Goal: Communication & Community: Answer question/provide support

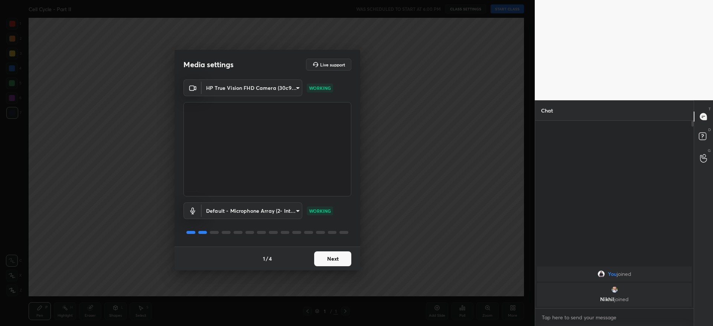
click at [327, 255] on button "Next" at bounding box center [332, 258] width 37 height 15
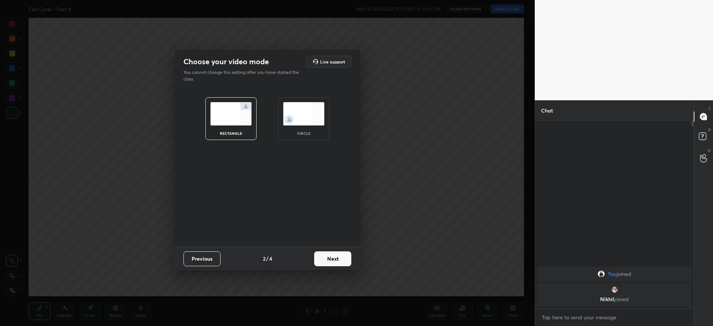
click at [333, 255] on button "Next" at bounding box center [332, 258] width 37 height 15
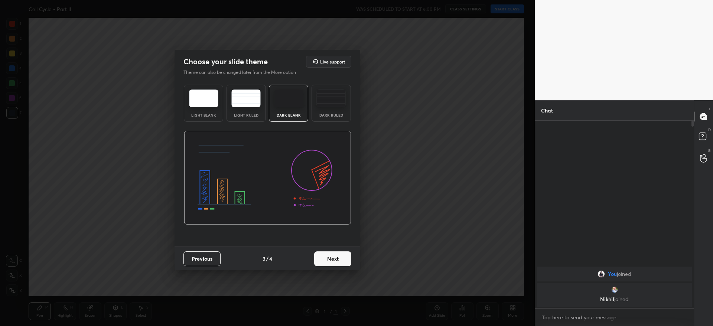
click at [338, 259] on button "Next" at bounding box center [332, 258] width 37 height 15
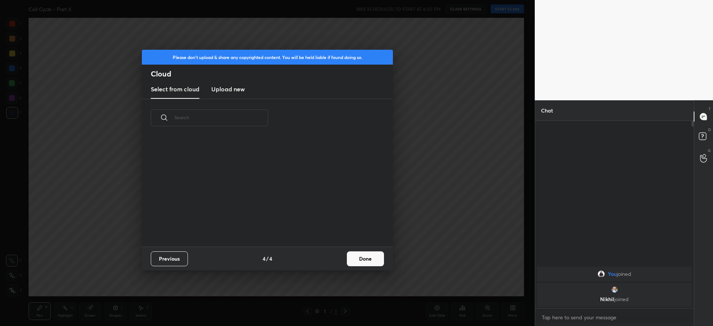
click at [364, 262] on button "Done" at bounding box center [365, 258] width 37 height 15
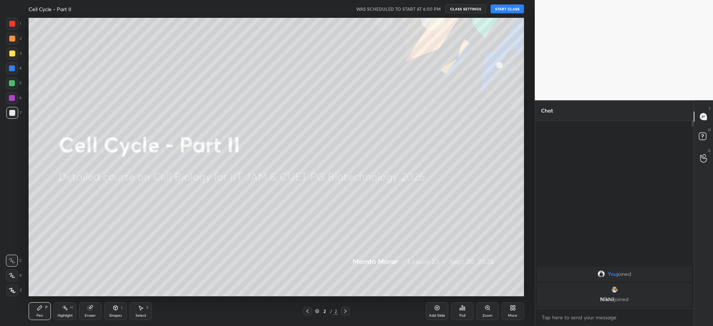
click at [514, 10] on button "START CLASS" at bounding box center [506, 8] width 33 height 9
click at [512, 314] on div "More" at bounding box center [512, 316] width 9 height 4
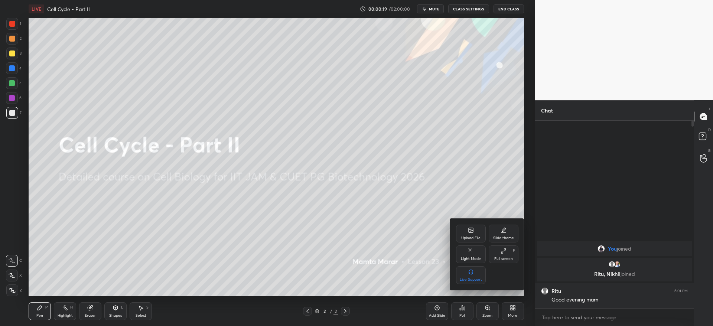
click at [475, 236] on div "Upload File" at bounding box center [470, 238] width 19 height 4
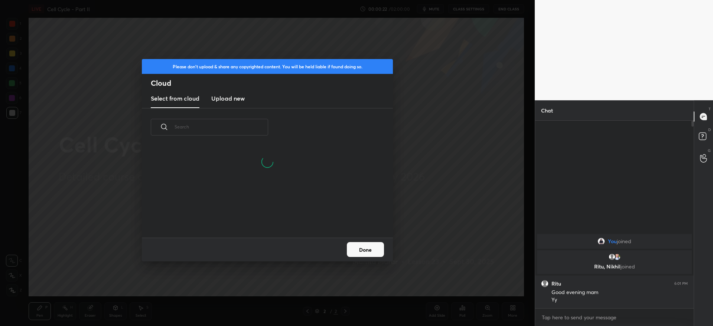
scroll to position [91, 238]
click at [231, 102] on h3 "Upload new" at bounding box center [227, 98] width 33 height 9
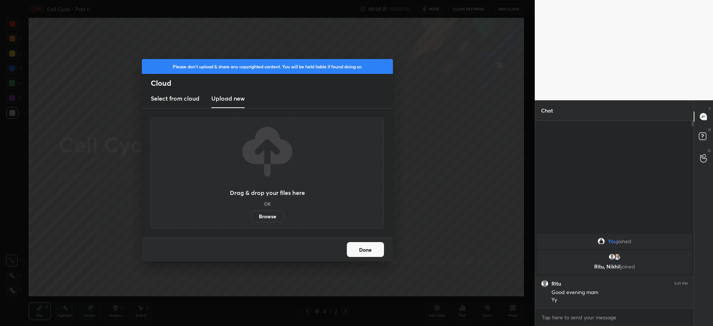
click at [261, 217] on label "Browse" at bounding box center [267, 216] width 33 height 12
click at [251, 217] on input "Browse" at bounding box center [251, 216] width 0 height 12
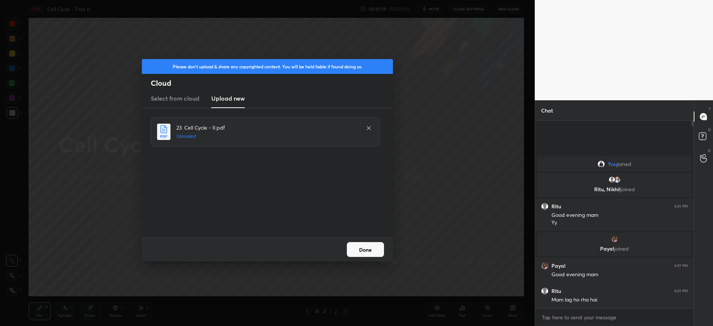
drag, startPoint x: 464, startPoint y: 169, endPoint x: 469, endPoint y: 171, distance: 4.8
click at [465, 169] on div "Please don't upload & share any copyrighted content. You will be held liable if…" at bounding box center [267, 163] width 535 height 326
click at [368, 251] on button "Done" at bounding box center [365, 249] width 37 height 15
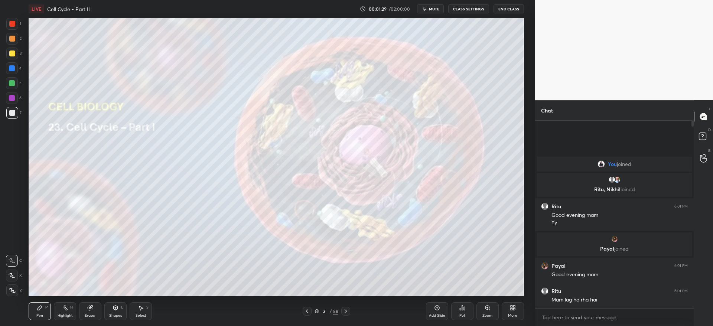
click at [10, 61] on div "3" at bounding box center [13, 55] width 15 height 15
click at [13, 116] on div at bounding box center [12, 113] width 12 height 12
click at [346, 310] on icon at bounding box center [346, 311] width 6 height 6
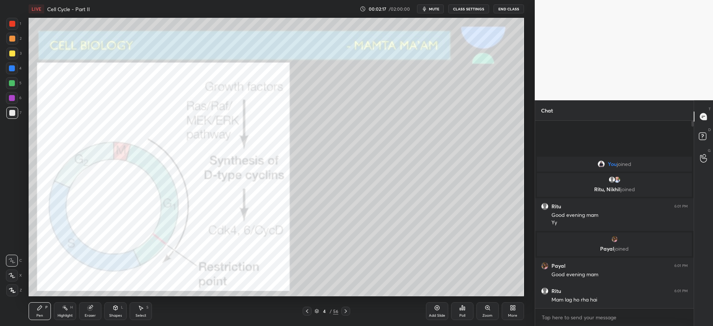
click at [309, 311] on icon at bounding box center [307, 311] width 6 height 6
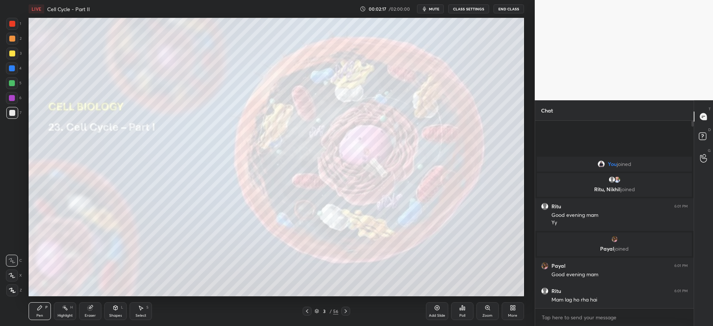
click at [439, 310] on icon at bounding box center [437, 308] width 6 height 6
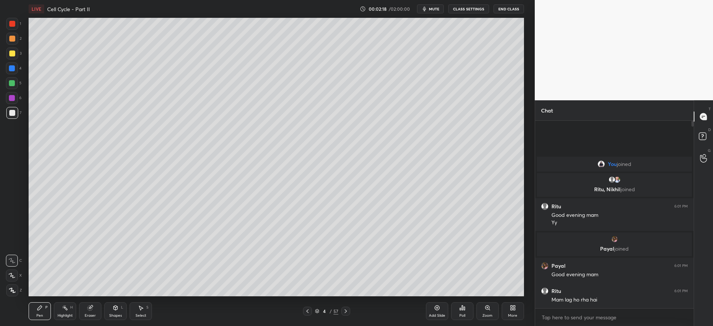
click at [15, 55] on div at bounding box center [12, 54] width 12 height 12
click at [7, 115] on div at bounding box center [12, 113] width 12 height 12
click at [13, 51] on div at bounding box center [12, 53] width 6 height 6
click at [17, 283] on div "Z" at bounding box center [14, 288] width 16 height 15
click at [12, 291] on icon at bounding box center [12, 290] width 7 height 5
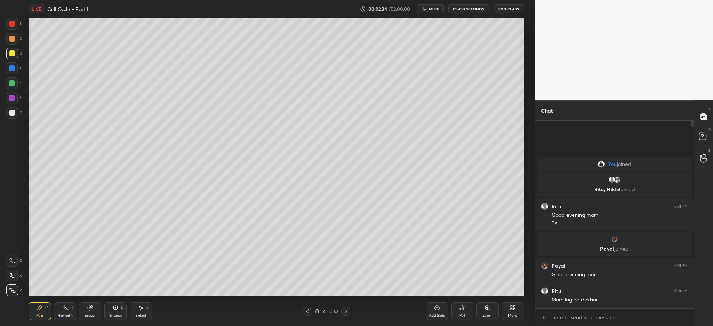
click at [16, 66] on div at bounding box center [12, 68] width 12 height 12
click at [196, 249] on div "1 2 3 4 5 6 7 C X Z C X Z E E Erase all H H LIVE Cell Cycle - Part II 00:02:44 …" at bounding box center [356, 163] width 713 height 326
click at [98, 310] on div "Eraser" at bounding box center [90, 311] width 22 height 18
click at [44, 308] on div "Pen P" at bounding box center [40, 311] width 22 height 18
click at [6, 59] on div "3" at bounding box center [13, 54] width 15 height 12
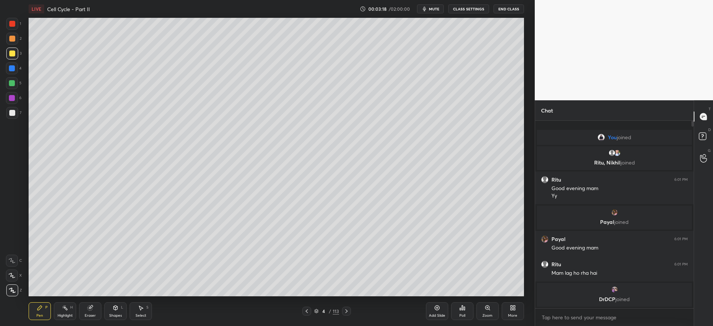
click at [14, 36] on div at bounding box center [12, 39] width 6 height 6
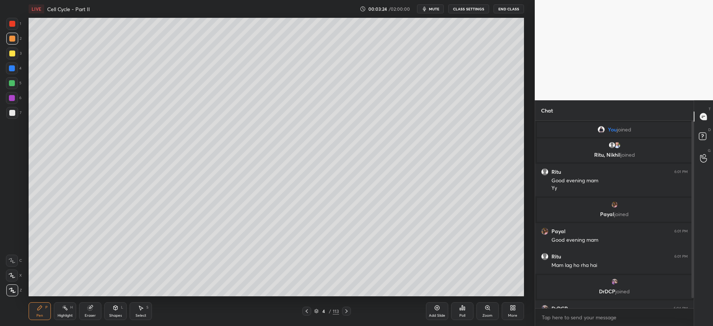
drag, startPoint x: 692, startPoint y: 286, endPoint x: 692, endPoint y: 294, distance: 8.2
click at [692, 294] on div "Chat You joined Ritu, Nikhil joined Ritu 6:01 PM Good evening mam Yy Payal join…" at bounding box center [624, 213] width 178 height 226
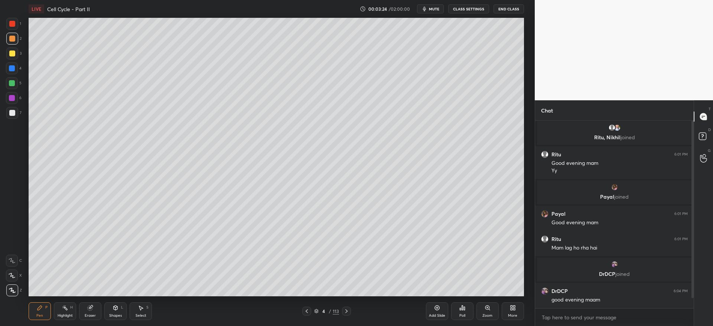
click at [691, 298] on div at bounding box center [692, 209] width 2 height 177
click at [347, 314] on icon at bounding box center [346, 311] width 6 height 6
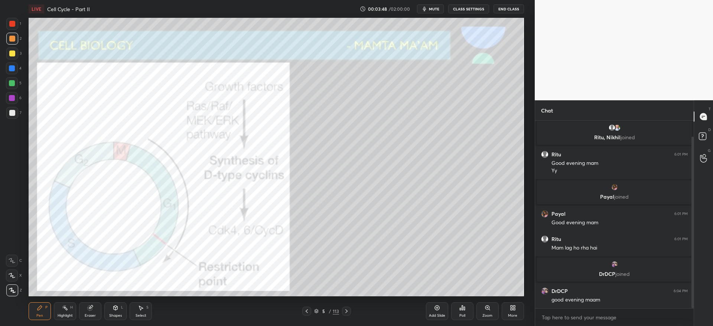
click at [12, 53] on div at bounding box center [12, 53] width 6 height 6
click at [13, 98] on div at bounding box center [12, 98] width 6 height 6
click at [13, 54] on div at bounding box center [12, 53] width 6 height 6
click at [7, 101] on div "1 2 3 4 5 6 7 C X Z C X Z E E Erase all H H" at bounding box center [12, 157] width 24 height 278
click at [11, 101] on div at bounding box center [12, 98] width 12 height 12
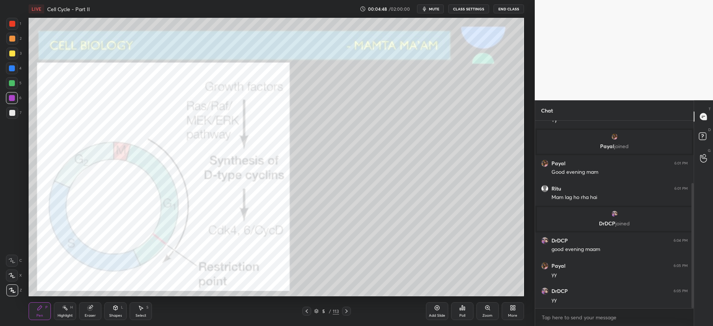
scroll to position [93, 0]
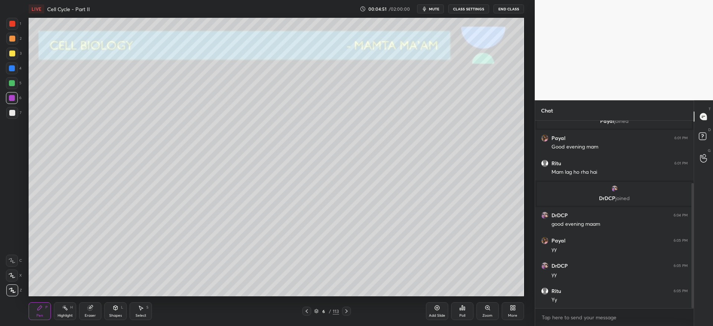
click at [13, 54] on div at bounding box center [12, 53] width 6 height 6
click at [12, 40] on div at bounding box center [12, 39] width 6 height 6
click at [9, 60] on div "3" at bounding box center [13, 55] width 15 height 15
click at [11, 115] on div at bounding box center [12, 113] width 6 height 6
click at [15, 55] on div at bounding box center [12, 54] width 12 height 12
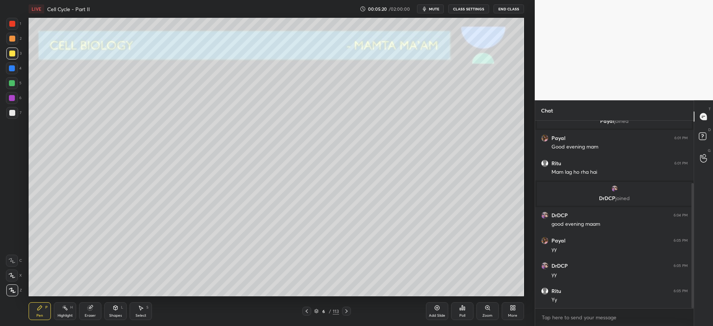
drag, startPoint x: 117, startPoint y: 313, endPoint x: 118, endPoint y: 307, distance: 6.0
click at [118, 314] on div "Shapes" at bounding box center [115, 316] width 13 height 4
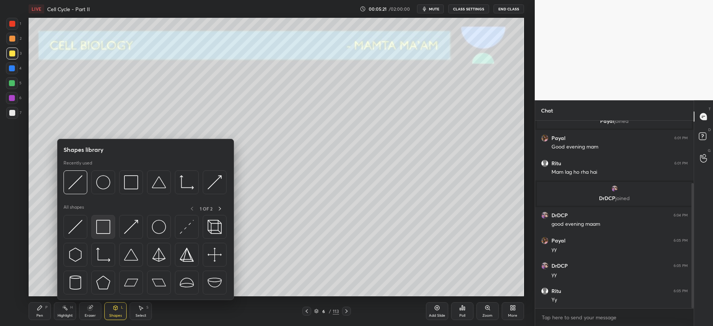
click at [109, 236] on div at bounding box center [103, 227] width 24 height 24
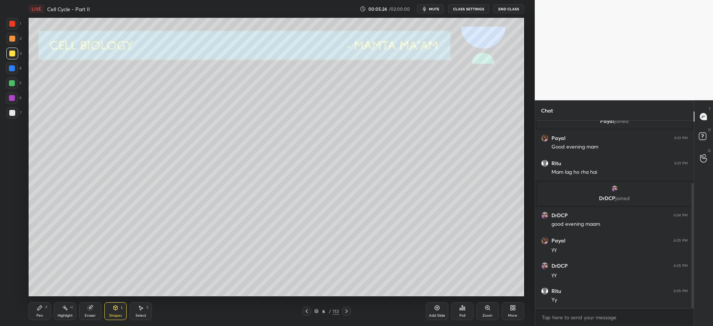
click at [88, 311] on div "Eraser" at bounding box center [90, 311] width 22 height 18
click at [36, 310] on div "Pen P" at bounding box center [40, 311] width 22 height 18
click at [10, 48] on div at bounding box center [12, 54] width 12 height 12
click at [10, 112] on div at bounding box center [12, 113] width 6 height 6
click at [11, 60] on div "3" at bounding box center [13, 55] width 15 height 15
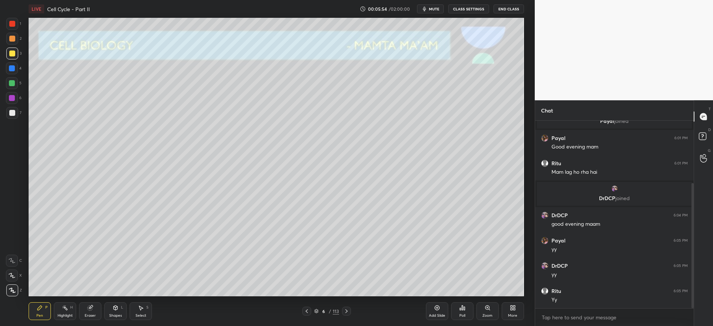
click at [14, 40] on div at bounding box center [12, 39] width 6 height 6
click at [14, 114] on div at bounding box center [12, 113] width 6 height 6
drag, startPoint x: 90, startPoint y: 316, endPoint x: 111, endPoint y: 298, distance: 27.4
click at [91, 315] on div "Eraser" at bounding box center [90, 316] width 11 height 4
click at [40, 303] on div "Pen P" at bounding box center [40, 311] width 22 height 18
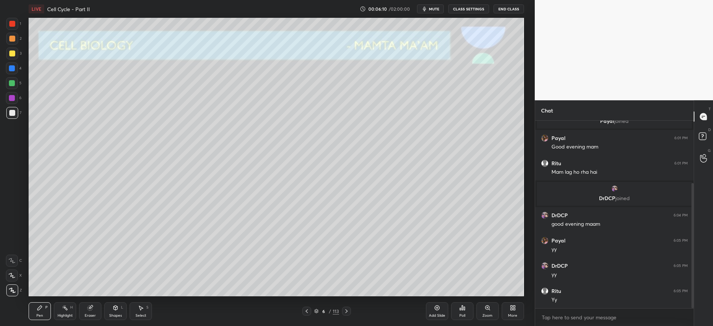
click at [10, 68] on div at bounding box center [12, 68] width 6 height 6
click at [8, 43] on div "2" at bounding box center [13, 39] width 15 height 12
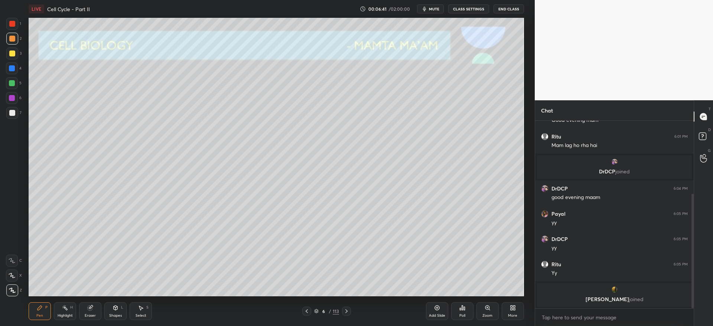
click at [11, 111] on div at bounding box center [12, 113] width 6 height 6
click at [12, 40] on div at bounding box center [12, 39] width 6 height 6
click at [12, 55] on div at bounding box center [12, 53] width 6 height 6
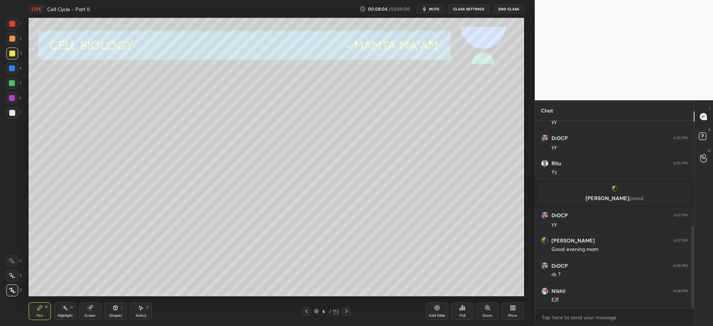
scroll to position [240, 0]
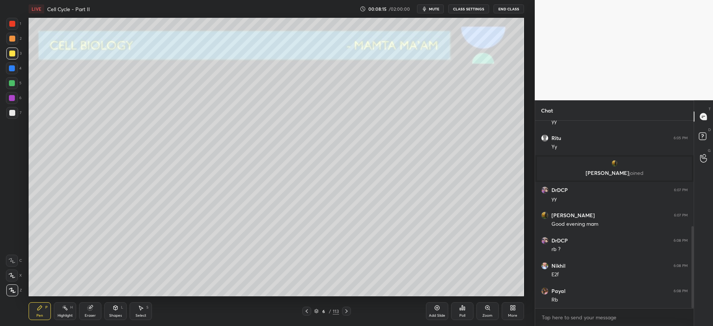
click at [91, 314] on div "Eraser" at bounding box center [90, 316] width 11 height 4
click at [40, 307] on icon at bounding box center [39, 308] width 4 height 4
click at [13, 43] on div "2" at bounding box center [13, 40] width 15 height 15
click at [347, 312] on icon at bounding box center [346, 311] width 6 height 6
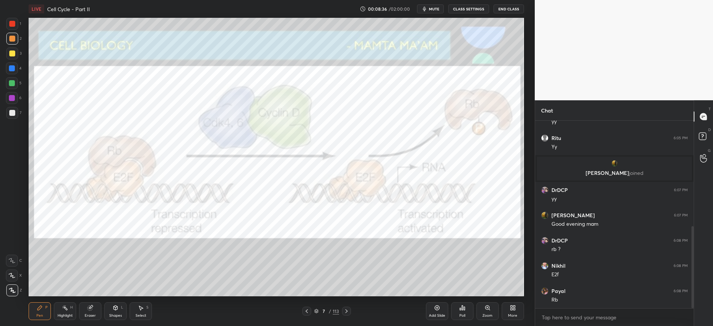
click at [312, 313] on div "7 / 113" at bounding box center [326, 311] width 49 height 9
click at [304, 312] on icon at bounding box center [307, 311] width 6 height 6
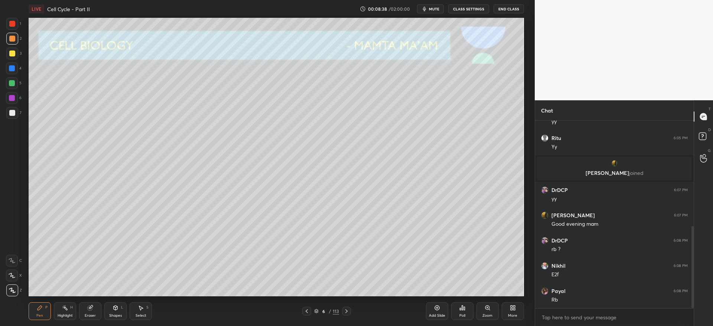
click at [433, 310] on div "Add Slide" at bounding box center [437, 311] width 22 height 18
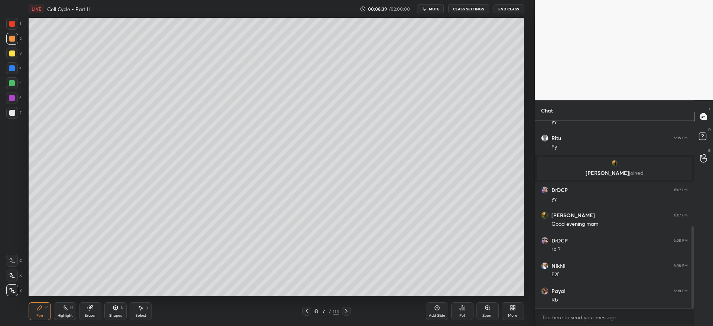
click at [12, 49] on div at bounding box center [12, 54] width 12 height 12
click at [12, 67] on div at bounding box center [12, 68] width 6 height 6
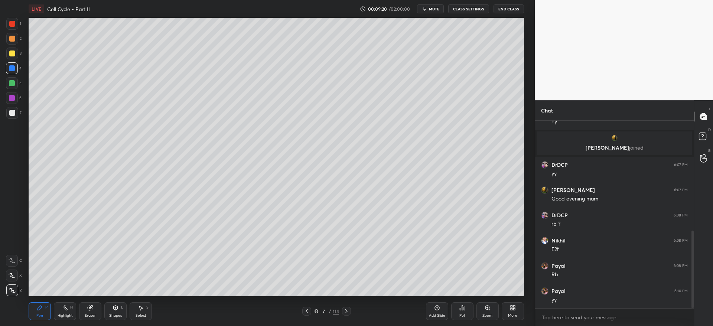
scroll to position [291, 0]
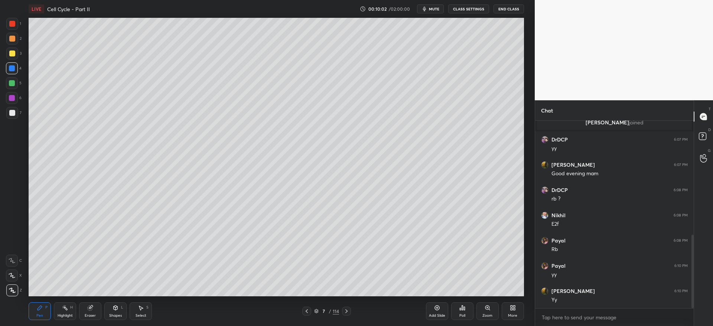
click at [10, 117] on div at bounding box center [12, 113] width 12 height 12
drag, startPoint x: 303, startPoint y: 312, endPoint x: 310, endPoint y: 311, distance: 7.1
click at [305, 312] on div at bounding box center [306, 311] width 9 height 9
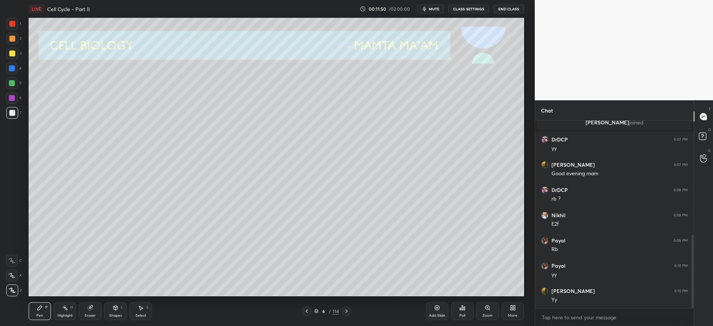
click at [347, 309] on icon at bounding box center [346, 311] width 6 height 6
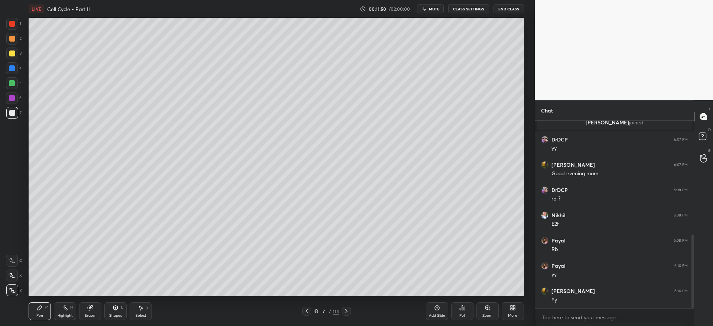
click at [347, 311] on icon at bounding box center [346, 311] width 2 height 4
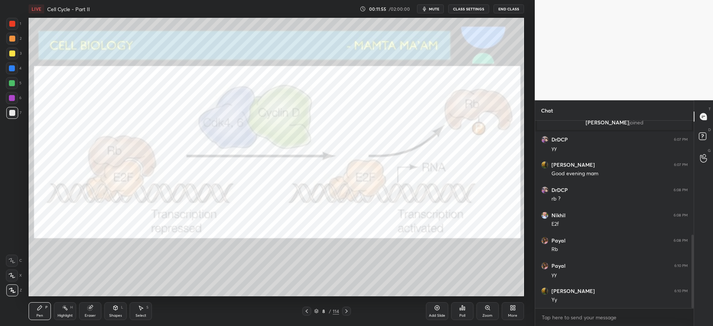
click at [11, 99] on div at bounding box center [12, 98] width 6 height 6
click at [14, 54] on div at bounding box center [12, 53] width 6 height 6
drag, startPoint x: 14, startPoint y: 44, endPoint x: 27, endPoint y: 54, distance: 16.4
click at [14, 45] on div "2" at bounding box center [13, 40] width 15 height 15
click at [307, 308] on icon at bounding box center [307, 311] width 6 height 6
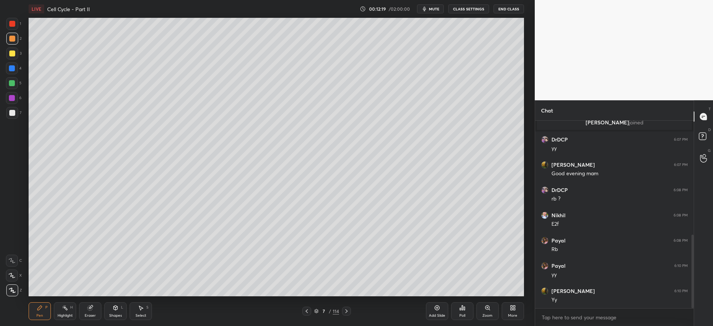
click at [349, 313] on div at bounding box center [346, 311] width 9 height 9
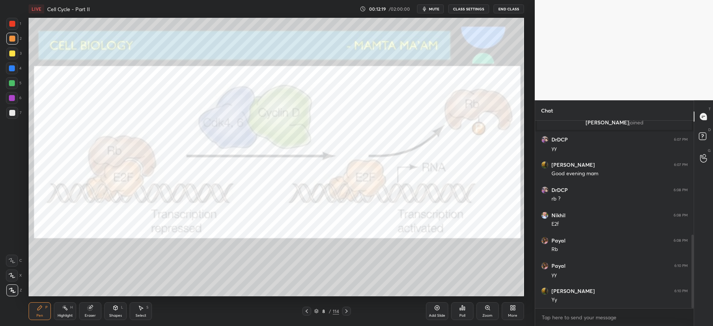
click at [349, 311] on div at bounding box center [346, 311] width 9 height 9
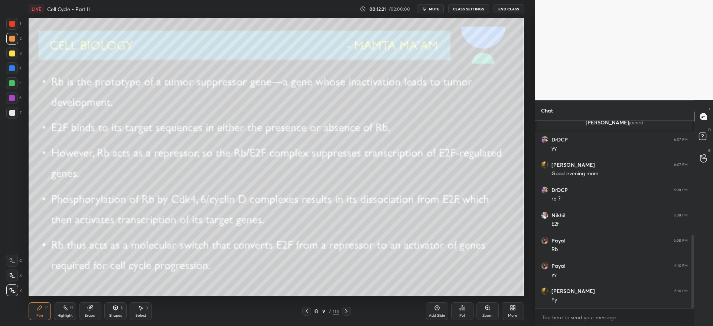
click at [14, 58] on div at bounding box center [12, 54] width 12 height 12
drag, startPoint x: 17, startPoint y: 59, endPoint x: 14, endPoint y: 43, distance: 16.7
click at [15, 45] on div "1 2 3 4 5 6 7" at bounding box center [14, 70] width 16 height 104
drag, startPoint x: 13, startPoint y: 41, endPoint x: 20, endPoint y: 45, distance: 8.7
click at [12, 41] on div at bounding box center [12, 39] width 6 height 6
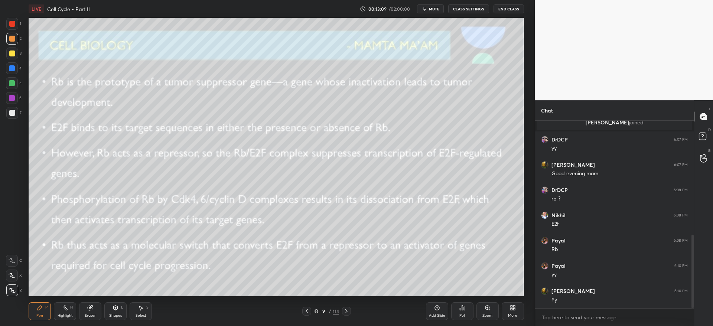
drag, startPoint x: 14, startPoint y: 115, endPoint x: 25, endPoint y: 125, distance: 15.2
click at [14, 115] on div at bounding box center [12, 113] width 6 height 6
drag, startPoint x: 306, startPoint y: 309, endPoint x: 306, endPoint y: 304, distance: 4.9
click at [307, 308] on icon at bounding box center [307, 311] width 6 height 6
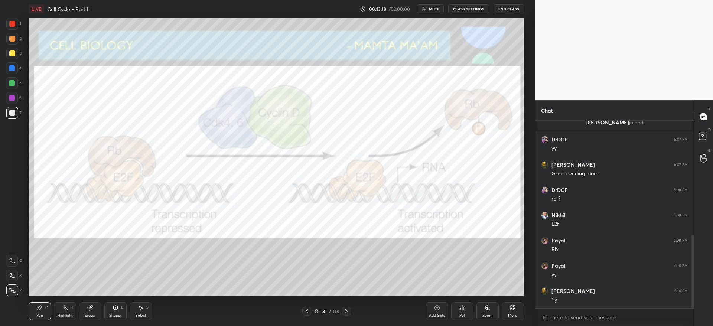
drag, startPoint x: 12, startPoint y: 98, endPoint x: 20, endPoint y: 98, distance: 7.8
click at [13, 98] on div at bounding box center [12, 98] width 6 height 6
click at [346, 312] on icon at bounding box center [346, 311] width 6 height 6
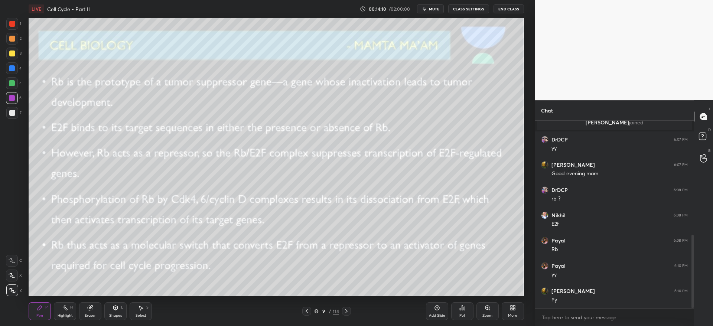
click at [307, 312] on icon at bounding box center [307, 311] width 2 height 4
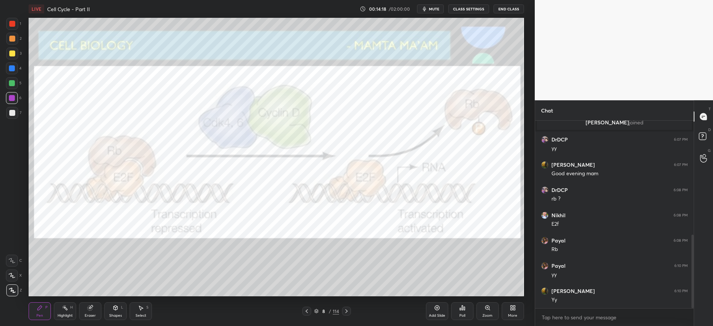
click at [346, 313] on icon at bounding box center [346, 311] width 6 height 6
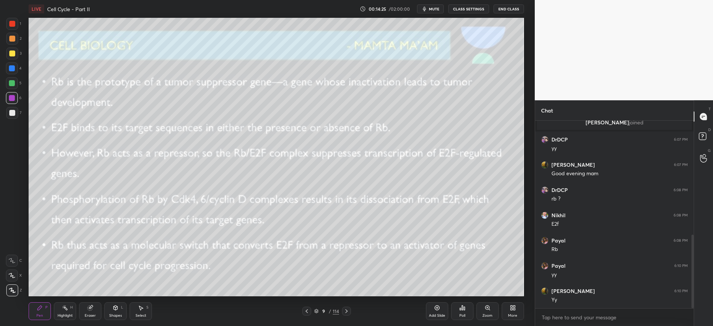
click at [347, 310] on icon at bounding box center [346, 311] width 6 height 6
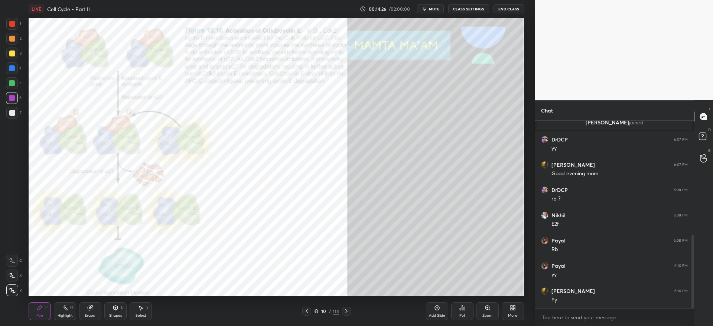
click at [310, 312] on div at bounding box center [306, 311] width 9 height 9
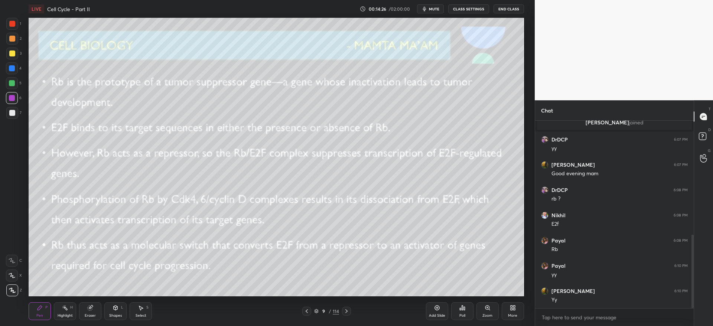
click at [310, 312] on div at bounding box center [306, 311] width 9 height 9
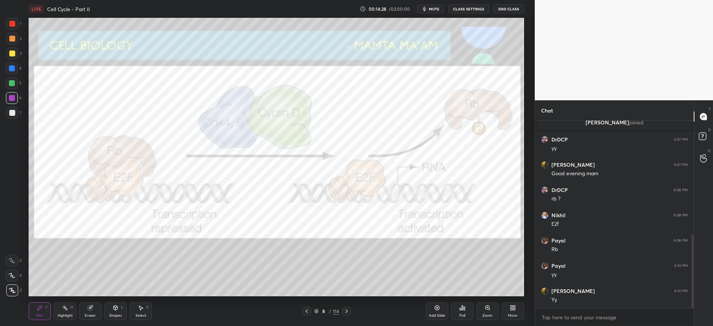
click at [308, 311] on icon at bounding box center [307, 311] width 6 height 6
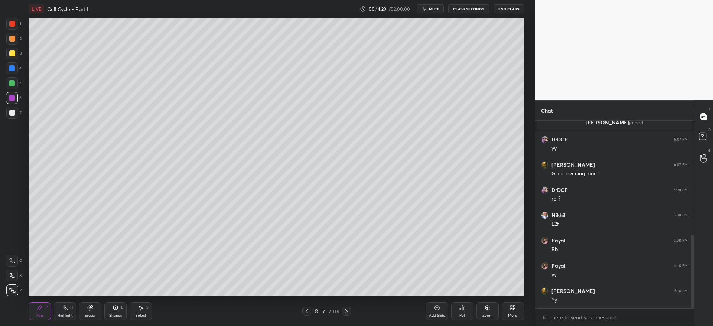
click at [310, 311] on div at bounding box center [306, 311] width 9 height 9
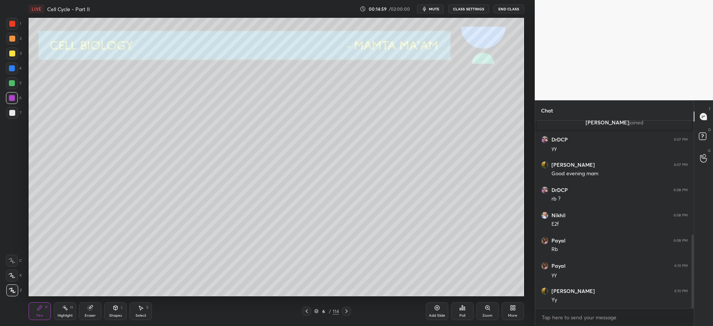
click at [346, 311] on icon at bounding box center [346, 311] width 6 height 6
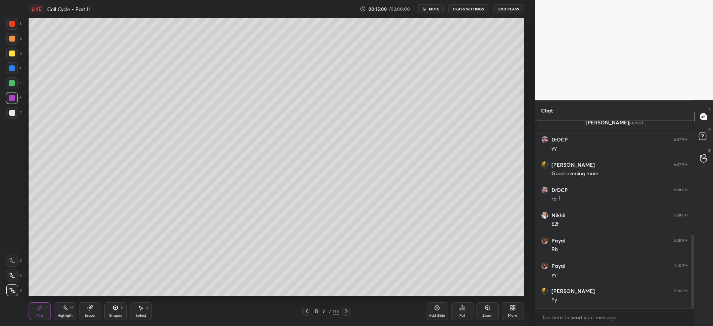
click at [346, 311] on icon at bounding box center [346, 311] width 6 height 6
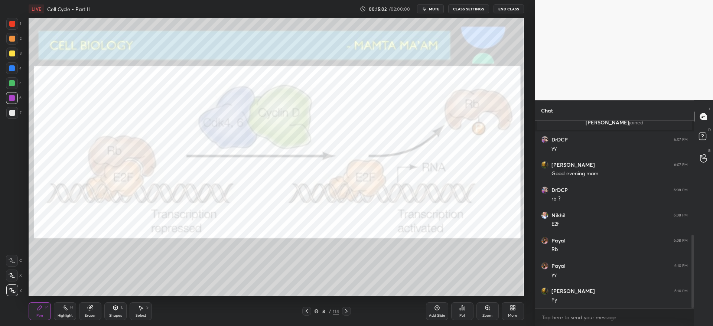
click at [347, 311] on icon at bounding box center [346, 311] width 6 height 6
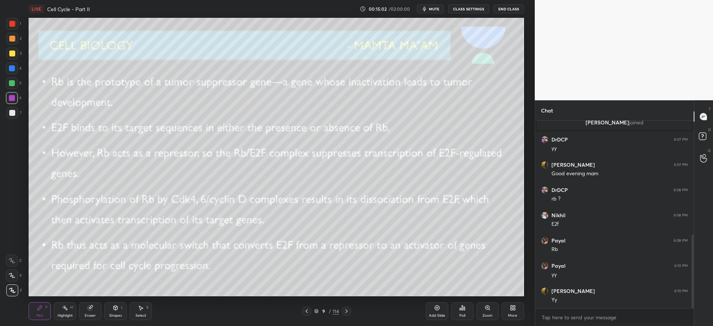
click at [347, 312] on icon at bounding box center [346, 311] width 6 height 6
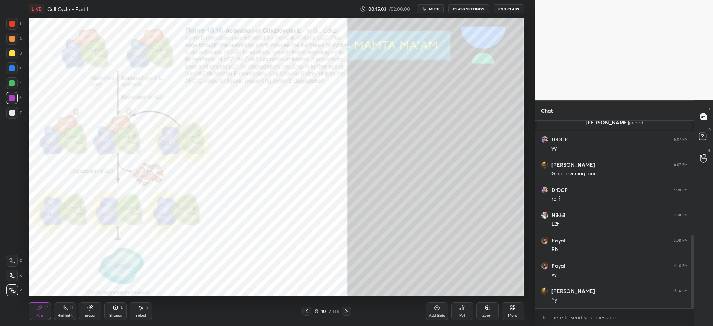
click at [308, 312] on icon at bounding box center [307, 311] width 6 height 6
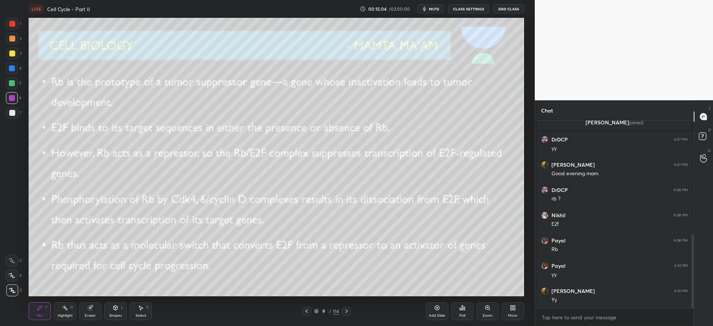
click at [439, 312] on div "Add Slide" at bounding box center [437, 311] width 22 height 18
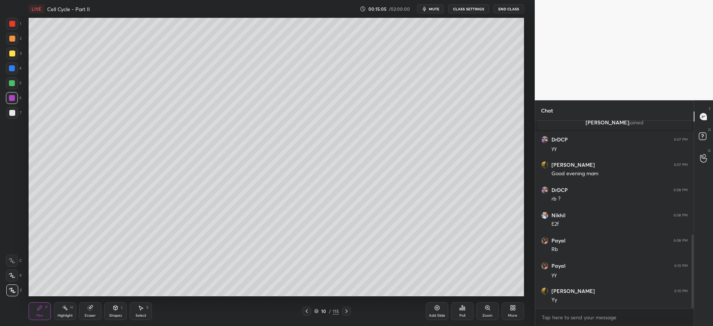
click at [16, 54] on div at bounding box center [12, 54] width 12 height 12
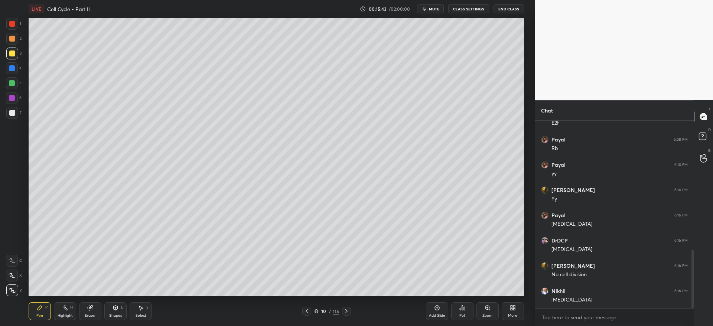
scroll to position [417, 0]
click at [12, 114] on div at bounding box center [12, 113] width 6 height 6
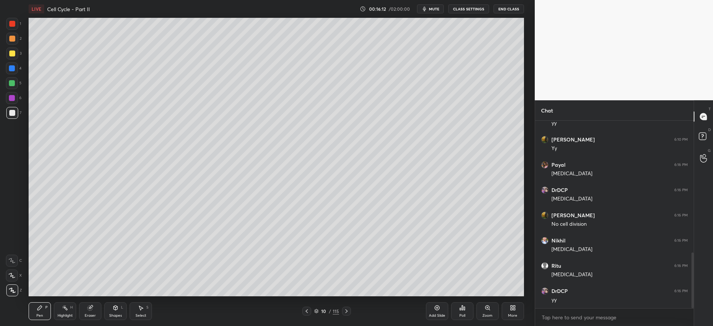
scroll to position [467, 0]
click at [15, 69] on div at bounding box center [12, 68] width 6 height 6
click at [92, 306] on icon at bounding box center [91, 307] width 4 height 4
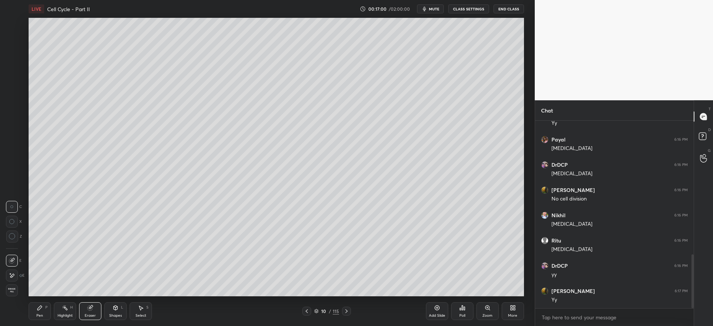
drag, startPoint x: 39, startPoint y: 305, endPoint x: 36, endPoint y: 298, distance: 7.3
click at [39, 305] on icon at bounding box center [40, 308] width 6 height 6
click at [12, 115] on div at bounding box center [12, 113] width 6 height 6
click at [10, 53] on div at bounding box center [12, 53] width 6 height 6
click at [10, 71] on div at bounding box center [12, 68] width 12 height 12
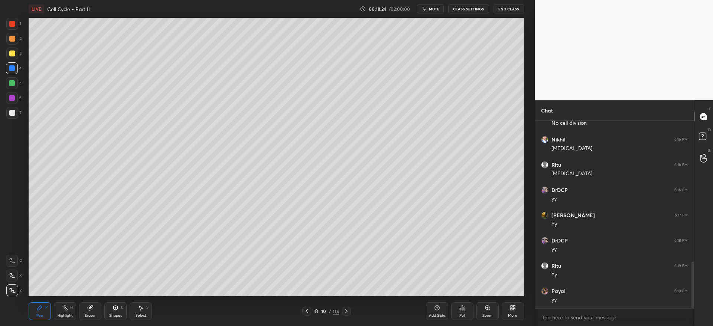
scroll to position [568, 0]
click at [14, 55] on div at bounding box center [12, 54] width 12 height 12
click at [10, 46] on div "2" at bounding box center [13, 40] width 15 height 15
click at [15, 53] on div at bounding box center [12, 54] width 12 height 12
click at [0, 65] on div "1 2 3 4 5 6 7 C X Z C X Z E E Erase all H H" at bounding box center [12, 157] width 24 height 278
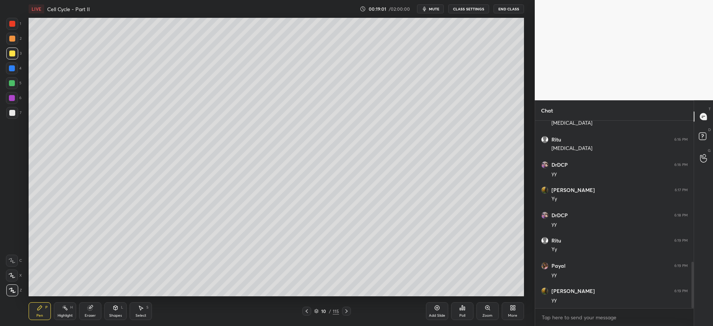
click at [11, 87] on div at bounding box center [12, 83] width 12 height 12
click at [308, 310] on icon at bounding box center [307, 311] width 6 height 6
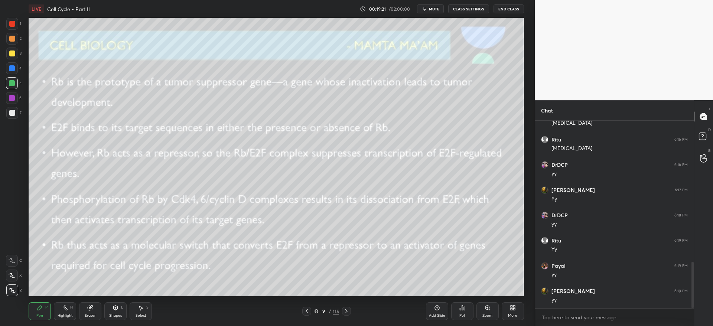
click at [347, 314] on icon at bounding box center [346, 311] width 6 height 6
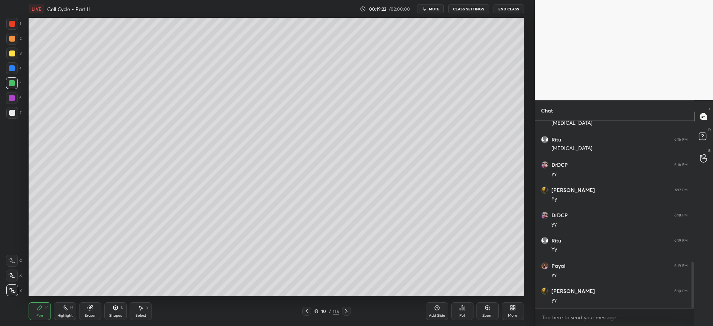
click at [347, 312] on icon at bounding box center [346, 311] width 6 height 6
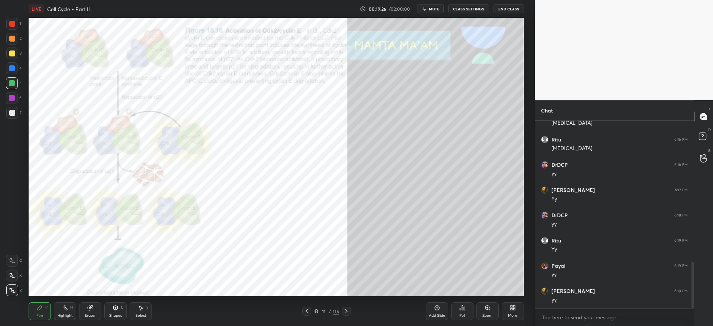
click at [306, 313] on icon at bounding box center [307, 311] width 6 height 6
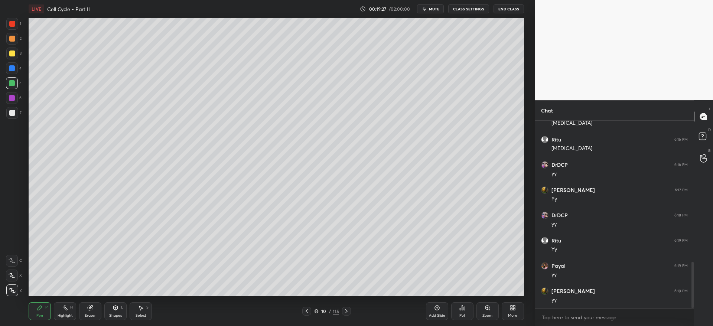
click at [306, 314] on icon at bounding box center [307, 311] width 6 height 6
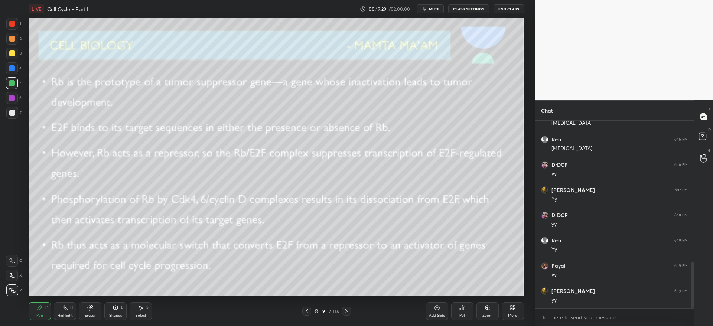
click at [304, 310] on icon at bounding box center [307, 311] width 6 height 6
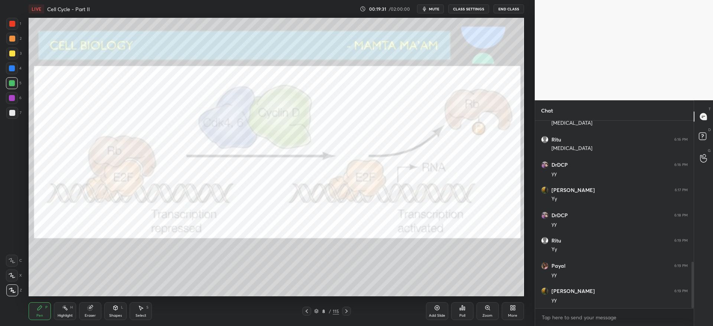
click at [12, 55] on div at bounding box center [12, 53] width 6 height 6
click at [14, 70] on div at bounding box center [12, 68] width 6 height 6
click at [347, 311] on icon at bounding box center [346, 311] width 6 height 6
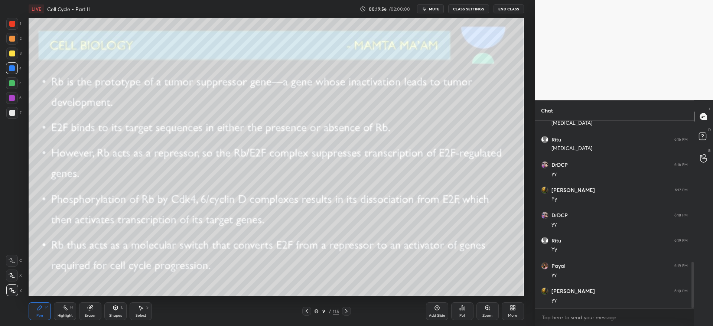
click at [347, 313] on icon at bounding box center [346, 311] width 6 height 6
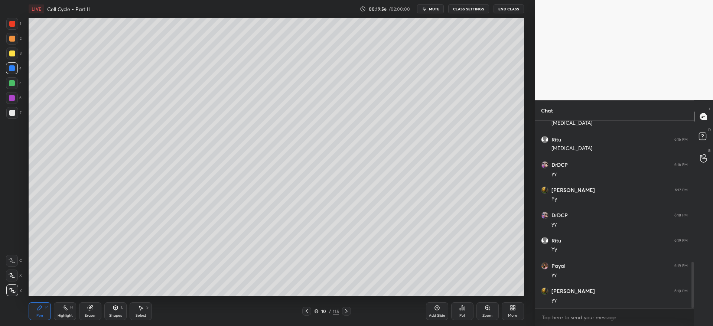
click at [346, 314] on icon at bounding box center [346, 311] width 6 height 6
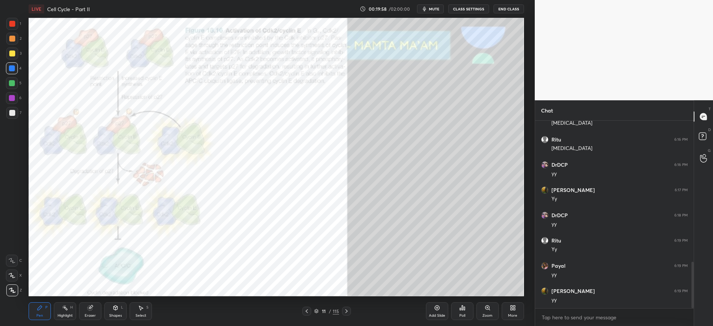
click at [15, 56] on div at bounding box center [12, 54] width 12 height 12
click at [14, 99] on div at bounding box center [12, 98] width 6 height 6
click at [348, 311] on icon at bounding box center [346, 311] width 6 height 6
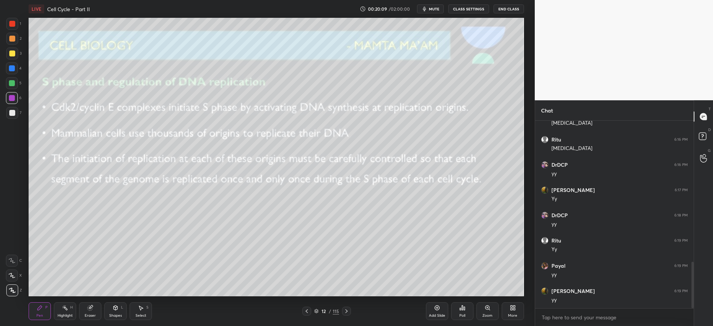
click at [308, 311] on icon at bounding box center [307, 311] width 6 height 6
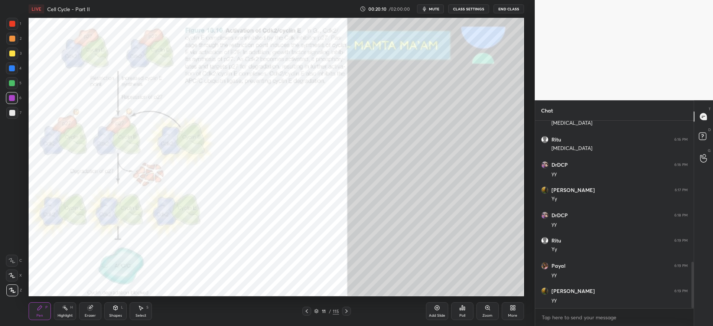
click at [491, 316] on div "Zoom" at bounding box center [487, 316] width 10 height 4
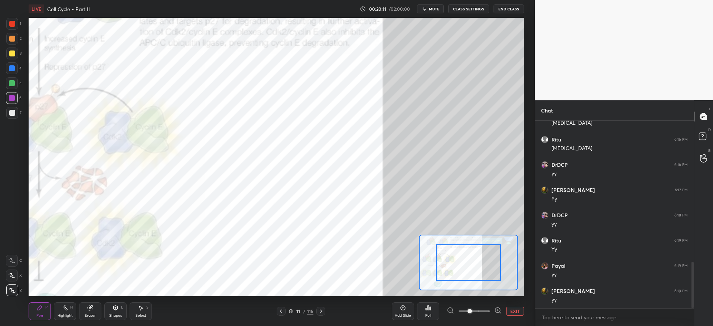
click at [479, 311] on span at bounding box center [473, 311] width 31 height 11
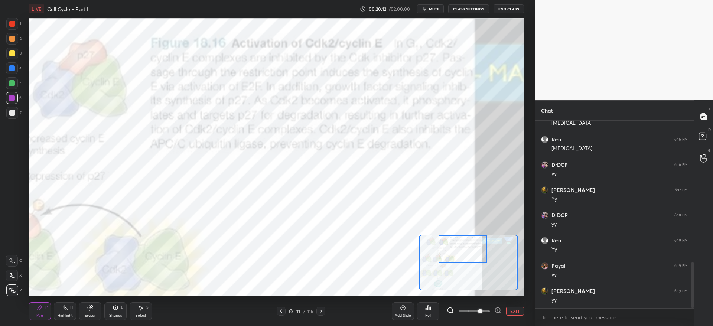
drag, startPoint x: 469, startPoint y: 257, endPoint x: 464, endPoint y: 234, distance: 23.2
click at [463, 235] on div at bounding box center [462, 248] width 49 height 27
drag, startPoint x: 14, startPoint y: 22, endPoint x: 14, endPoint y: 143, distance: 121.0
click at [14, 23] on div at bounding box center [12, 24] width 6 height 6
click at [12, 264] on div at bounding box center [12, 261] width 12 height 12
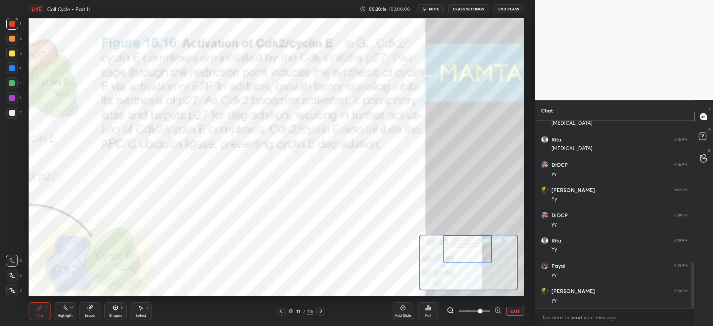
drag, startPoint x: 449, startPoint y: 254, endPoint x: 455, endPoint y: 250, distance: 7.3
click at [454, 253] on div at bounding box center [467, 248] width 49 height 27
click at [13, 55] on div at bounding box center [12, 53] width 6 height 6
click at [514, 311] on button "EXIT" at bounding box center [515, 311] width 18 height 9
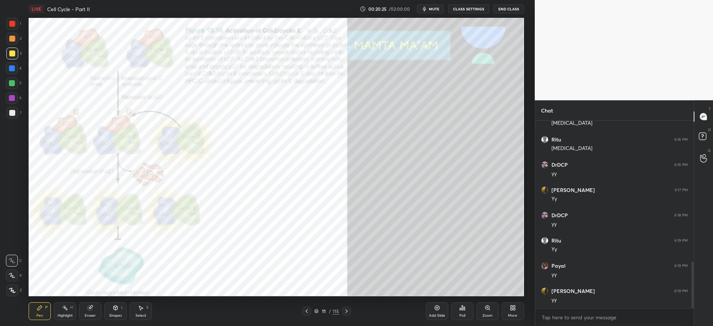
click at [13, 42] on div at bounding box center [12, 39] width 12 height 12
click at [88, 314] on div "Eraser" at bounding box center [90, 316] width 11 height 4
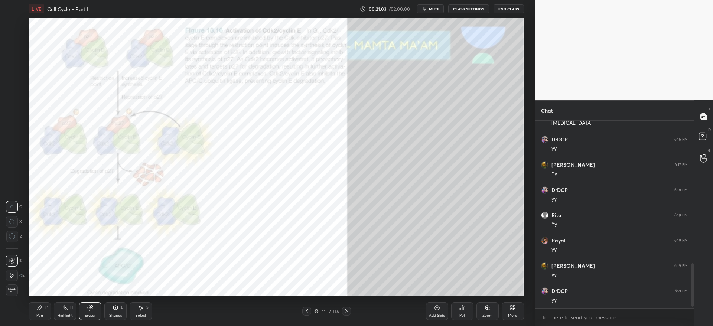
scroll to position [619, 0]
click at [481, 314] on div "Zoom" at bounding box center [487, 311] width 22 height 18
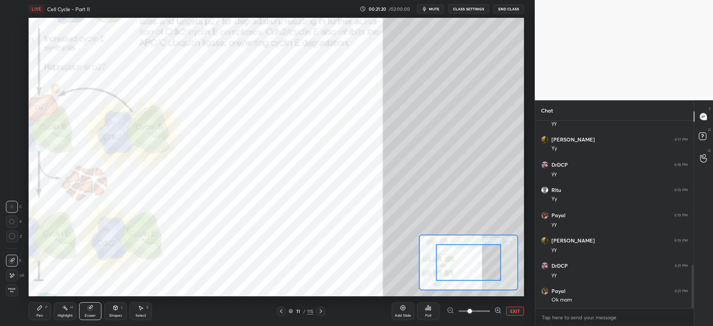
scroll to position [644, 0]
click at [479, 310] on span at bounding box center [473, 311] width 31 height 11
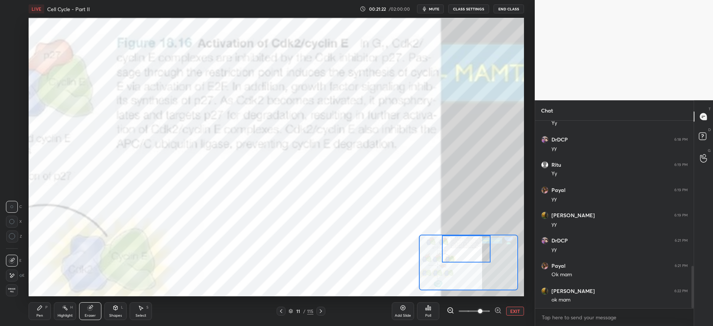
drag, startPoint x: 473, startPoint y: 271, endPoint x: 470, endPoint y: 249, distance: 22.8
click at [470, 250] on div at bounding box center [466, 248] width 49 height 27
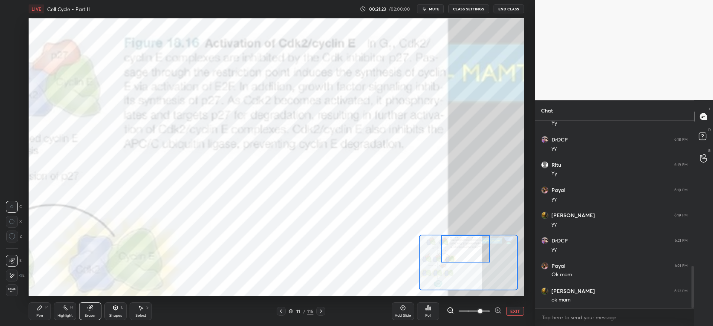
click at [42, 318] on div "Pen P" at bounding box center [40, 311] width 22 height 18
click at [14, 24] on div at bounding box center [12, 24] width 6 height 6
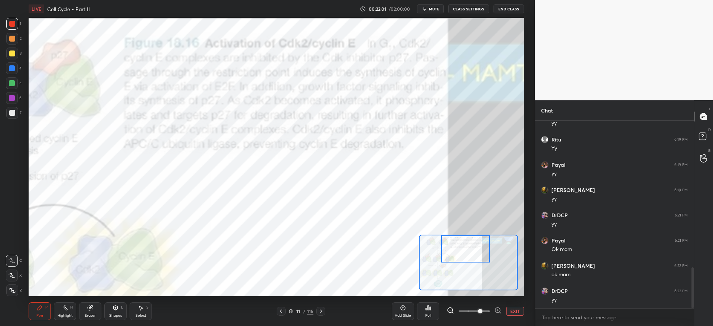
click at [12, 56] on div at bounding box center [12, 54] width 12 height 12
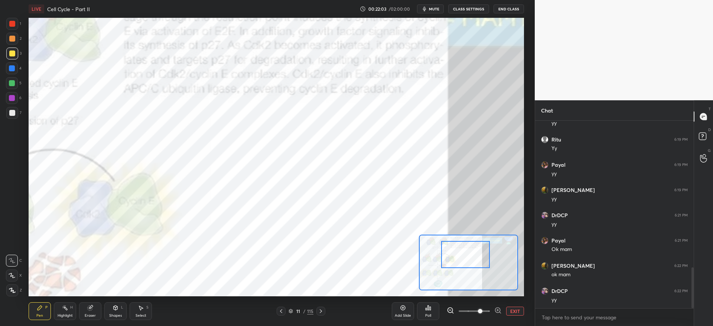
click at [463, 259] on div at bounding box center [465, 254] width 49 height 27
click at [10, 91] on div "1 2 3 4 5 6 7" at bounding box center [14, 70] width 16 height 104
click at [13, 98] on div at bounding box center [12, 98] width 6 height 6
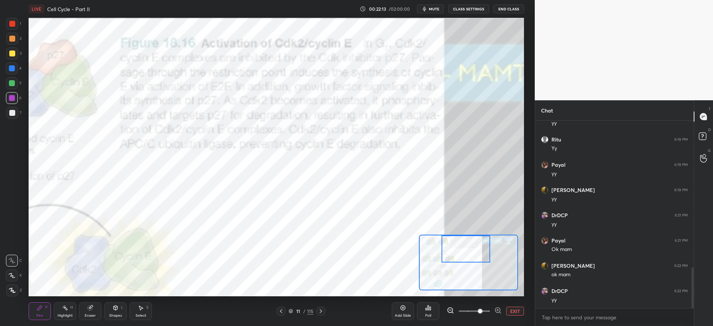
drag, startPoint x: 458, startPoint y: 255, endPoint x: 460, endPoint y: 244, distance: 11.3
click at [458, 245] on div at bounding box center [465, 248] width 49 height 27
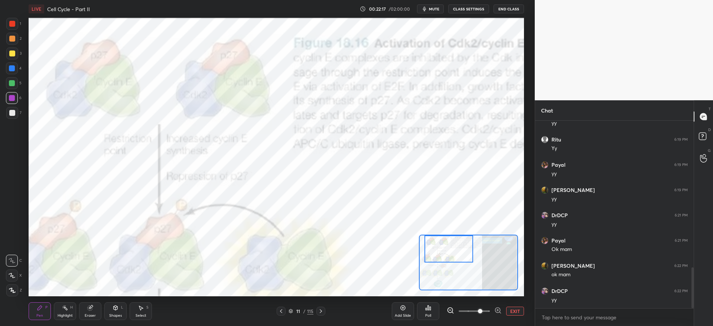
drag, startPoint x: 452, startPoint y: 253, endPoint x: 441, endPoint y: 243, distance: 15.0
click at [441, 244] on div at bounding box center [448, 248] width 49 height 27
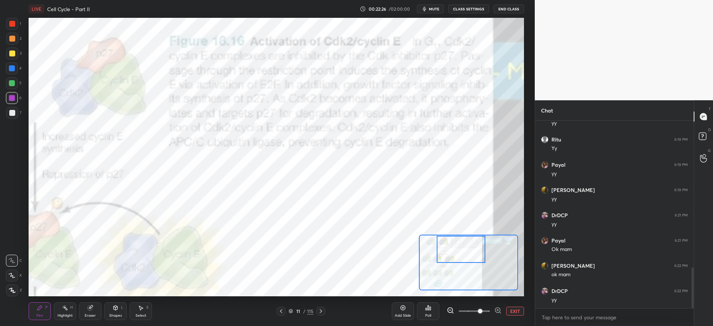
drag, startPoint x: 458, startPoint y: 257, endPoint x: 473, endPoint y: 254, distance: 14.9
click at [472, 254] on div at bounding box center [461, 249] width 49 height 27
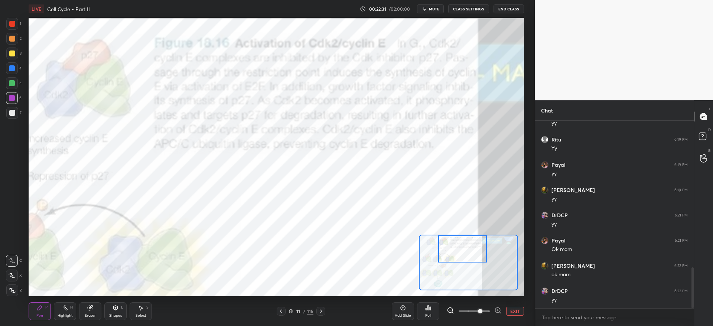
click at [11, 55] on div at bounding box center [12, 53] width 6 height 6
click at [14, 37] on div at bounding box center [12, 39] width 6 height 6
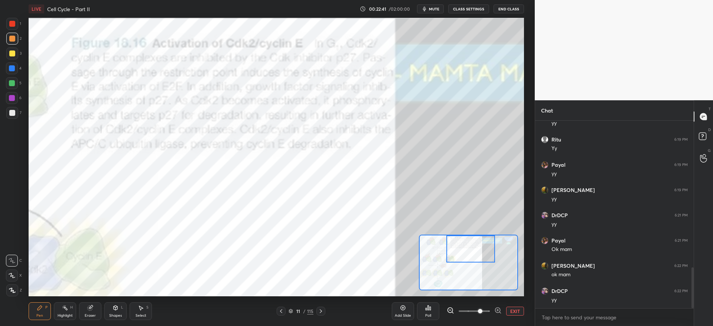
drag, startPoint x: 470, startPoint y: 255, endPoint x: 480, endPoint y: 255, distance: 9.7
click at [480, 255] on div at bounding box center [470, 248] width 49 height 27
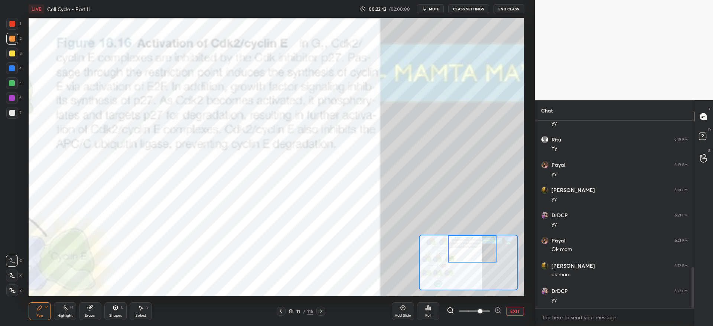
click at [13, 54] on div at bounding box center [12, 53] width 6 height 6
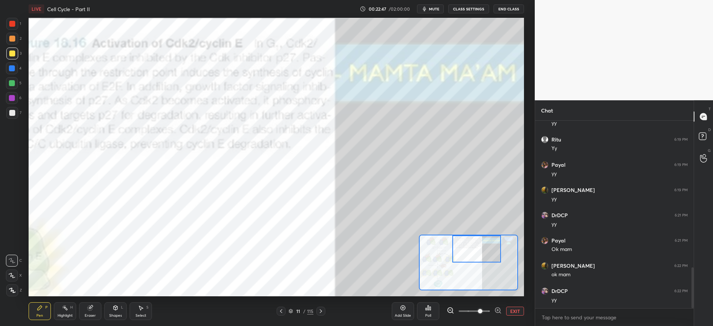
drag, startPoint x: 473, startPoint y: 256, endPoint x: 471, endPoint y: 249, distance: 6.9
click at [479, 256] on div at bounding box center [476, 248] width 49 height 27
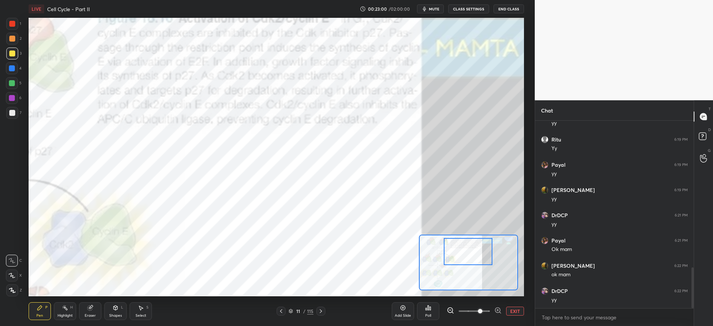
drag, startPoint x: 477, startPoint y: 256, endPoint x: 472, endPoint y: 257, distance: 5.0
click at [471, 256] on div at bounding box center [468, 251] width 49 height 27
drag, startPoint x: 14, startPoint y: 42, endPoint x: 16, endPoint y: 46, distance: 4.8
click at [14, 41] on div at bounding box center [12, 39] width 12 height 12
click at [512, 311] on button "EXIT" at bounding box center [515, 311] width 18 height 9
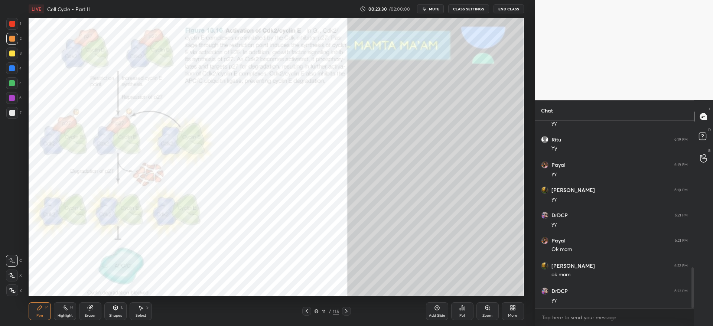
click at [485, 316] on div "Zoom" at bounding box center [487, 316] width 10 height 4
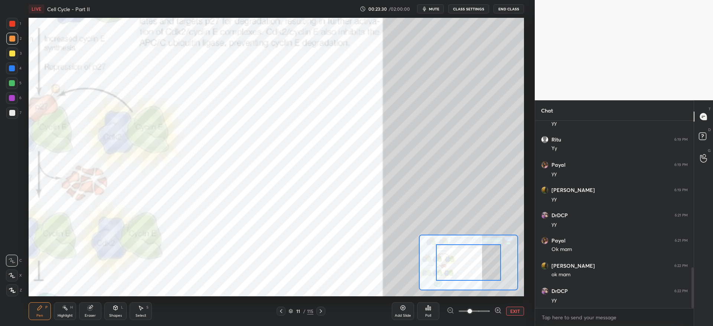
click at [479, 313] on span at bounding box center [473, 311] width 31 height 11
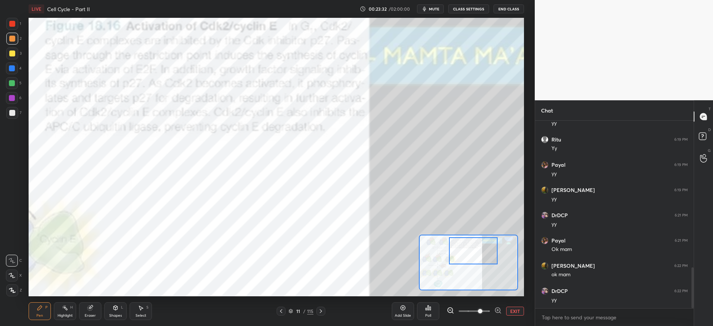
drag, startPoint x: 479, startPoint y: 271, endPoint x: 485, endPoint y: 259, distance: 13.1
click at [484, 259] on div at bounding box center [473, 250] width 49 height 27
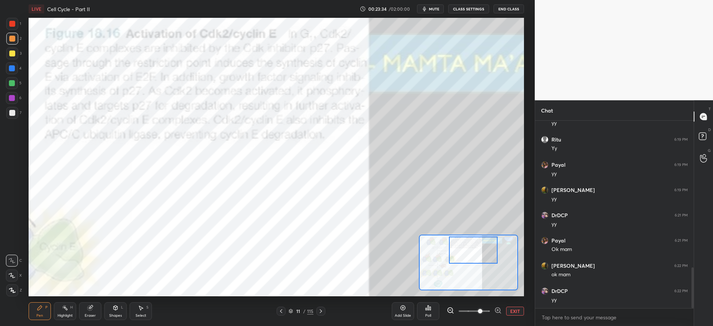
click at [12, 50] on div at bounding box center [12, 53] width 6 height 6
click at [9, 27] on div at bounding box center [12, 24] width 12 height 12
click at [513, 307] on button "EXIT" at bounding box center [515, 311] width 18 height 9
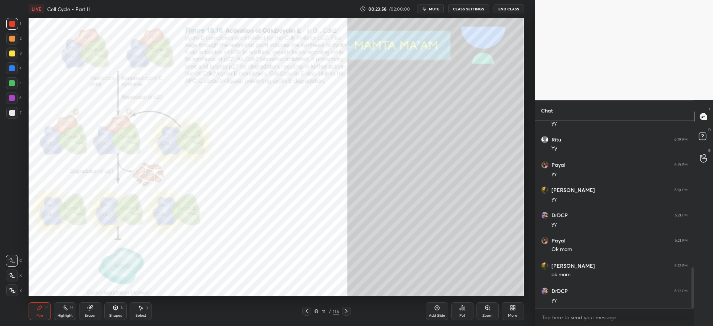
click at [12, 94] on div at bounding box center [12, 98] width 12 height 12
click at [14, 53] on div at bounding box center [12, 53] width 6 height 6
click at [307, 311] on icon at bounding box center [307, 311] width 6 height 6
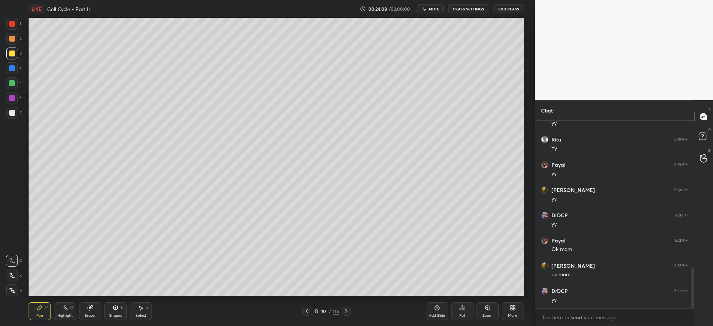
click at [433, 310] on div "Add Slide" at bounding box center [437, 311] width 22 height 18
drag, startPoint x: 8, startPoint y: 42, endPoint x: 25, endPoint y: 45, distance: 17.8
click at [9, 42] on div at bounding box center [12, 39] width 12 height 12
click at [13, 53] on div at bounding box center [12, 53] width 6 height 6
click at [15, 45] on div "2" at bounding box center [13, 40] width 15 height 15
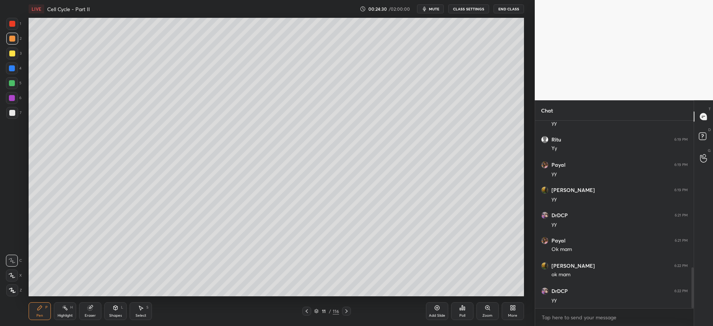
click at [13, 55] on div at bounding box center [12, 53] width 6 height 6
click at [14, 111] on div at bounding box center [12, 113] width 6 height 6
click at [19, 38] on div "2" at bounding box center [13, 39] width 15 height 12
click at [13, 53] on div at bounding box center [12, 53] width 6 height 6
click at [10, 68] on div at bounding box center [12, 68] width 12 height 12
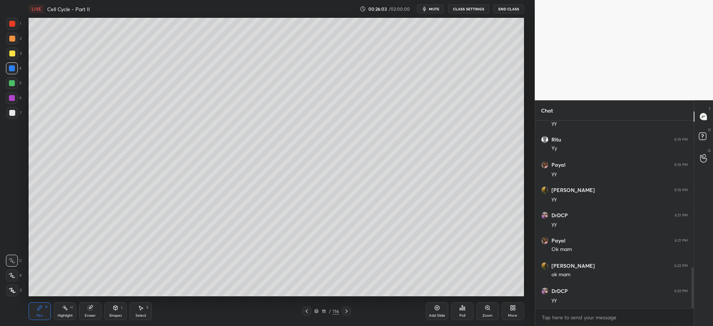
click at [346, 310] on icon at bounding box center [346, 311] width 6 height 6
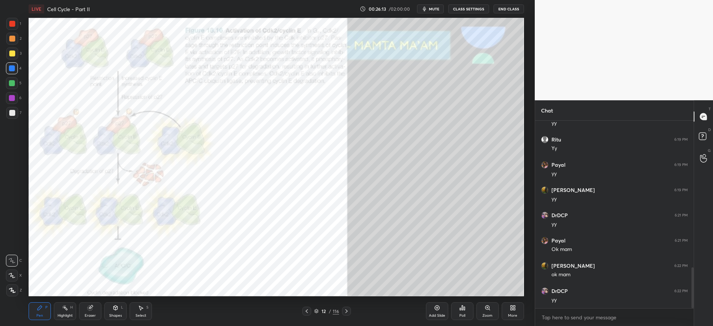
click at [485, 316] on div "Zoom" at bounding box center [487, 316] width 10 height 4
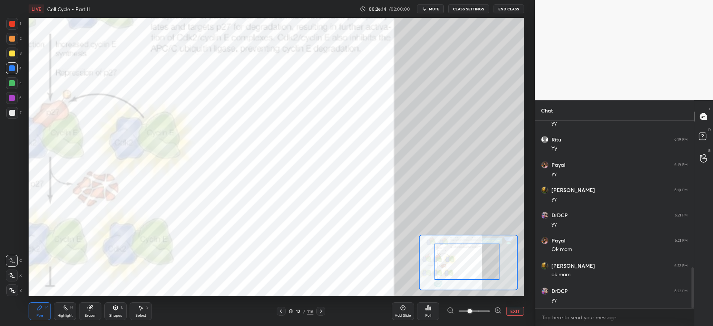
drag, startPoint x: 473, startPoint y: 252, endPoint x: 452, endPoint y: 252, distance: 21.5
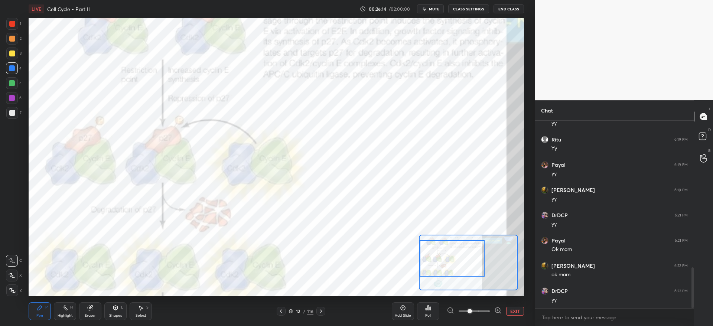
drag, startPoint x: 443, startPoint y: 258, endPoint x: 446, endPoint y: 247, distance: 11.1
click at [440, 253] on div at bounding box center [451, 258] width 65 height 36
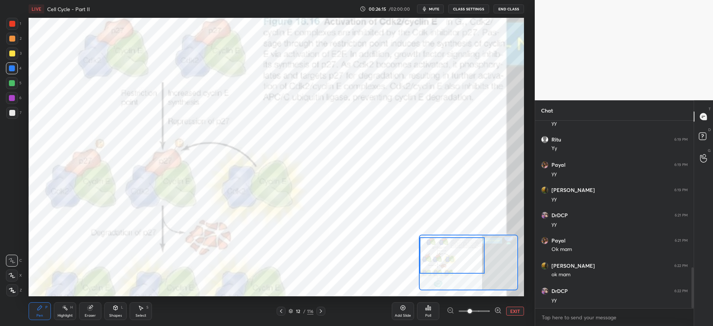
drag, startPoint x: 16, startPoint y: 27, endPoint x: 16, endPoint y: 32, distance: 5.2
click at [16, 27] on div at bounding box center [12, 24] width 12 height 12
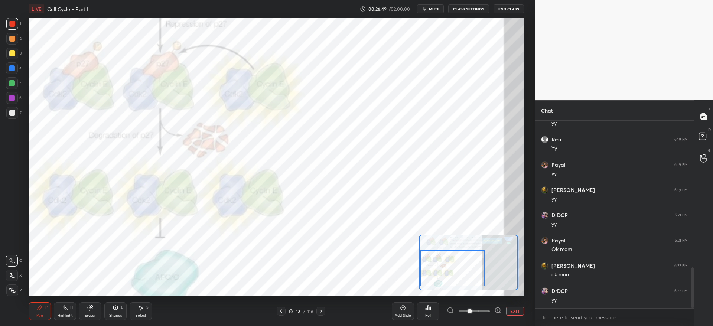
drag, startPoint x: 445, startPoint y: 269, endPoint x: 445, endPoint y: 278, distance: 9.7
click at [445, 278] on div at bounding box center [452, 268] width 65 height 36
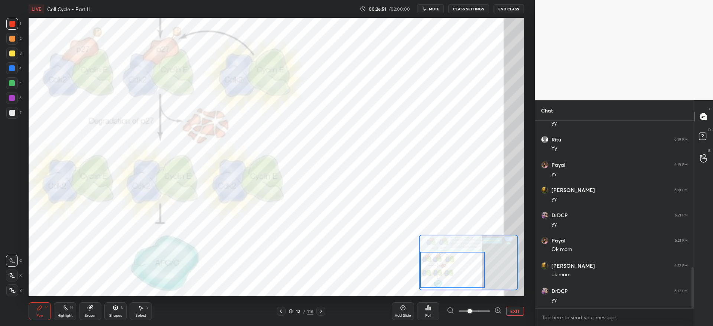
click at [12, 98] on div at bounding box center [12, 98] width 6 height 6
click at [11, 57] on div at bounding box center [12, 54] width 12 height 12
click at [13, 97] on div at bounding box center [12, 98] width 6 height 6
click at [507, 310] on button "EXIT" at bounding box center [515, 311] width 18 height 9
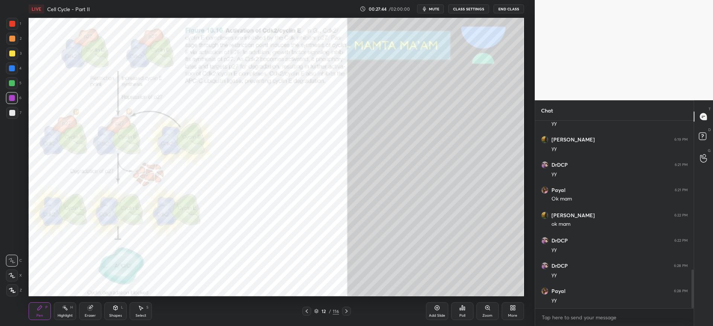
click at [345, 310] on icon at bounding box center [346, 311] width 6 height 6
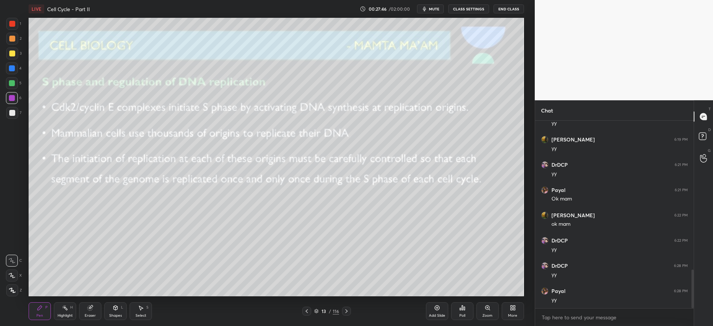
click at [14, 55] on div at bounding box center [12, 53] width 6 height 6
drag, startPoint x: 11, startPoint y: 71, endPoint x: 17, endPoint y: 82, distance: 12.8
click at [11, 71] on div at bounding box center [12, 68] width 6 height 6
click at [10, 116] on div at bounding box center [12, 113] width 12 height 12
click at [11, 56] on div at bounding box center [12, 53] width 6 height 6
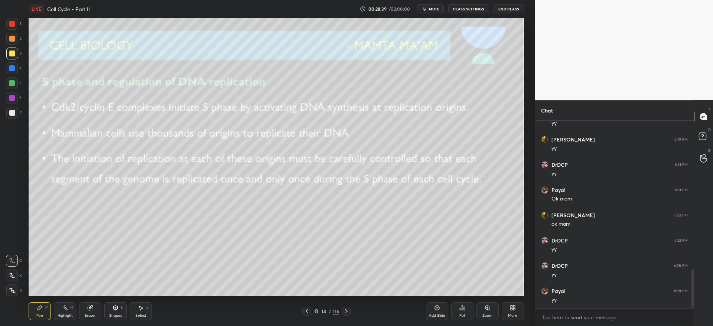
click at [12, 85] on div at bounding box center [12, 83] width 6 height 6
click at [351, 310] on div "13 / 116" at bounding box center [326, 311] width 199 height 9
click at [351, 314] on div "13 / 116" at bounding box center [326, 311] width 199 height 9
click at [347, 310] on icon at bounding box center [346, 311] width 6 height 6
click at [346, 311] on icon at bounding box center [346, 311] width 2 height 4
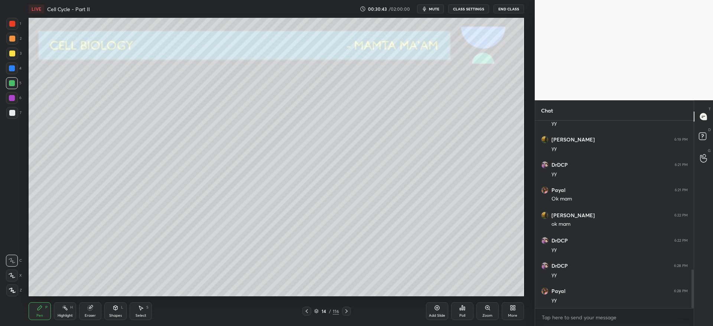
click at [14, 56] on div at bounding box center [12, 53] width 6 height 6
click at [6, 41] on div "1 2 3 4 5 6 7 C X Z C X Z E E Erase all H H" at bounding box center [12, 157] width 24 height 278
click at [11, 41] on div at bounding box center [12, 39] width 6 height 6
drag, startPoint x: 11, startPoint y: 55, endPoint x: 20, endPoint y: 55, distance: 8.9
click at [14, 54] on div at bounding box center [12, 54] width 12 height 12
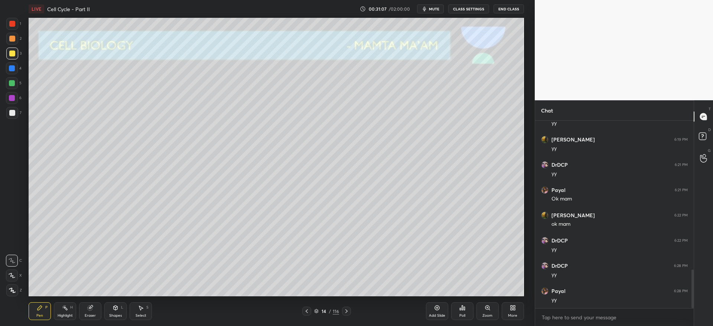
click at [12, 68] on div at bounding box center [12, 68] width 6 height 6
click at [15, 55] on div at bounding box center [12, 54] width 12 height 12
click at [15, 74] on div "4" at bounding box center [14, 69] width 16 height 15
click at [17, 39] on div at bounding box center [12, 39] width 12 height 12
click at [14, 72] on div at bounding box center [12, 68] width 12 height 12
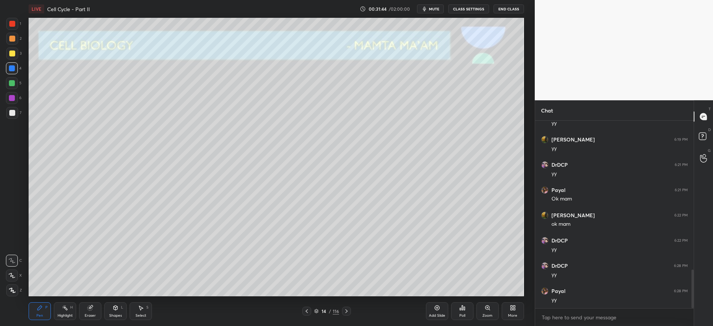
drag, startPoint x: 9, startPoint y: 39, endPoint x: 11, endPoint y: 45, distance: 6.5
click at [11, 39] on div at bounding box center [12, 39] width 6 height 6
click at [12, 55] on div at bounding box center [12, 53] width 6 height 6
click at [14, 71] on div at bounding box center [12, 68] width 12 height 12
click at [14, 39] on div at bounding box center [12, 39] width 12 height 12
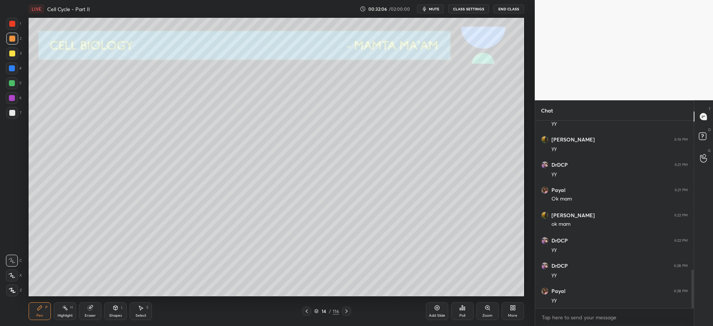
scroll to position [747, 0]
click at [16, 39] on div at bounding box center [12, 39] width 12 height 12
click at [16, 103] on div at bounding box center [12, 98] width 12 height 12
click at [14, 69] on div at bounding box center [12, 68] width 12 height 12
click at [11, 54] on div at bounding box center [12, 53] width 6 height 6
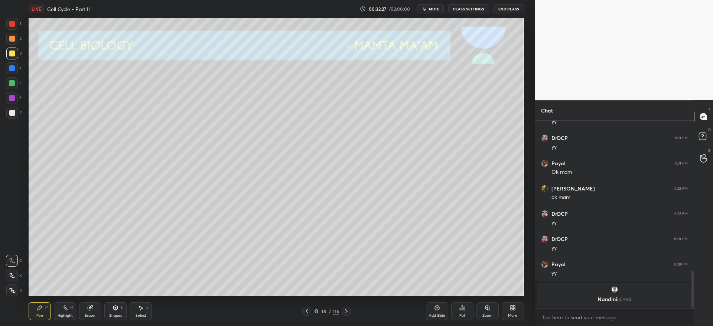
click at [15, 40] on div at bounding box center [12, 39] width 6 height 6
click at [16, 53] on div at bounding box center [12, 54] width 12 height 12
click at [16, 69] on div at bounding box center [12, 68] width 12 height 12
click at [438, 10] on span "mute" at bounding box center [434, 8] width 10 height 5
click at [434, 14] on div "LIVE Cell Cycle - Part II 00:32:53 / 02:00:00 unmute CLASS SETTINGS End Class" at bounding box center [276, 9] width 495 height 18
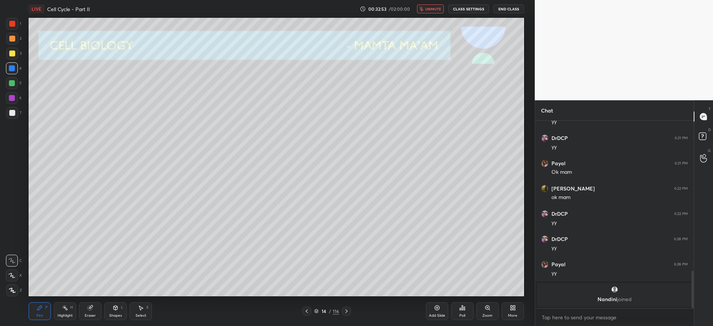
click at [436, 9] on span "unmute" at bounding box center [433, 8] width 16 height 5
drag, startPoint x: 13, startPoint y: 38, endPoint x: 28, endPoint y: 65, distance: 30.7
click at [14, 39] on div at bounding box center [12, 39] width 6 height 6
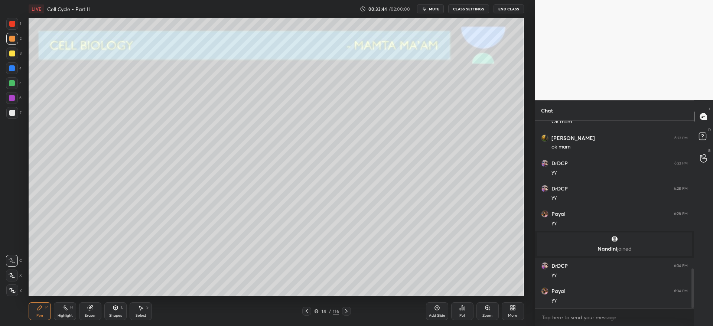
scroll to position [697, 0]
click at [607, 222] on p "Nandini joined" at bounding box center [614, 224] width 146 height 6
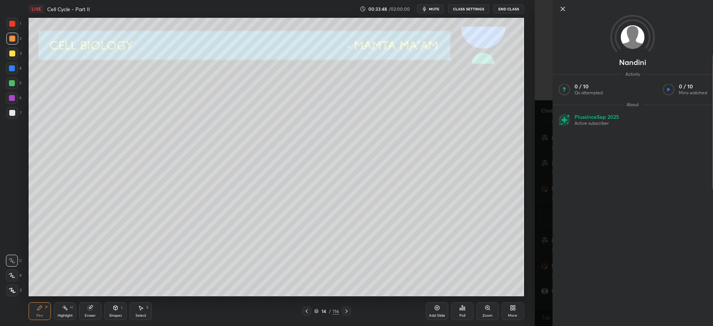
click at [351, 310] on div "14 / 116" at bounding box center [326, 311] width 199 height 9
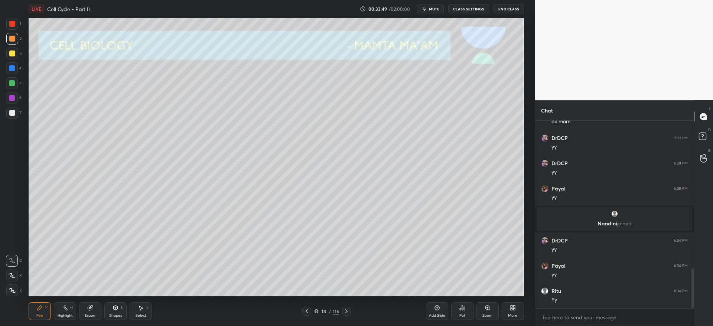
click at [348, 311] on icon at bounding box center [346, 311] width 6 height 6
click at [8, 50] on div at bounding box center [12, 54] width 12 height 12
drag, startPoint x: 10, startPoint y: 111, endPoint x: 16, endPoint y: 115, distance: 6.6
click at [14, 112] on div at bounding box center [12, 113] width 6 height 6
click at [112, 306] on div "Shapes L" at bounding box center [115, 311] width 22 height 18
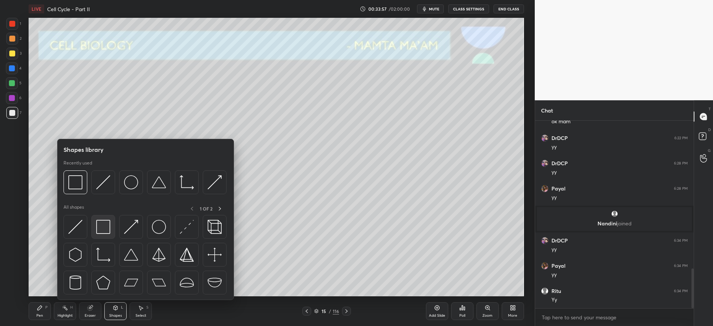
click at [106, 230] on img at bounding box center [103, 227] width 14 height 14
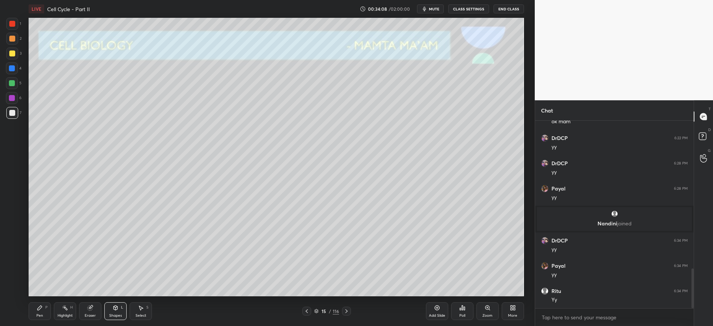
click at [96, 312] on div "Eraser" at bounding box center [90, 311] width 22 height 18
click at [38, 311] on div "Pen P" at bounding box center [40, 311] width 22 height 18
click at [12, 54] on div at bounding box center [12, 53] width 6 height 6
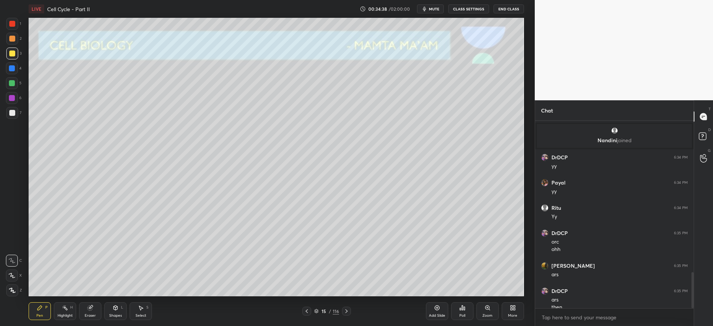
scroll to position [787, 0]
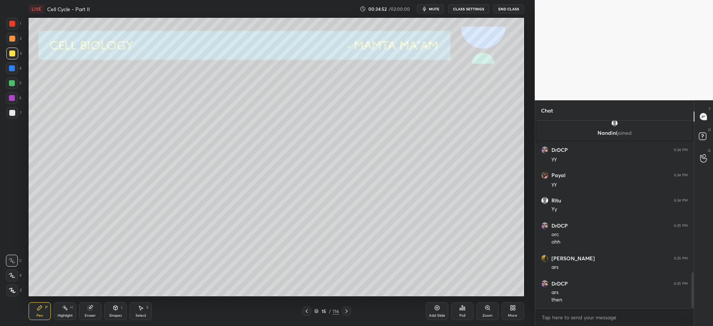
click at [15, 70] on div at bounding box center [12, 68] width 12 height 12
click at [11, 56] on div at bounding box center [12, 53] width 6 height 6
click at [16, 85] on div at bounding box center [12, 83] width 12 height 12
click at [14, 37] on div at bounding box center [12, 39] width 6 height 6
click at [14, 69] on div at bounding box center [12, 68] width 6 height 6
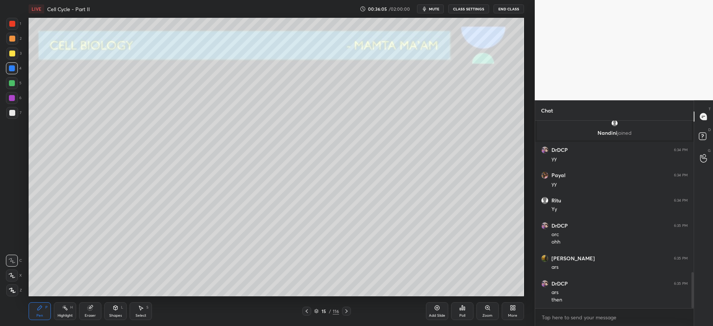
click at [14, 83] on div at bounding box center [12, 83] width 6 height 6
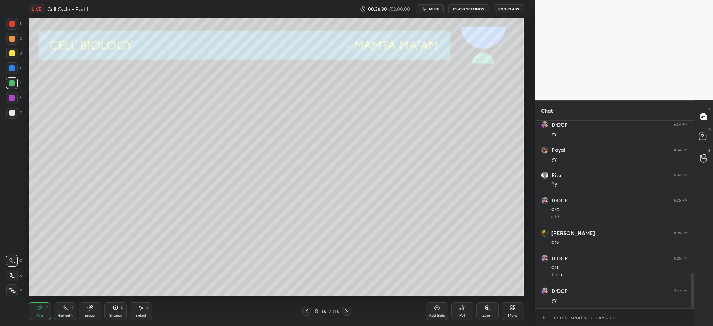
click at [13, 44] on div at bounding box center [12, 39] width 12 height 12
click at [13, 49] on div at bounding box center [12, 54] width 12 height 12
click at [93, 307] on icon at bounding box center [90, 308] width 6 height 6
click at [40, 310] on div "Pen P" at bounding box center [40, 311] width 22 height 18
drag, startPoint x: 13, startPoint y: 70, endPoint x: 14, endPoint y: 96, distance: 25.6
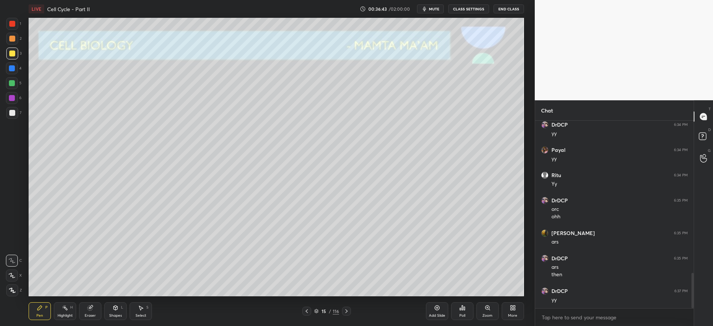
click at [12, 70] on div at bounding box center [12, 68] width 6 height 6
click at [12, 113] on div at bounding box center [12, 113] width 6 height 6
click at [13, 72] on div at bounding box center [12, 68] width 12 height 12
click at [15, 55] on div at bounding box center [12, 54] width 12 height 12
click at [13, 24] on div at bounding box center [12, 24] width 6 height 6
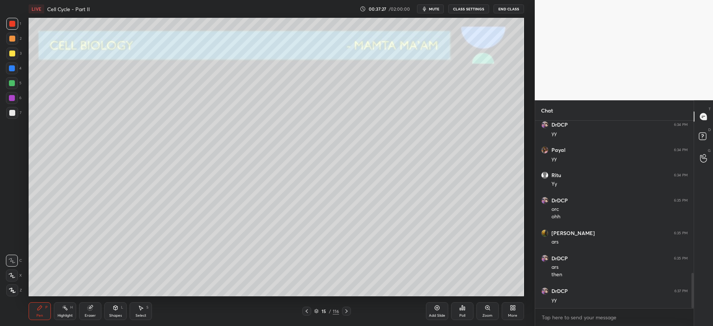
click at [91, 308] on icon at bounding box center [90, 308] width 5 height 5
click at [48, 302] on div "Pen P" at bounding box center [40, 311] width 22 height 18
click at [10, 45] on div "2" at bounding box center [13, 40] width 15 height 15
click at [12, 52] on div at bounding box center [12, 53] width 6 height 6
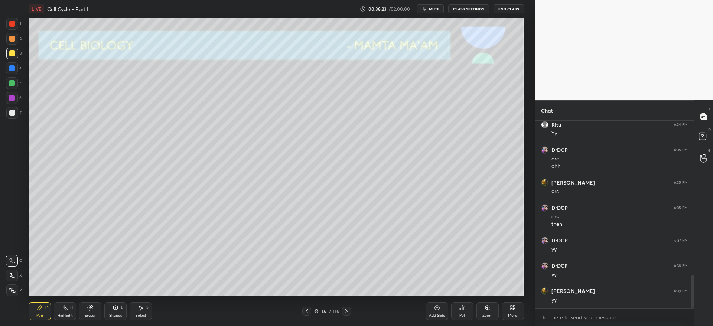
click at [13, 86] on div at bounding box center [12, 83] width 12 height 12
click at [10, 23] on div at bounding box center [12, 24] width 6 height 6
click at [13, 115] on div at bounding box center [12, 113] width 12 height 12
click at [12, 97] on div at bounding box center [12, 98] width 6 height 6
drag, startPoint x: 13, startPoint y: 115, endPoint x: 17, endPoint y: 131, distance: 16.5
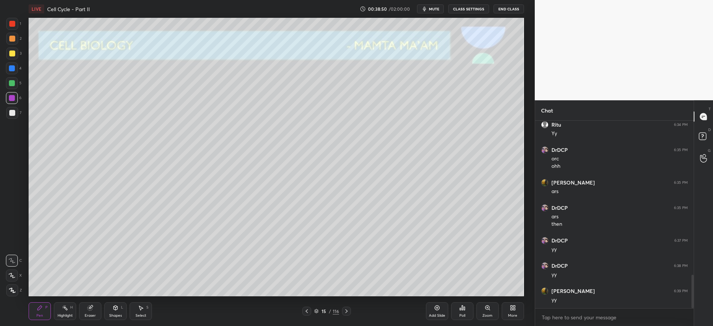
click at [13, 114] on div at bounding box center [12, 113] width 6 height 6
click at [90, 311] on div "Eraser" at bounding box center [90, 311] width 22 height 18
drag, startPoint x: 42, startPoint y: 311, endPoint x: 43, endPoint y: 300, distance: 10.4
click at [42, 311] on div "Pen P" at bounding box center [40, 311] width 22 height 18
click at [12, 27] on div at bounding box center [12, 24] width 12 height 12
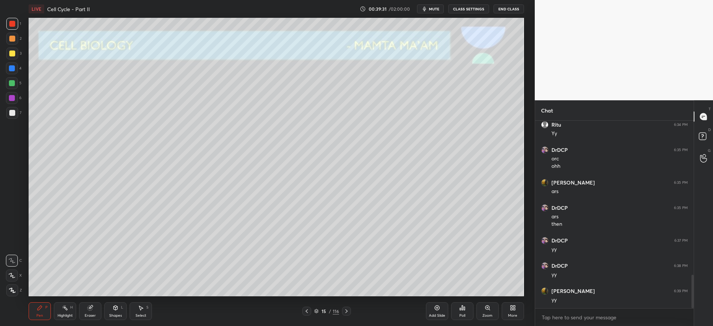
click at [349, 311] on div at bounding box center [346, 311] width 9 height 9
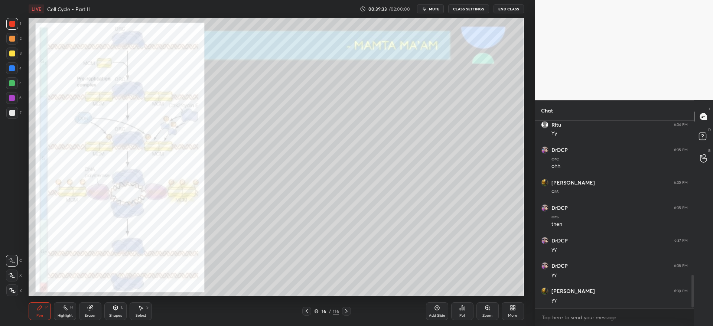
scroll to position [888, 0]
click at [487, 312] on div "Zoom" at bounding box center [487, 311] width 22 height 18
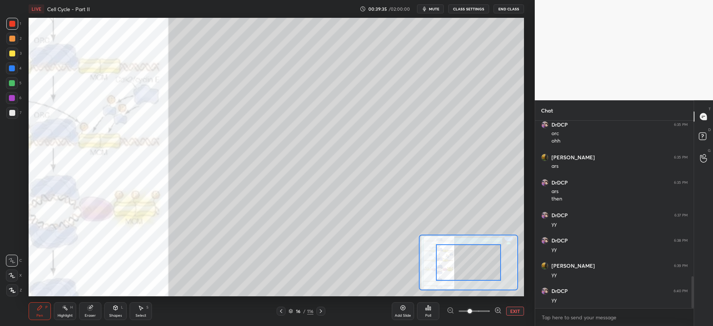
scroll to position [914, 0]
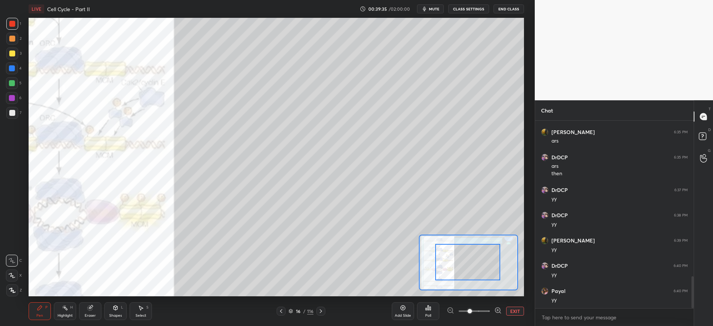
drag, startPoint x: 472, startPoint y: 270, endPoint x: 459, endPoint y: 262, distance: 15.5
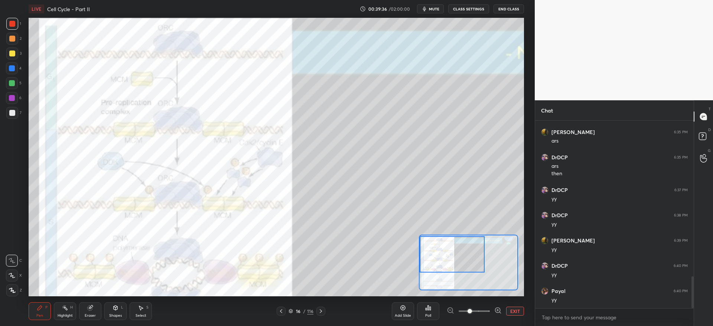
drag, startPoint x: 461, startPoint y: 262, endPoint x: 445, endPoint y: 247, distance: 22.8
click at [441, 252] on div at bounding box center [451, 254] width 65 height 36
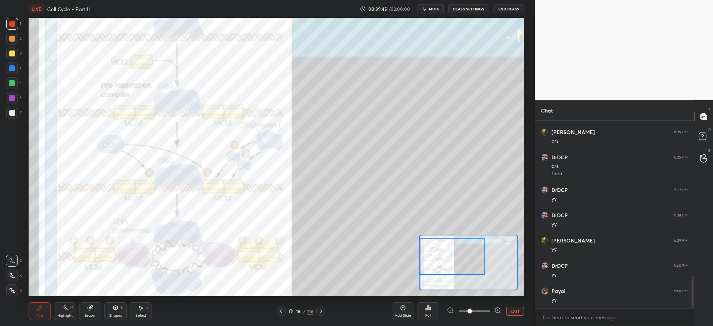
drag, startPoint x: 460, startPoint y: 257, endPoint x: 459, endPoint y: 263, distance: 6.0
click at [459, 263] on div at bounding box center [451, 256] width 65 height 36
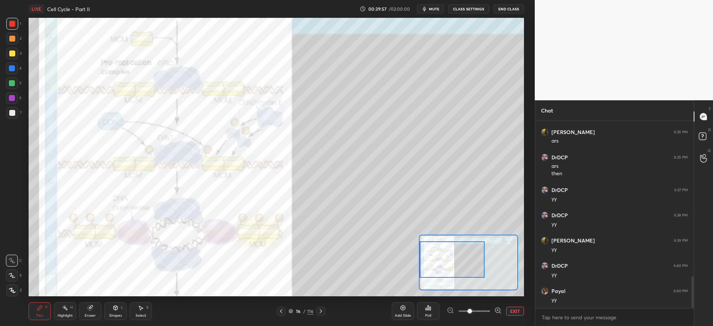
click at [515, 308] on button "EXIT" at bounding box center [515, 311] width 18 height 9
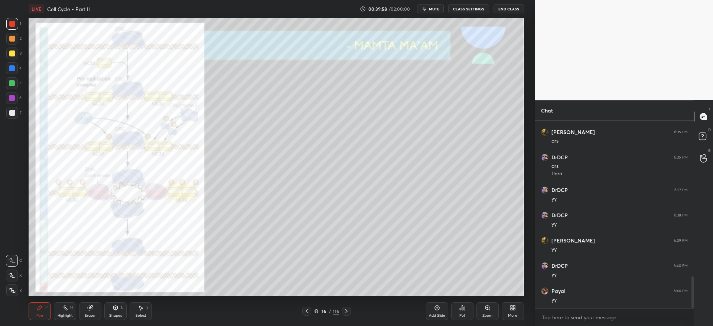
click at [308, 311] on icon at bounding box center [307, 311] width 6 height 6
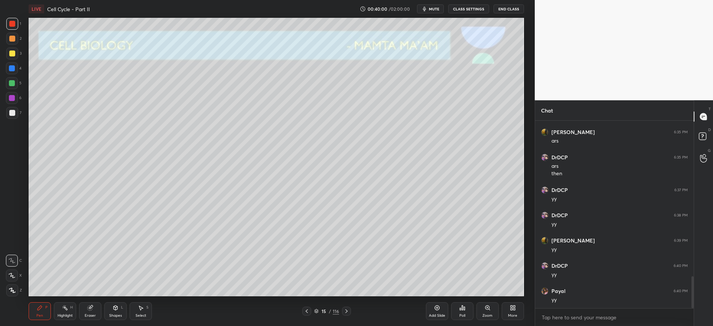
click at [13, 53] on div at bounding box center [12, 53] width 6 height 6
click at [307, 311] on icon at bounding box center [307, 311] width 6 height 6
click at [438, 8] on span "mute" at bounding box center [434, 8] width 10 height 5
click at [435, 10] on span "unmute" at bounding box center [433, 8] width 16 height 5
click at [349, 310] on icon at bounding box center [346, 311] width 6 height 6
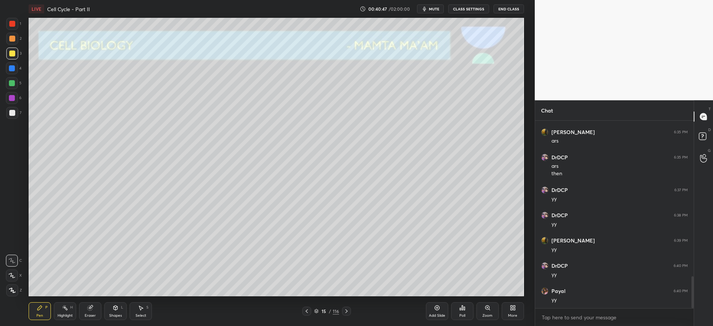
click at [348, 311] on icon at bounding box center [346, 311] width 6 height 6
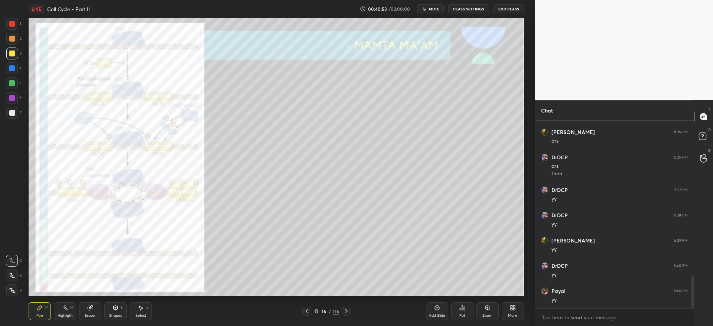
click at [348, 309] on icon at bounding box center [346, 311] width 6 height 6
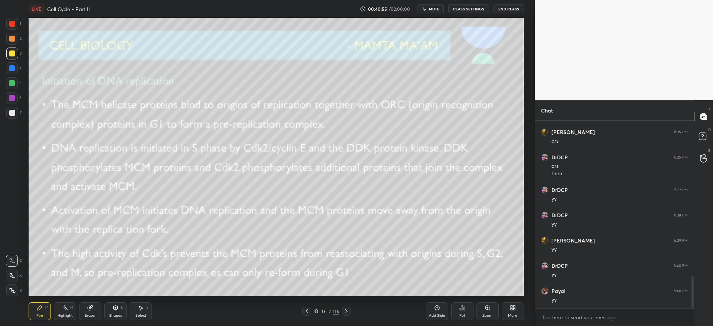
click at [305, 310] on icon at bounding box center [307, 311] width 6 height 6
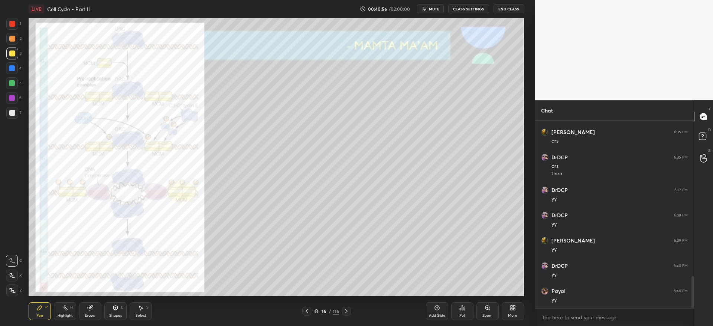
click at [432, 310] on div "Add Slide" at bounding box center [437, 311] width 22 height 18
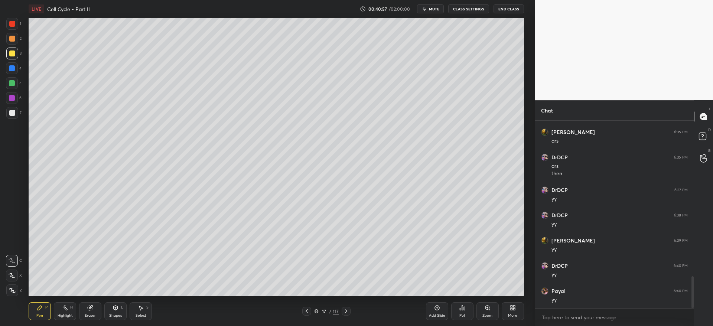
click at [14, 39] on div at bounding box center [12, 39] width 6 height 6
click at [12, 112] on div at bounding box center [12, 113] width 6 height 6
drag, startPoint x: 16, startPoint y: 49, endPoint x: 16, endPoint y: 58, distance: 8.2
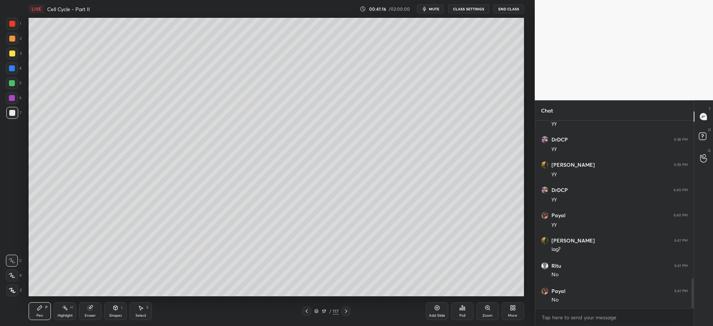
click at [16, 52] on div at bounding box center [12, 54] width 12 height 12
click at [96, 311] on div "Eraser" at bounding box center [90, 311] width 22 height 18
click at [33, 310] on div "Pen P" at bounding box center [40, 311] width 22 height 18
drag, startPoint x: 14, startPoint y: 293, endPoint x: 15, endPoint y: 285, distance: 7.1
click at [14, 292] on icon at bounding box center [12, 290] width 7 height 5
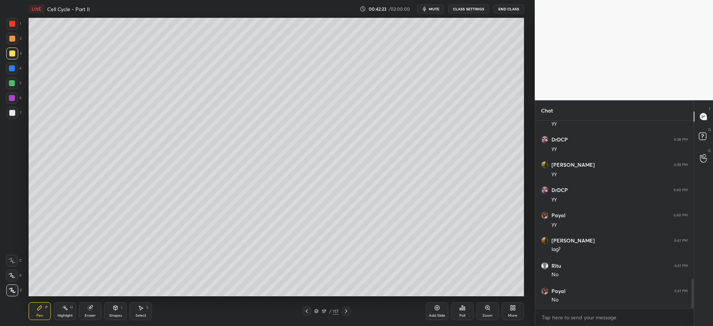
click at [441, 314] on div "Add Slide" at bounding box center [437, 316] width 16 height 4
drag, startPoint x: 346, startPoint y: 310, endPoint x: 332, endPoint y: 310, distance: 14.1
click at [346, 310] on icon at bounding box center [346, 311] width 6 height 6
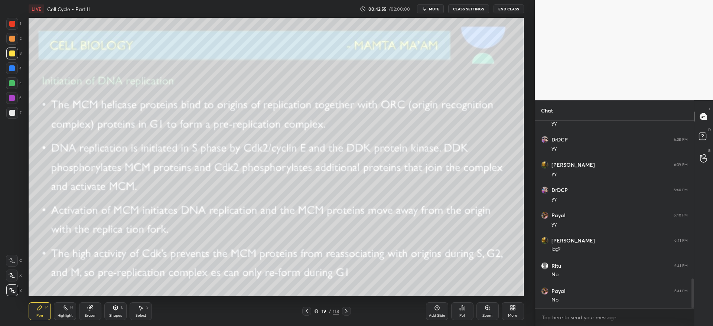
click at [307, 312] on icon at bounding box center [307, 311] width 6 height 6
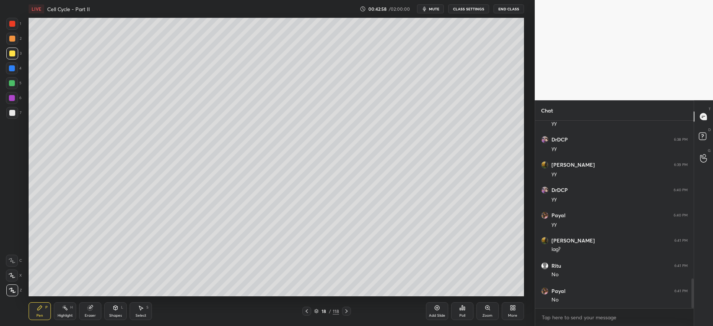
click at [13, 48] on div at bounding box center [12, 54] width 12 height 12
click at [13, 52] on div at bounding box center [12, 53] width 6 height 6
click at [347, 310] on icon at bounding box center [346, 311] width 6 height 6
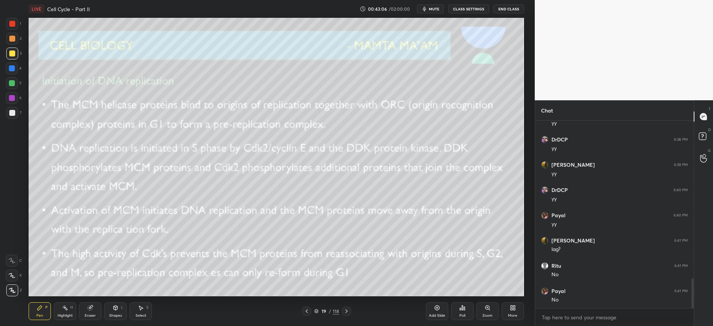
click at [14, 40] on div at bounding box center [12, 39] width 6 height 6
click at [347, 310] on icon at bounding box center [346, 311] width 6 height 6
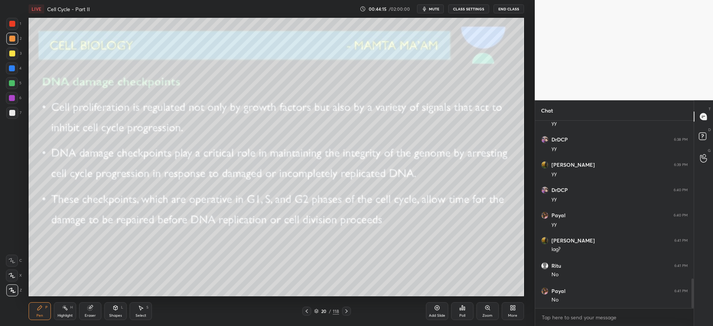
click at [306, 309] on icon at bounding box center [307, 311] width 6 height 6
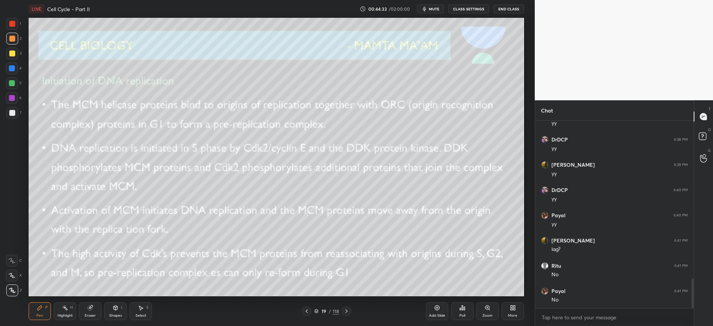
click at [349, 307] on div at bounding box center [346, 311] width 9 height 9
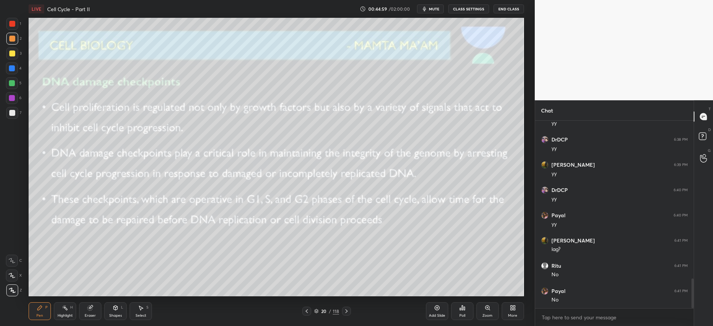
click at [13, 55] on div at bounding box center [12, 53] width 6 height 6
click at [13, 114] on div at bounding box center [12, 113] width 6 height 6
click at [11, 54] on div at bounding box center [12, 53] width 6 height 6
click at [12, 69] on div at bounding box center [12, 68] width 6 height 6
click at [346, 309] on icon at bounding box center [346, 311] width 6 height 6
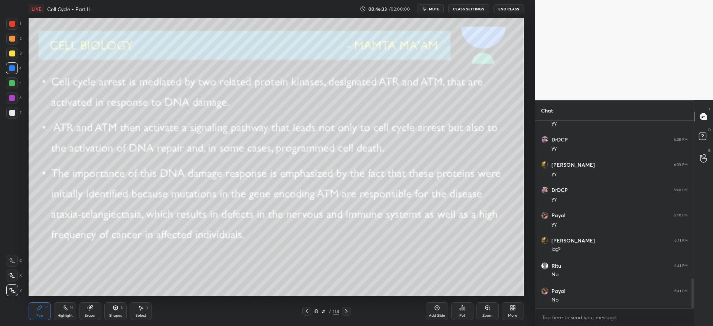
click at [310, 309] on div at bounding box center [306, 311] width 9 height 9
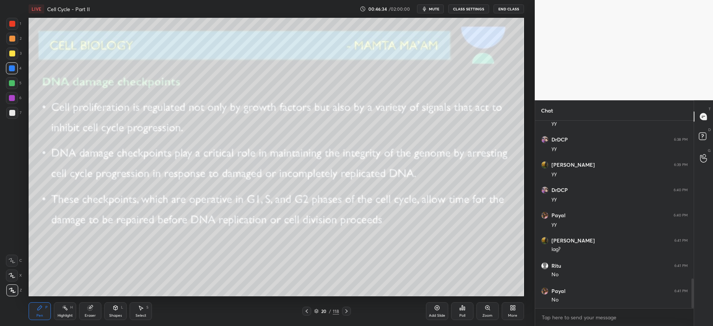
click at [432, 312] on div "Add Slide" at bounding box center [437, 311] width 22 height 18
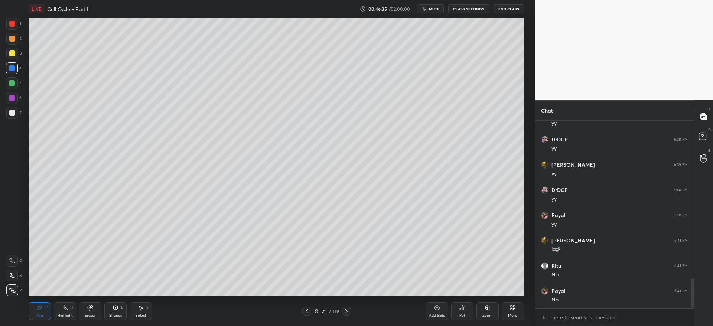
click at [11, 52] on div at bounding box center [12, 53] width 6 height 6
drag, startPoint x: 117, startPoint y: 314, endPoint x: 116, endPoint y: 308, distance: 5.7
click at [117, 311] on div "Shapes L" at bounding box center [115, 311] width 22 height 18
click at [89, 310] on icon at bounding box center [90, 308] width 5 height 5
click at [39, 312] on div "Pen P" at bounding box center [40, 311] width 22 height 18
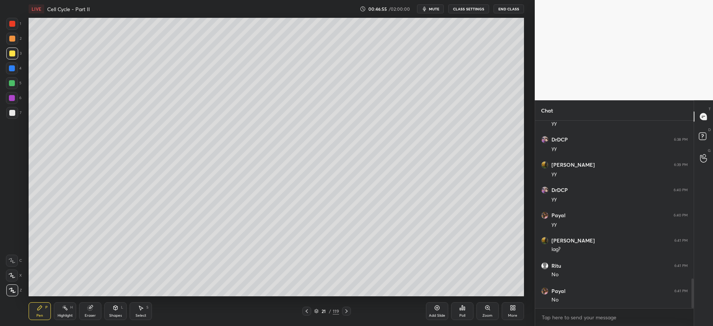
click at [16, 65] on div at bounding box center [12, 68] width 12 height 12
click at [490, 316] on div "Zoom" at bounding box center [487, 316] width 10 height 4
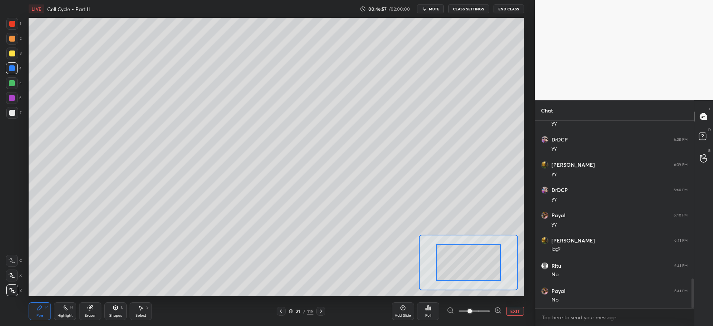
click at [489, 310] on span at bounding box center [473, 311] width 31 height 11
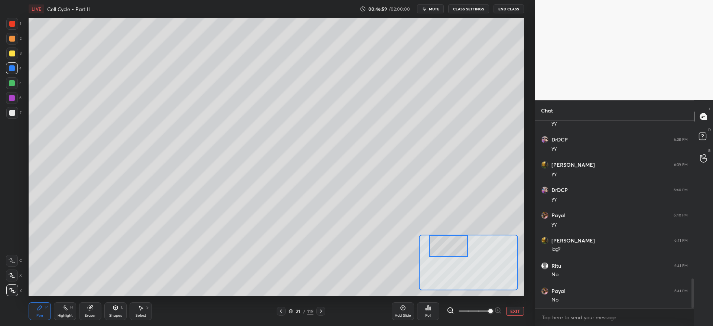
drag, startPoint x: 465, startPoint y: 258, endPoint x: 459, endPoint y: 239, distance: 20.0
click at [459, 239] on div at bounding box center [448, 246] width 39 height 22
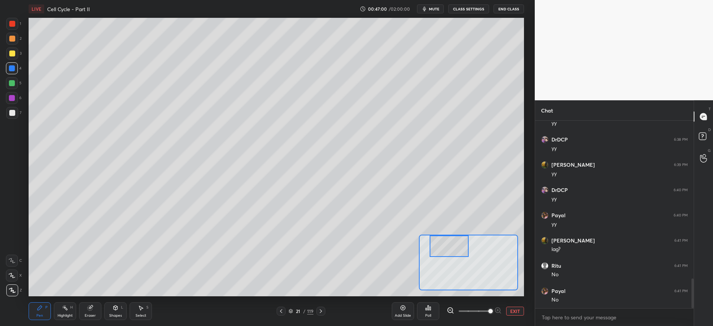
click at [13, 111] on div at bounding box center [12, 113] width 6 height 6
click at [9, 258] on icon at bounding box center [12, 260] width 7 height 5
drag, startPoint x: 97, startPoint y: 310, endPoint x: 92, endPoint y: 300, distance: 10.5
click at [94, 305] on div "Eraser" at bounding box center [90, 311] width 22 height 18
click at [39, 301] on div "Pen P Highlight H Eraser Shapes L Select S 21 / 119 Add Slide Poll EXIT" at bounding box center [276, 311] width 495 height 30
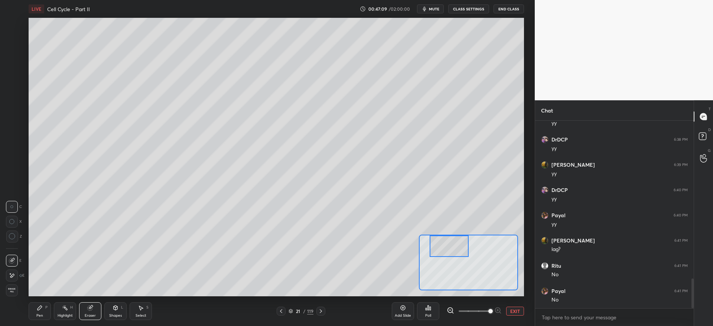
click at [43, 311] on div "Pen P" at bounding box center [40, 311] width 22 height 18
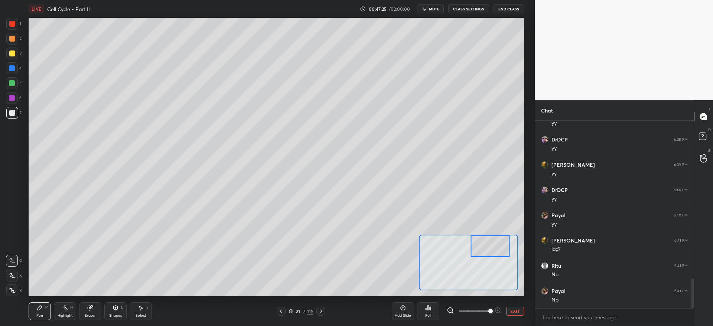
drag, startPoint x: 476, startPoint y: 249, endPoint x: 479, endPoint y: 238, distance: 11.6
click at [480, 241] on div at bounding box center [489, 246] width 39 height 22
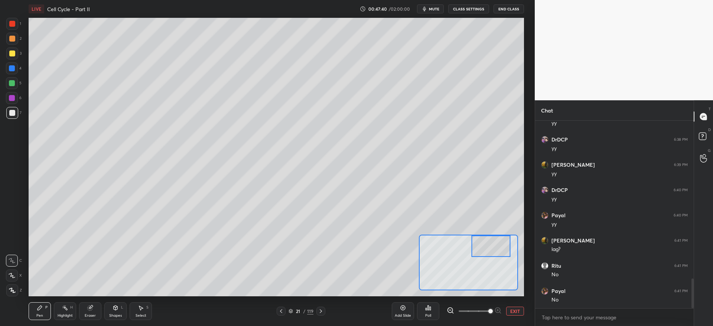
click at [11, 56] on div at bounding box center [12, 54] width 12 height 12
click at [477, 313] on span at bounding box center [473, 311] width 31 height 11
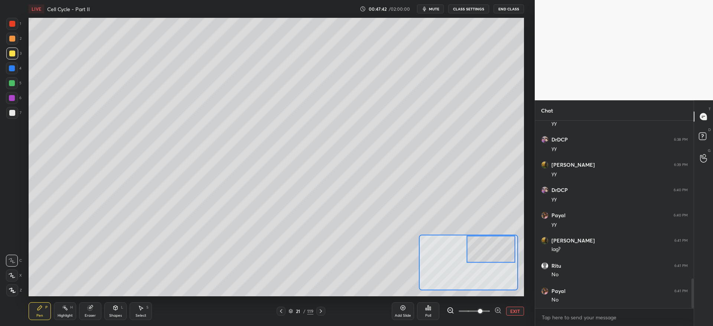
click at [467, 311] on span at bounding box center [473, 311] width 31 height 11
drag, startPoint x: 473, startPoint y: 262, endPoint x: 465, endPoint y: 250, distance: 14.7
click at [464, 253] on div at bounding box center [468, 253] width 65 height 36
click at [10, 41] on div at bounding box center [12, 39] width 6 height 6
click at [16, 72] on div at bounding box center [12, 68] width 12 height 12
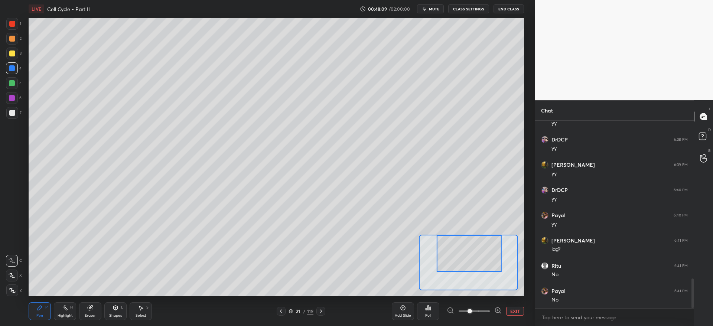
click at [16, 57] on div at bounding box center [12, 54] width 12 height 12
click at [509, 310] on button "EXIT" at bounding box center [515, 311] width 18 height 9
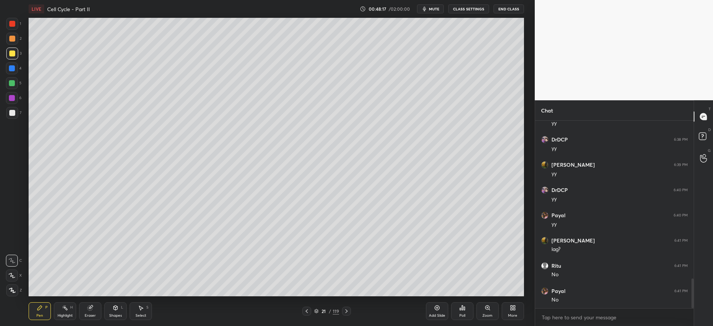
click at [14, 55] on div at bounding box center [12, 54] width 12 height 12
click at [12, 113] on div at bounding box center [12, 113] width 6 height 6
click at [15, 113] on div at bounding box center [12, 113] width 6 height 6
click at [12, 55] on div at bounding box center [12, 53] width 6 height 6
click at [486, 311] on div "Zoom" at bounding box center [487, 311] width 22 height 18
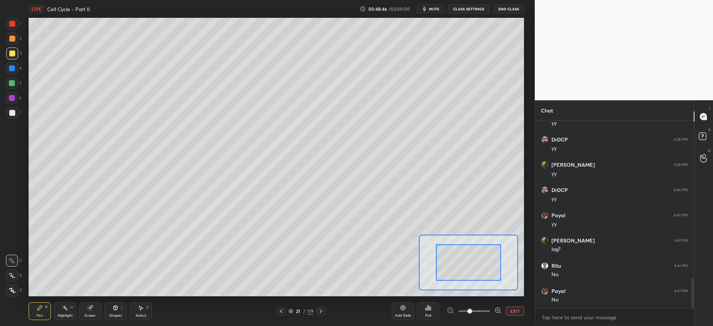
click at [479, 312] on span at bounding box center [473, 311] width 31 height 11
drag, startPoint x: 467, startPoint y: 268, endPoint x: 455, endPoint y: 249, distance: 22.6
click at [455, 249] on div at bounding box center [446, 253] width 49 height 27
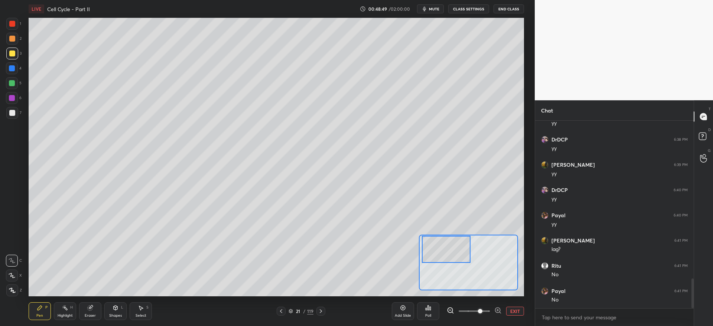
click at [478, 310] on span at bounding box center [480, 311] width 4 height 4
click at [19, 119] on div "7" at bounding box center [13, 114] width 15 height 15
click at [13, 114] on div at bounding box center [12, 113] width 6 height 6
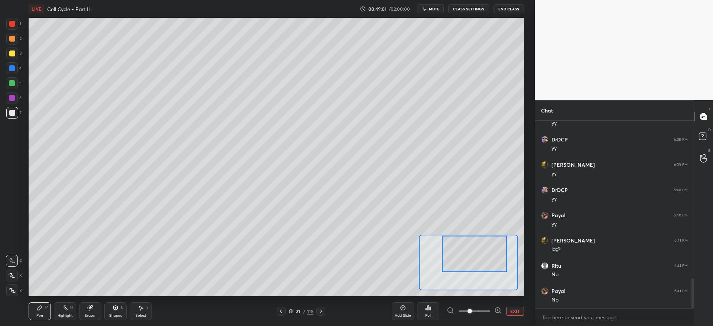
drag, startPoint x: 447, startPoint y: 264, endPoint x: 469, endPoint y: 262, distance: 21.2
click at [470, 263] on div at bounding box center [474, 254] width 65 height 36
click at [12, 55] on div at bounding box center [12, 53] width 6 height 6
click at [14, 113] on div at bounding box center [12, 113] width 6 height 6
click at [10, 55] on div at bounding box center [12, 53] width 6 height 6
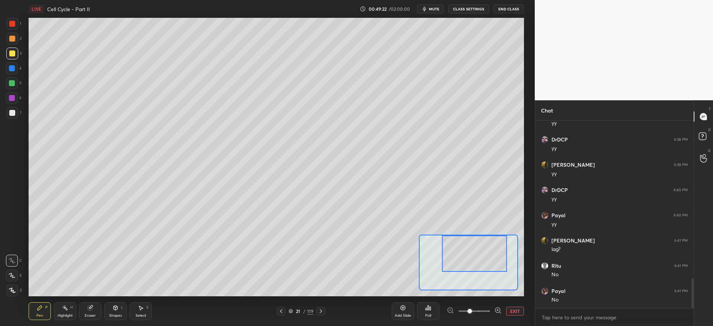
click at [13, 39] on div at bounding box center [12, 39] width 6 height 6
click at [98, 300] on div "Pen P Highlight H Eraser Shapes L Select S 21 / 119 Add Slide Poll EXIT" at bounding box center [276, 311] width 495 height 30
drag, startPoint x: 95, startPoint y: 310, endPoint x: 95, endPoint y: 303, distance: 6.3
click at [96, 307] on div "Eraser" at bounding box center [90, 311] width 22 height 18
click at [38, 311] on div "Pen P" at bounding box center [40, 311] width 22 height 18
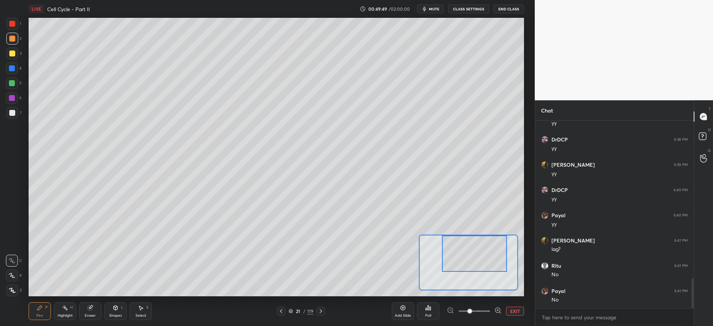
click at [94, 314] on div "Eraser" at bounding box center [90, 316] width 11 height 4
click at [39, 311] on div "Pen P" at bounding box center [40, 311] width 22 height 18
click at [12, 115] on div at bounding box center [12, 113] width 12 height 12
click at [515, 308] on button "EXIT" at bounding box center [515, 311] width 18 height 9
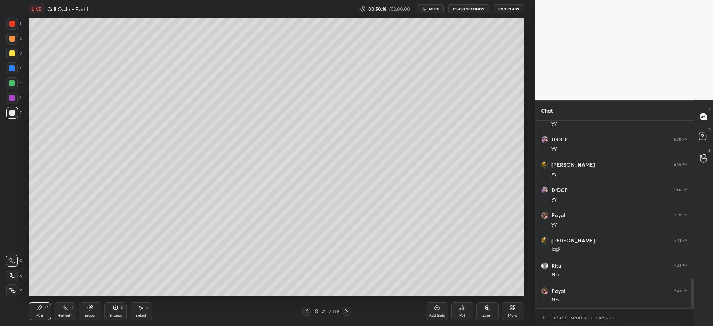
scroll to position [1015, 0]
click at [13, 54] on div at bounding box center [12, 53] width 6 height 6
click at [11, 69] on div at bounding box center [12, 68] width 6 height 6
click at [481, 313] on div "Zoom" at bounding box center [487, 311] width 22 height 18
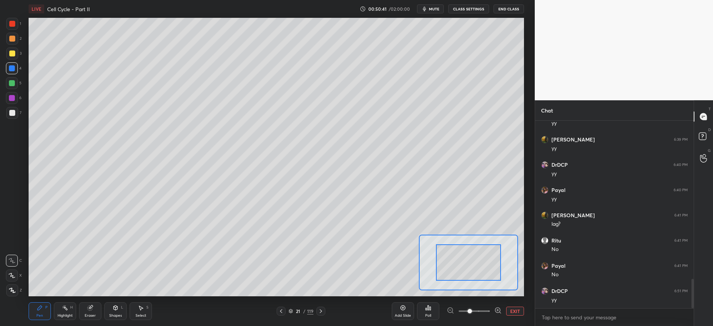
click at [478, 312] on span at bounding box center [473, 311] width 31 height 11
drag, startPoint x: 476, startPoint y: 264, endPoint x: 469, endPoint y: 266, distance: 7.4
click at [472, 267] on div at bounding box center [465, 265] width 49 height 27
click at [515, 314] on button "EXIT" at bounding box center [515, 311] width 18 height 9
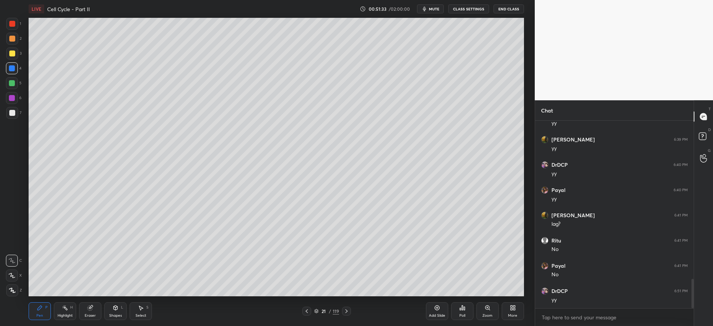
drag, startPoint x: 12, startPoint y: 50, endPoint x: 16, endPoint y: 59, distance: 10.5
click at [12, 50] on div at bounding box center [12, 53] width 6 height 6
drag, startPoint x: 90, startPoint y: 314, endPoint x: 87, endPoint y: 300, distance: 14.4
click at [89, 314] on div "Eraser" at bounding box center [90, 316] width 11 height 4
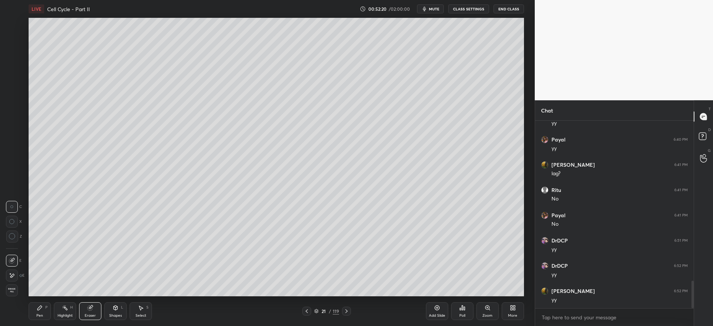
scroll to position [1090, 0]
click at [40, 311] on div "Pen P" at bounding box center [40, 311] width 22 height 18
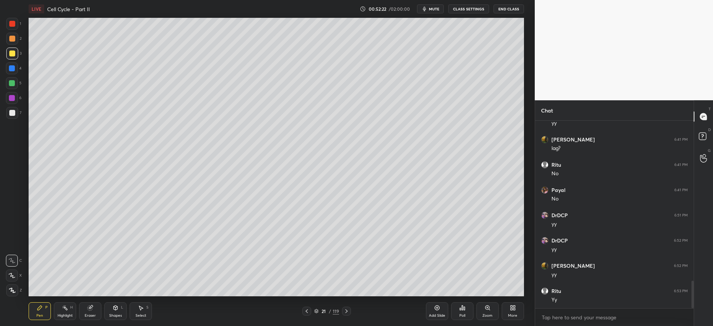
click at [9, 65] on div at bounding box center [12, 68] width 12 height 12
click at [13, 111] on div at bounding box center [12, 113] width 6 height 6
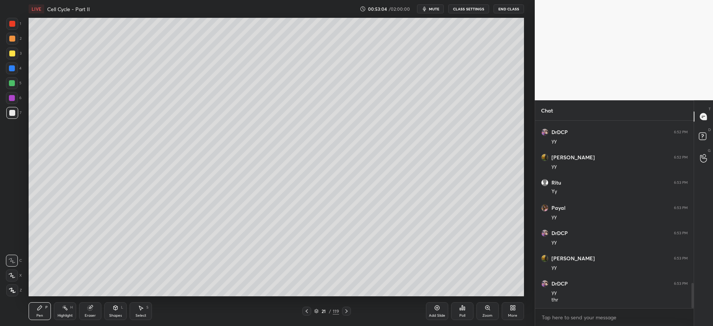
drag, startPoint x: 82, startPoint y: 314, endPoint x: 95, endPoint y: 311, distance: 13.5
click at [84, 314] on div "Eraser" at bounding box center [90, 311] width 22 height 18
drag, startPoint x: 12, startPoint y: 269, endPoint x: 21, endPoint y: 271, distance: 9.8
click at [11, 268] on div "E" at bounding box center [15, 274] width 19 height 15
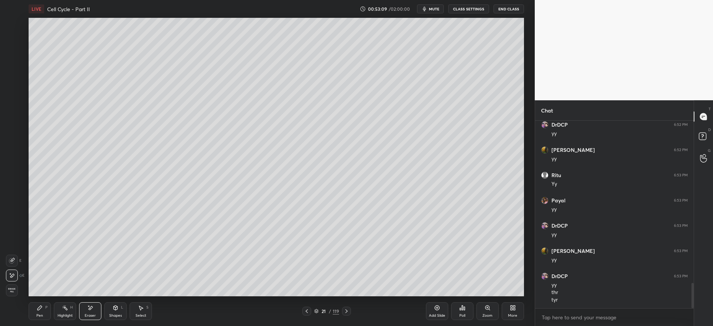
click at [40, 307] on icon at bounding box center [39, 308] width 4 height 4
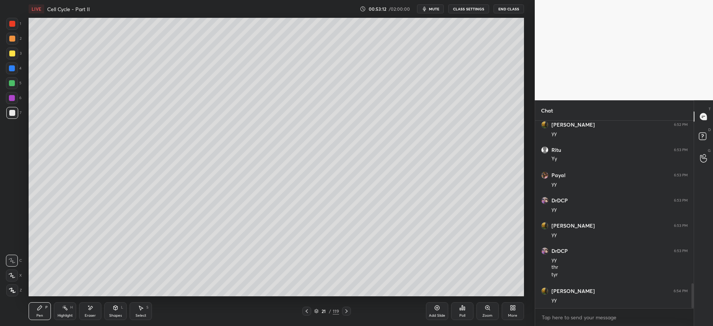
click at [7, 55] on div at bounding box center [12, 54] width 12 height 12
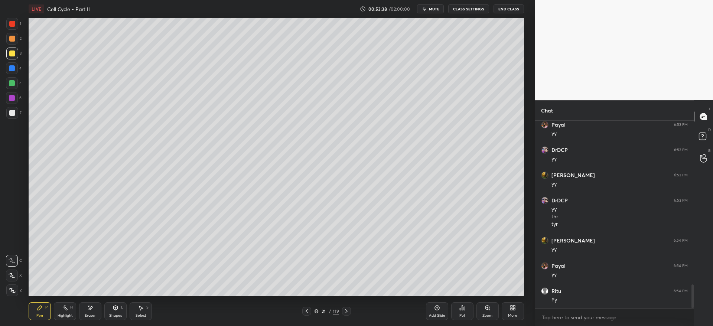
scroll to position [170, 156]
click at [12, 40] on div at bounding box center [12, 39] width 6 height 6
click at [12, 48] on div at bounding box center [12, 54] width 12 height 12
click at [9, 82] on div at bounding box center [12, 83] width 12 height 12
type textarea "x"
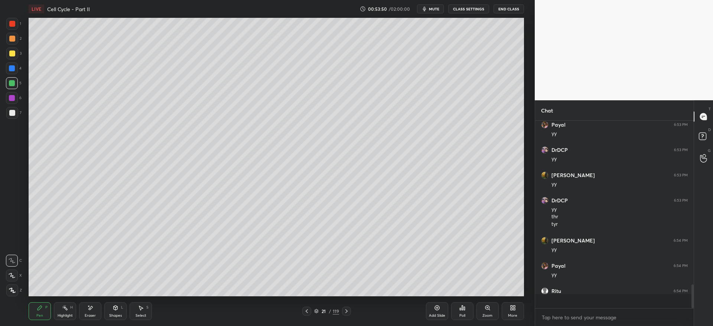
scroll to position [1282, 0]
click at [13, 55] on div at bounding box center [12, 53] width 6 height 6
drag, startPoint x: 13, startPoint y: 80, endPoint x: 16, endPoint y: 92, distance: 12.1
click at [12, 82] on div at bounding box center [12, 83] width 6 height 6
click at [15, 114] on div at bounding box center [12, 113] width 6 height 6
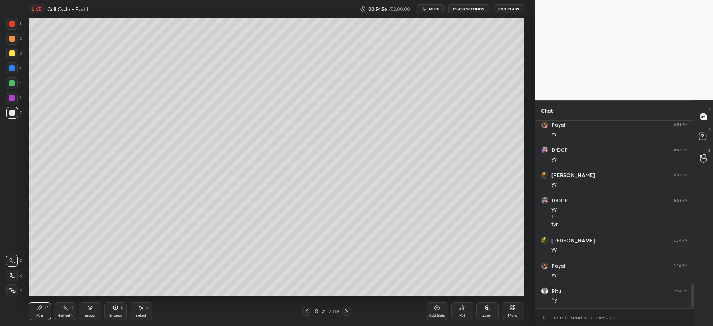
click at [11, 51] on div at bounding box center [12, 53] width 6 height 6
click at [10, 109] on div at bounding box center [12, 113] width 12 height 12
click at [485, 315] on div "Zoom" at bounding box center [487, 316] width 10 height 4
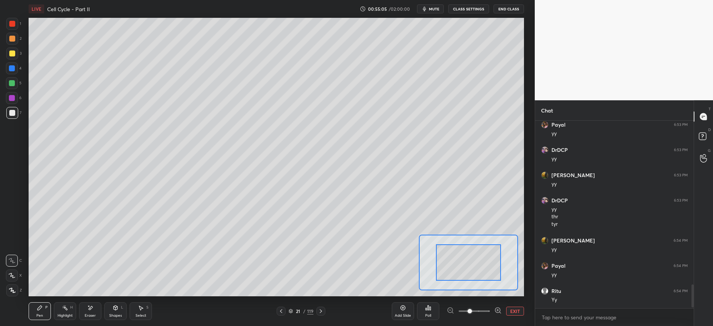
click at [490, 311] on div at bounding box center [474, 311] width 55 height 9
click at [489, 311] on span at bounding box center [473, 311] width 31 height 11
click at [506, 291] on div "LIVE Cell Cycle - Part II 00:55:06 / 02:00:00 mute CLASS SETTINGS End Class Set…" at bounding box center [276, 163] width 505 height 326
click at [531, 287] on div "1 2 3 4 5 6 7 C X Z E E Erase all H H LIVE Cell Cycle - Part II 00:55:06 / 02:0…" at bounding box center [267, 163] width 535 height 326
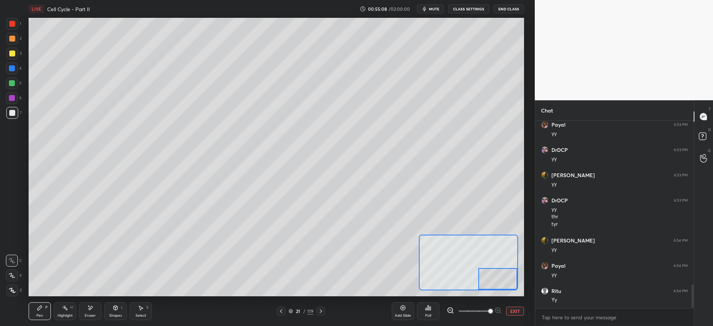
drag, startPoint x: 476, startPoint y: 273, endPoint x: 516, endPoint y: 278, distance: 40.3
click at [512, 279] on div at bounding box center [497, 279] width 39 height 22
click at [16, 107] on div at bounding box center [12, 113] width 12 height 12
drag, startPoint x: 120, startPoint y: 311, endPoint x: 115, endPoint y: 309, distance: 5.5
click at [119, 311] on div "Shapes L" at bounding box center [115, 311] width 22 height 18
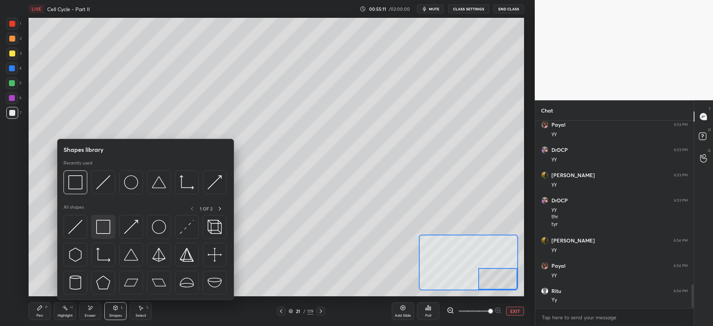
click at [105, 228] on img at bounding box center [103, 227] width 14 height 14
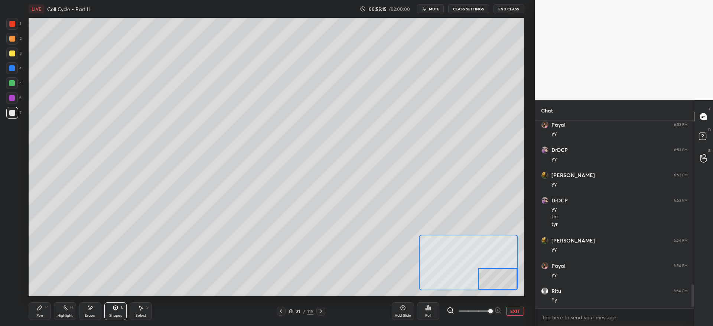
click at [35, 319] on div "Pen P" at bounding box center [40, 311] width 22 height 18
click at [90, 314] on div "Eraser" at bounding box center [90, 316] width 11 height 4
click at [14, 261] on icon at bounding box center [12, 261] width 6 height 6
click at [38, 308] on icon at bounding box center [39, 308] width 4 height 4
click at [15, 81] on div at bounding box center [12, 83] width 12 height 12
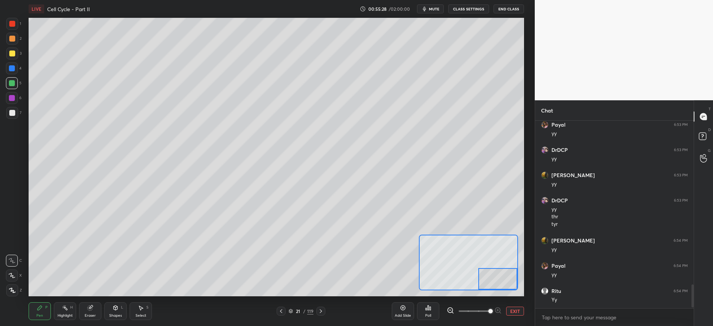
click at [12, 53] on div at bounding box center [12, 53] width 6 height 6
click at [515, 313] on button "EXIT" at bounding box center [515, 311] width 18 height 9
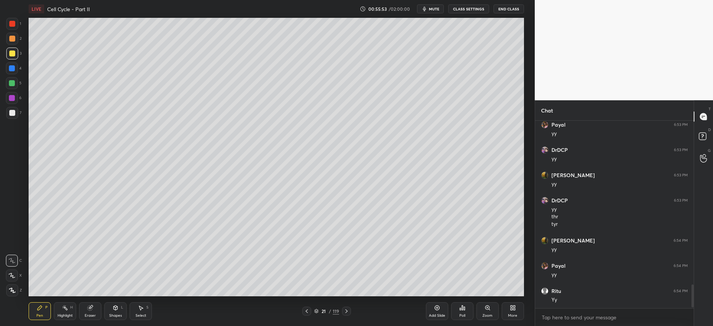
click at [433, 7] on span "mute" at bounding box center [434, 8] width 10 height 5
click at [436, 10] on span "unmute" at bounding box center [433, 8] width 16 height 5
click at [432, 11] on span "mute" at bounding box center [434, 8] width 10 height 5
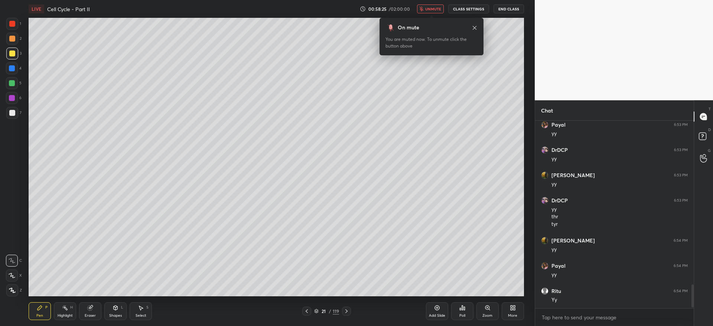
click at [429, 7] on span "unmute" at bounding box center [433, 8] width 16 height 5
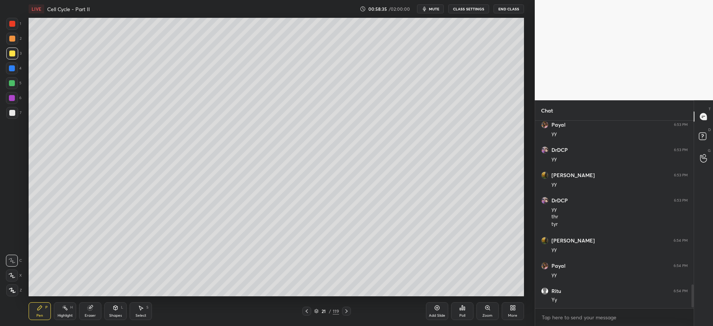
click at [13, 41] on div at bounding box center [12, 39] width 6 height 6
drag, startPoint x: 91, startPoint y: 305, endPoint x: 91, endPoint y: 299, distance: 5.9
click at [91, 305] on icon at bounding box center [90, 308] width 6 height 6
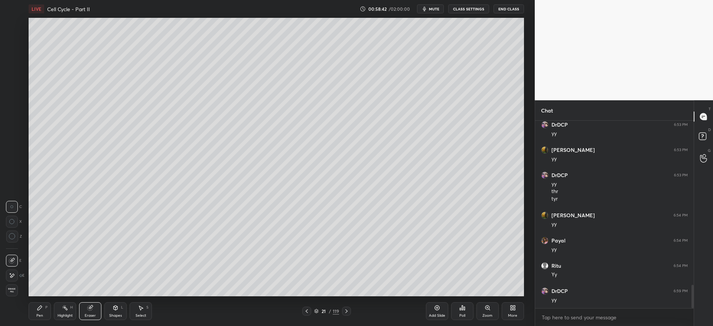
click at [117, 311] on div "Shapes L" at bounding box center [115, 311] width 22 height 18
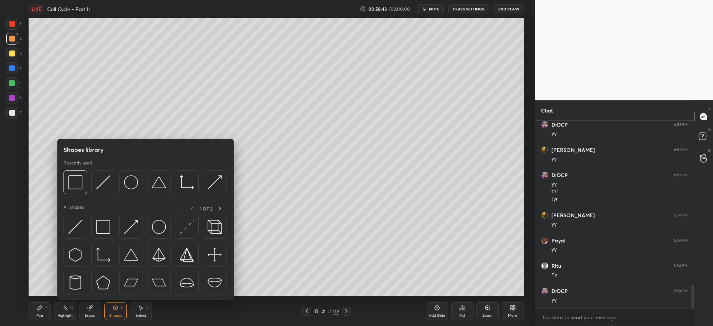
click at [13, 27] on div at bounding box center [12, 24] width 12 height 12
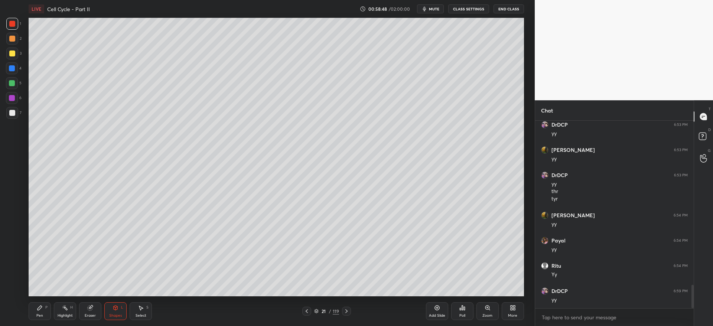
click at [13, 52] on div at bounding box center [12, 53] width 6 height 6
click at [43, 313] on div "Pen P" at bounding box center [40, 311] width 22 height 18
click at [13, 273] on icon at bounding box center [12, 275] width 7 height 5
click at [13, 70] on div at bounding box center [12, 68] width 6 height 6
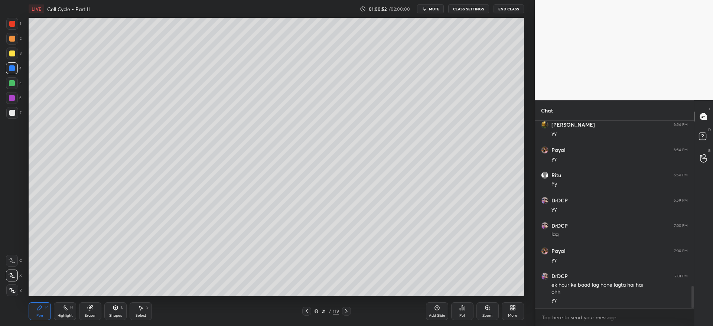
scroll to position [1423, 0]
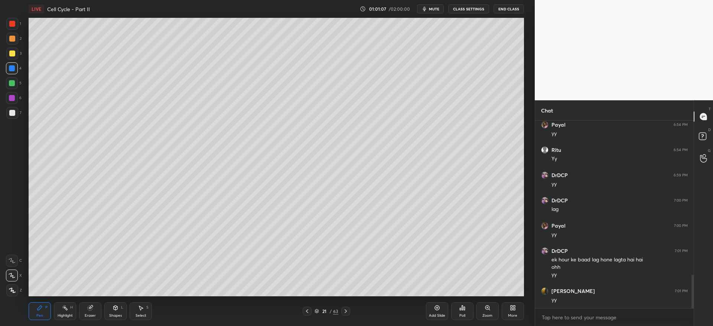
scroll to position [884, 0]
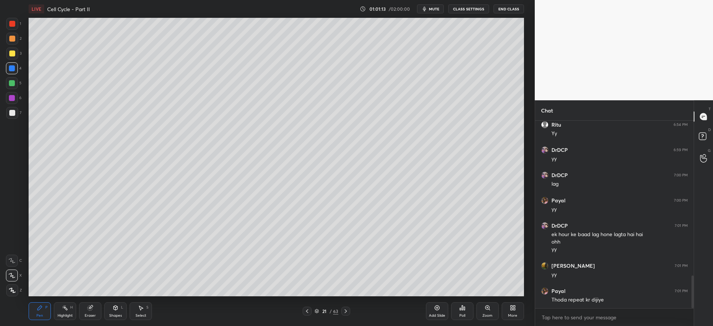
click at [348, 311] on icon at bounding box center [346, 311] width 6 height 6
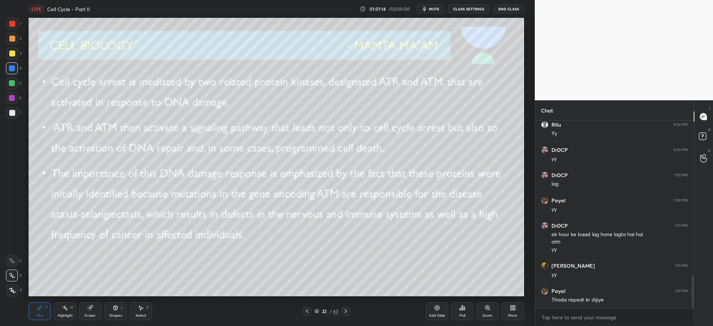
click at [309, 312] on div at bounding box center [307, 311] width 9 height 9
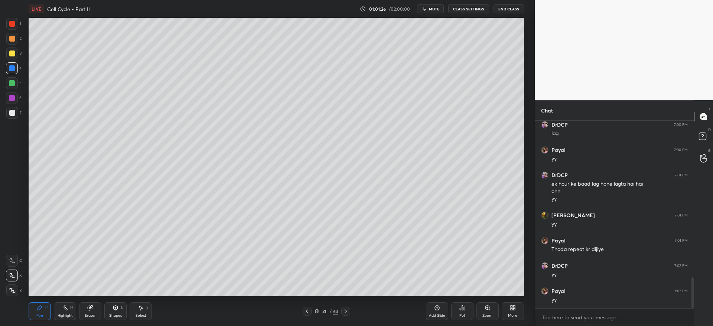
scroll to position [960, 0]
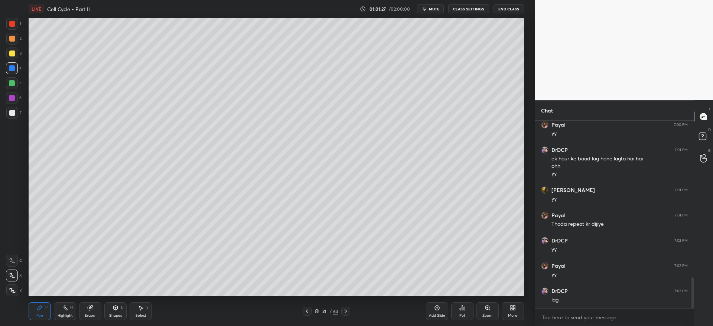
click at [346, 310] on icon at bounding box center [346, 311] width 6 height 6
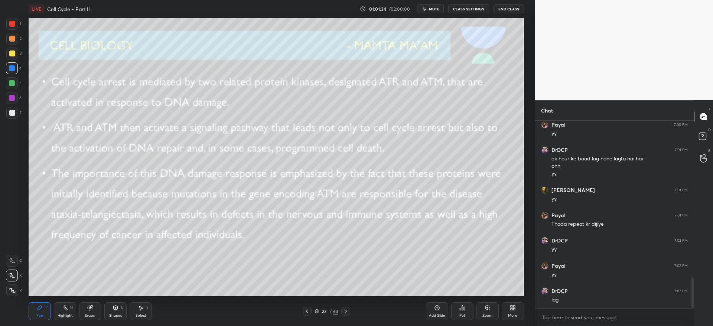
scroll to position [985, 0]
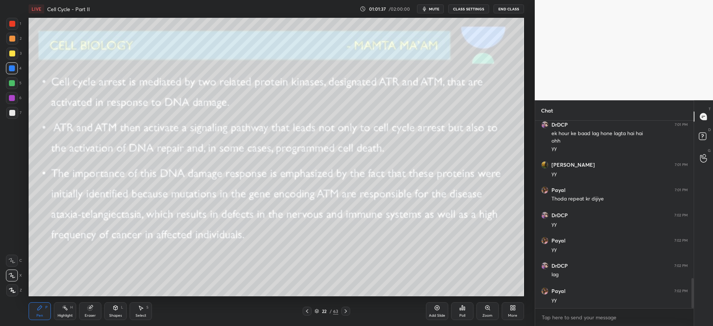
click at [8, 57] on div at bounding box center [12, 54] width 12 height 12
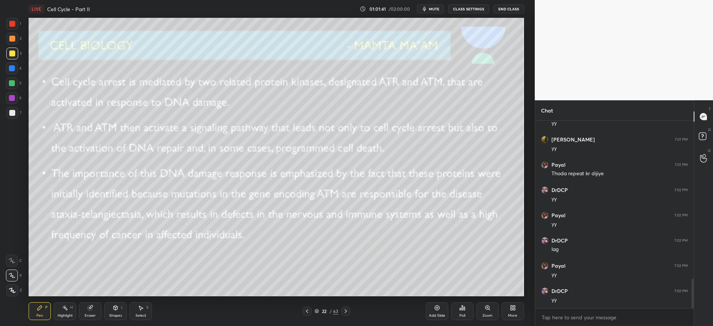
click at [8, 41] on div "1 2 3 4 5 6 7 C X Z C X Z E E Erase all H H" at bounding box center [12, 157] width 24 height 278
click at [14, 69] on div at bounding box center [12, 68] width 6 height 6
click at [348, 310] on icon at bounding box center [346, 311] width 6 height 6
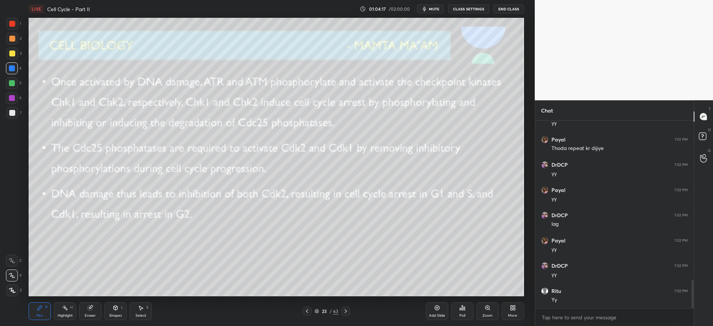
click at [12, 59] on div at bounding box center [12, 54] width 12 height 12
click at [307, 313] on icon at bounding box center [307, 311] width 6 height 6
click at [308, 312] on icon at bounding box center [307, 311] width 2 height 4
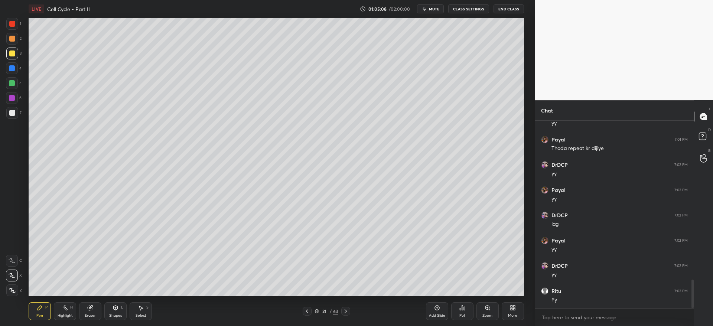
click at [345, 308] on icon at bounding box center [346, 311] width 6 height 6
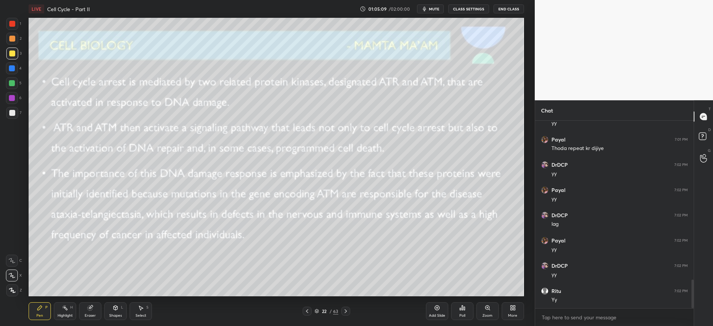
click at [345, 310] on icon at bounding box center [346, 311] width 2 height 4
click at [12, 67] on div at bounding box center [12, 68] width 6 height 6
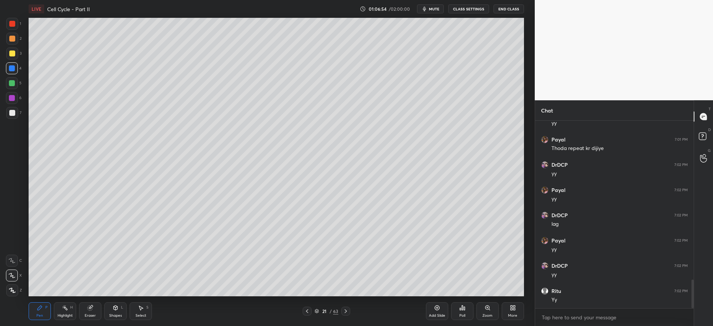
scroll to position [1061, 0]
click at [346, 311] on icon at bounding box center [346, 311] width 6 height 6
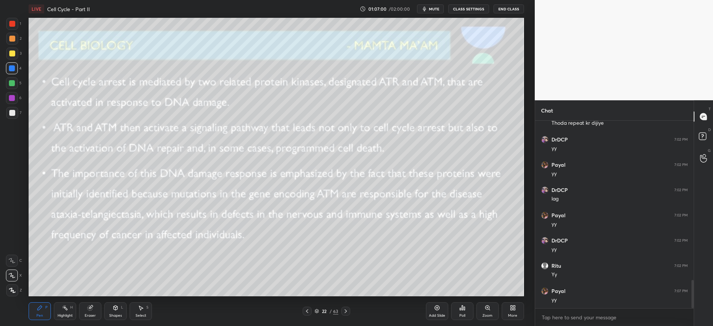
click at [346, 311] on icon at bounding box center [346, 311] width 6 height 6
click at [347, 311] on icon at bounding box center [346, 311] width 6 height 6
click at [10, 59] on div at bounding box center [12, 54] width 12 height 12
click at [12, 58] on div at bounding box center [12, 54] width 12 height 12
click at [307, 308] on icon at bounding box center [307, 311] width 6 height 6
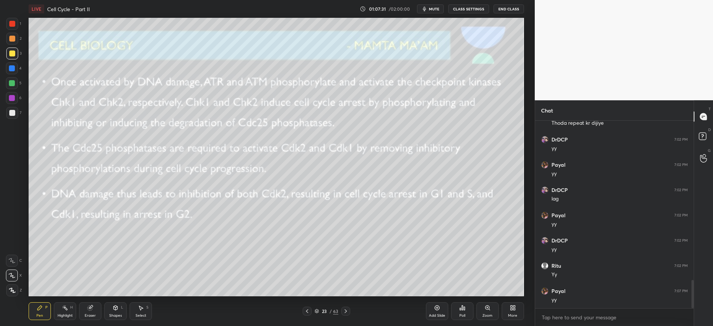
click at [309, 308] on icon at bounding box center [307, 311] width 6 height 6
click at [309, 307] on div at bounding box center [307, 311] width 9 height 9
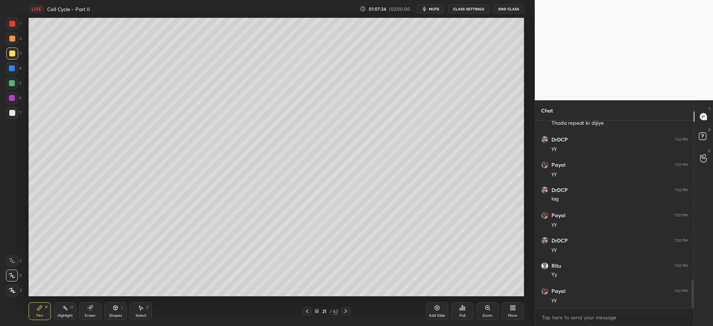
click at [12, 116] on div at bounding box center [12, 113] width 12 height 12
click at [348, 311] on icon at bounding box center [346, 311] width 6 height 6
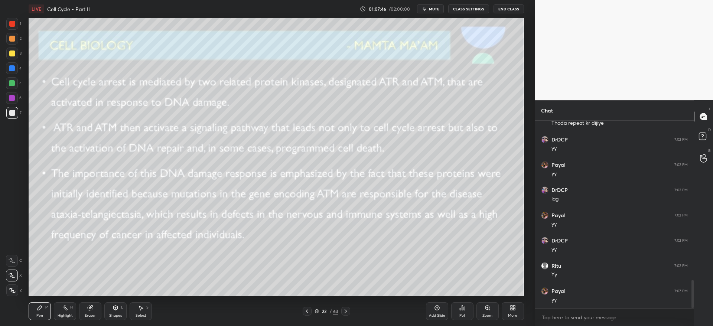
click at [349, 312] on div at bounding box center [345, 311] width 9 height 9
click at [349, 311] on div at bounding box center [345, 311] width 9 height 9
click at [14, 55] on div at bounding box center [12, 53] width 6 height 6
click at [16, 66] on div at bounding box center [12, 68] width 12 height 12
click at [13, 55] on div at bounding box center [12, 53] width 6 height 6
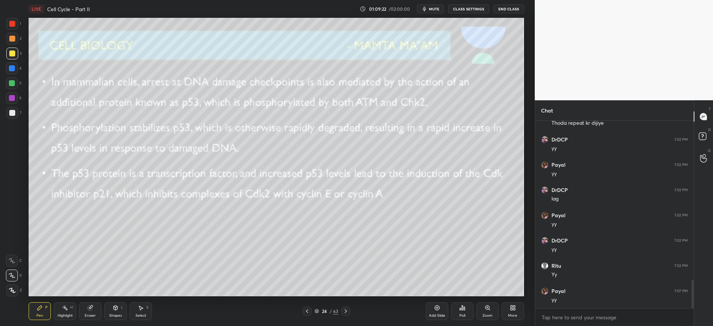
click at [13, 42] on div at bounding box center [12, 39] width 12 height 12
click at [347, 309] on icon at bounding box center [346, 311] width 6 height 6
click at [306, 313] on icon at bounding box center [307, 311] width 6 height 6
click at [346, 309] on icon at bounding box center [346, 311] width 6 height 6
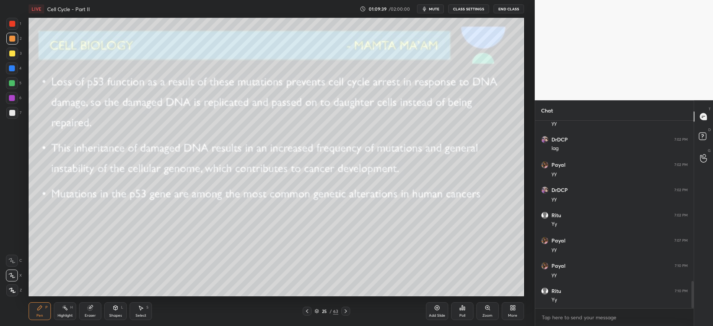
click at [10, 64] on div at bounding box center [12, 68] width 12 height 12
click at [12, 59] on div at bounding box center [12, 54] width 12 height 12
click at [97, 307] on div "Eraser" at bounding box center [90, 311] width 22 height 18
click at [118, 311] on div "Shapes L" at bounding box center [115, 311] width 22 height 18
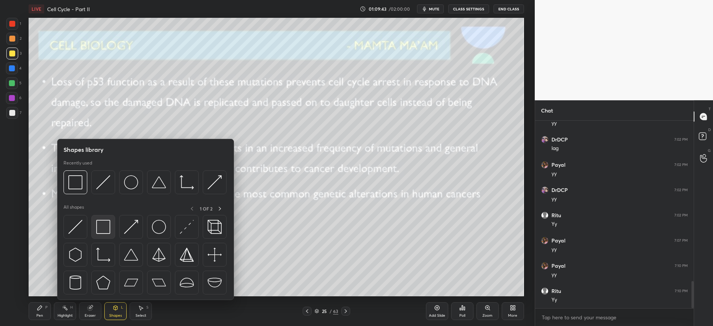
click at [104, 228] on img at bounding box center [103, 227] width 14 height 14
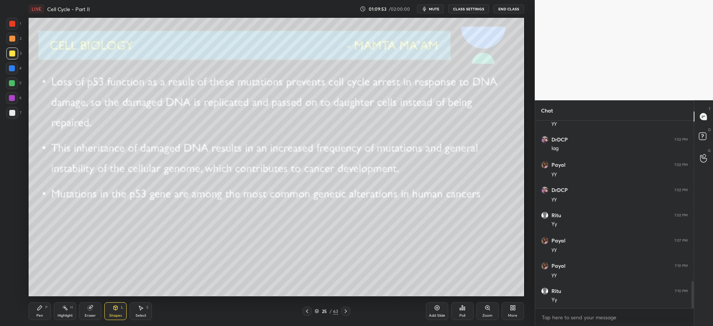
click at [14, 86] on div at bounding box center [12, 83] width 12 height 12
drag, startPoint x: 39, startPoint y: 306, endPoint x: 36, endPoint y: 298, distance: 7.7
click at [39, 305] on icon at bounding box center [40, 308] width 6 height 6
click at [306, 311] on icon at bounding box center [307, 311] width 6 height 6
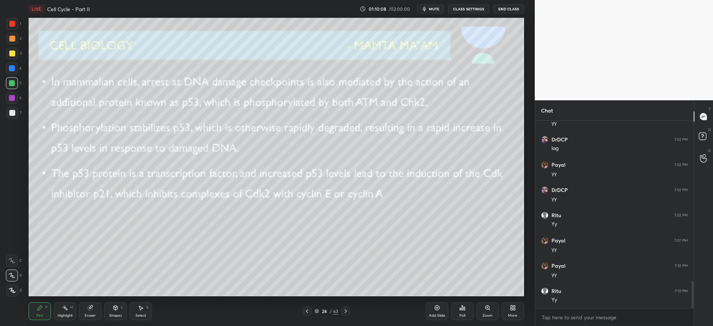
click at [439, 310] on icon at bounding box center [437, 308] width 6 height 6
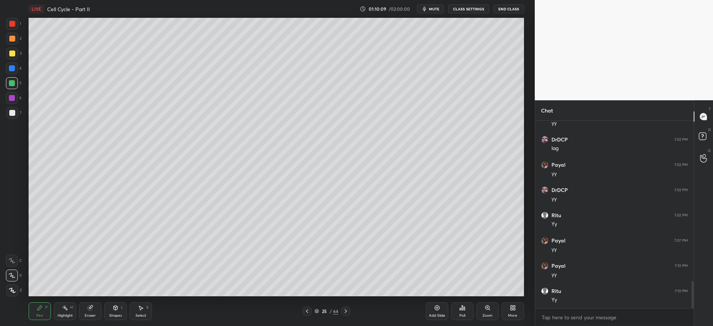
click at [16, 55] on div at bounding box center [12, 54] width 12 height 12
click at [13, 126] on div "1 2 3 4 5 6 7 C X Z C X Z E E Erase all H H" at bounding box center [12, 157] width 24 height 278
click at [13, 114] on div at bounding box center [12, 113] width 6 height 6
click at [343, 311] on icon at bounding box center [346, 311] width 6 height 6
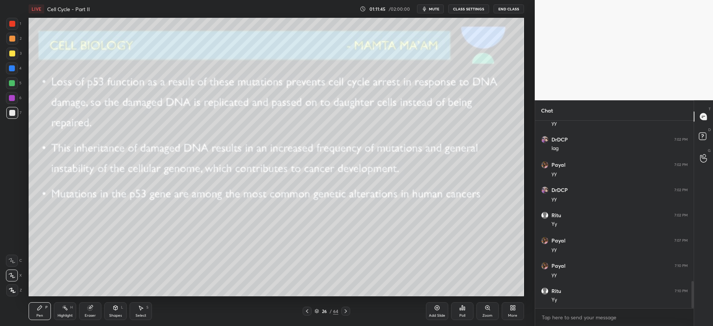
click at [13, 53] on div at bounding box center [12, 53] width 6 height 6
click at [14, 72] on div at bounding box center [12, 68] width 12 height 12
click at [347, 313] on icon at bounding box center [346, 311] width 6 height 6
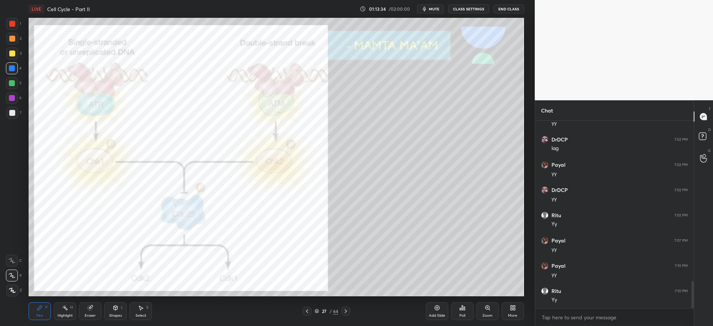
click at [348, 310] on icon at bounding box center [346, 311] width 6 height 6
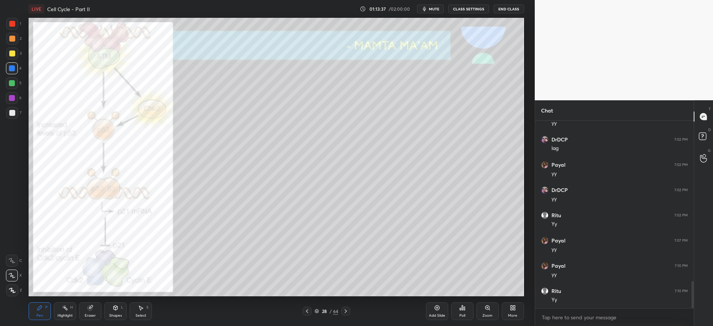
click at [14, 99] on div at bounding box center [12, 98] width 6 height 6
click at [11, 49] on div at bounding box center [12, 54] width 12 height 12
drag, startPoint x: 13, startPoint y: 93, endPoint x: 19, endPoint y: 97, distance: 7.4
click at [13, 94] on div at bounding box center [12, 98] width 12 height 12
click at [14, 23] on div at bounding box center [12, 24] width 6 height 6
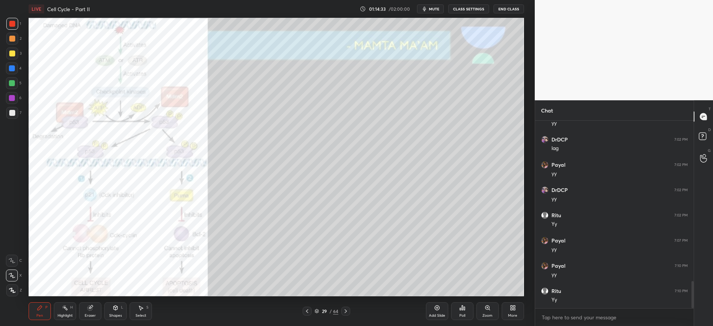
click at [489, 312] on div "Zoom" at bounding box center [487, 311] width 22 height 18
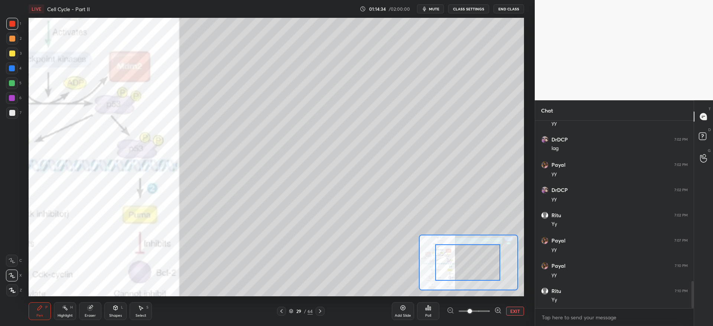
drag, startPoint x: 472, startPoint y: 271, endPoint x: 475, endPoint y: 261, distance: 10.5
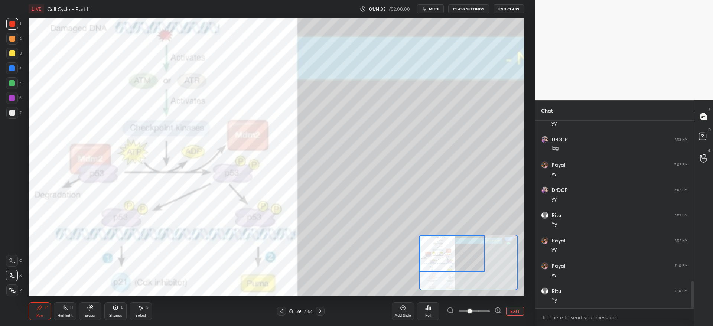
drag, startPoint x: 467, startPoint y: 266, endPoint x: 452, endPoint y: 251, distance: 21.5
click at [452, 251] on div at bounding box center [451, 253] width 65 height 36
click at [478, 310] on span at bounding box center [473, 311] width 31 height 11
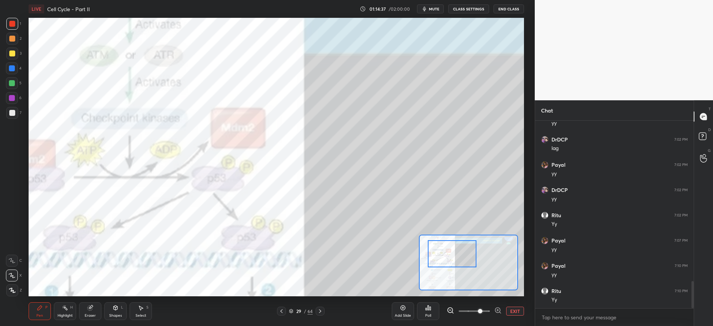
click at [468, 311] on span at bounding box center [473, 311] width 31 height 11
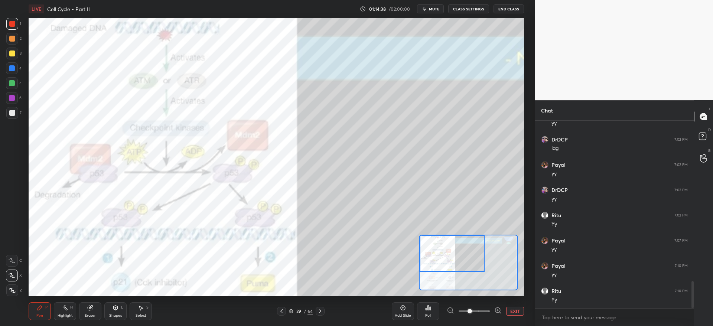
drag, startPoint x: 467, startPoint y: 265, endPoint x: 461, endPoint y: 262, distance: 7.2
click at [461, 262] on div at bounding box center [451, 253] width 65 height 36
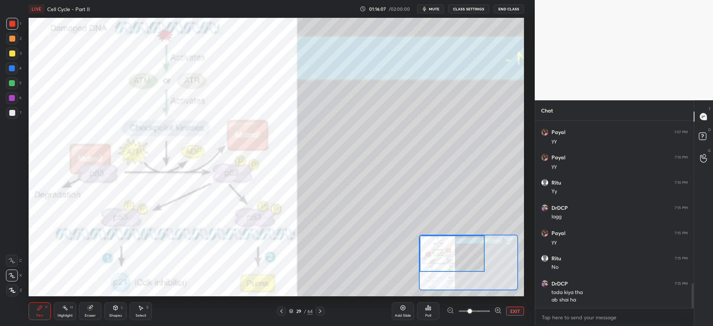
drag, startPoint x: 13, startPoint y: 49, endPoint x: 17, endPoint y: 59, distance: 11.3
click at [13, 49] on div at bounding box center [12, 54] width 12 height 12
click at [91, 314] on div "Eraser" at bounding box center [90, 316] width 11 height 4
click at [35, 308] on div "Pen P" at bounding box center [40, 311] width 22 height 18
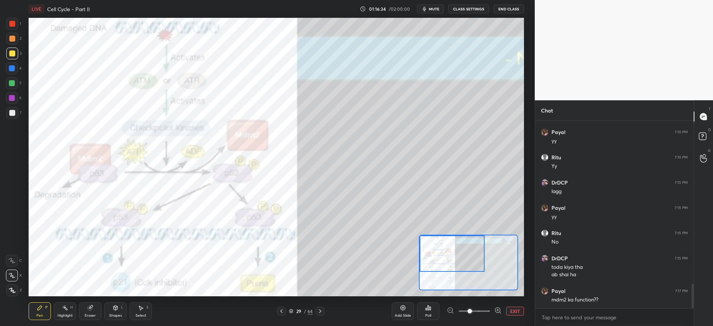
click at [18, 23] on div at bounding box center [12, 24] width 12 height 12
click at [16, 27] on div at bounding box center [12, 24] width 12 height 12
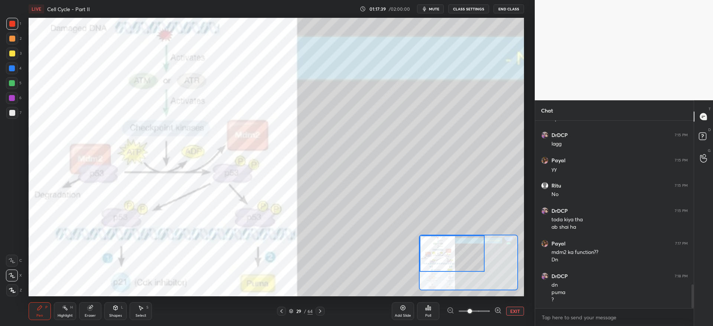
click at [444, 234] on div "Setting up your live class Poll for secs No correct answer Start poll" at bounding box center [276, 157] width 495 height 278
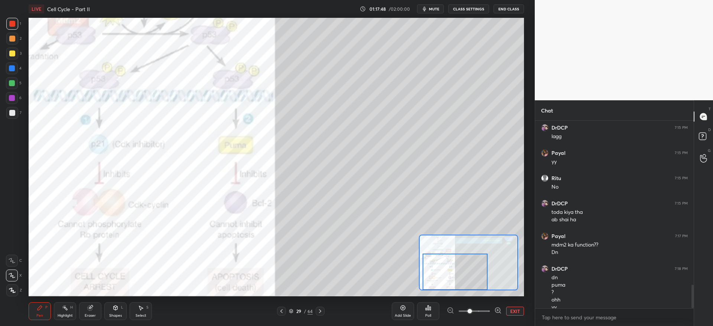
scroll to position [1307, 0]
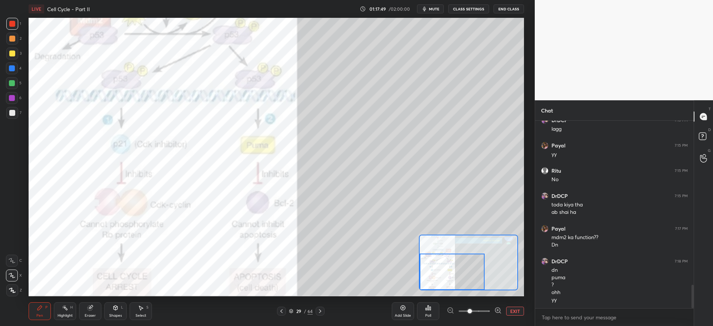
drag, startPoint x: 466, startPoint y: 261, endPoint x: 461, endPoint y: 291, distance: 29.6
click at [462, 292] on div "LIVE Cell Cycle - Part II 01:17:49 / 02:00:00 mute CLASS SETTINGS End Class Set…" at bounding box center [276, 163] width 505 height 326
click at [10, 43] on div at bounding box center [12, 39] width 12 height 12
click at [10, 29] on div at bounding box center [12, 24] width 12 height 12
click at [16, 98] on div at bounding box center [12, 98] width 12 height 12
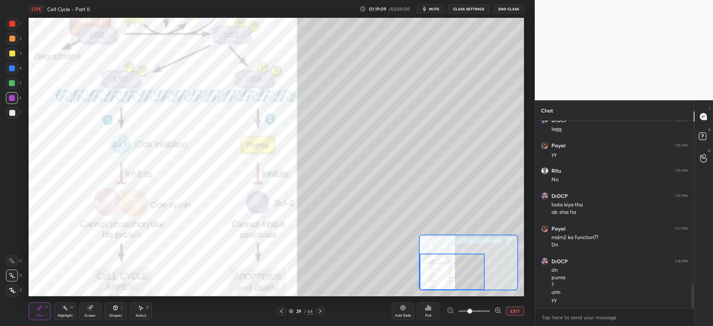
drag, startPoint x: 21, startPoint y: 8, endPoint x: 19, endPoint y: 14, distance: 6.1
click at [21, 9] on div "1 2 3 4 5 6 7 C X Z C X Z E E Erase all H H LIVE Cell Cycle - Part II 01:19:09 …" at bounding box center [264, 163] width 529 height 326
click at [16, 21] on div at bounding box center [12, 24] width 12 height 12
click at [515, 311] on button "EXIT" at bounding box center [515, 311] width 18 height 9
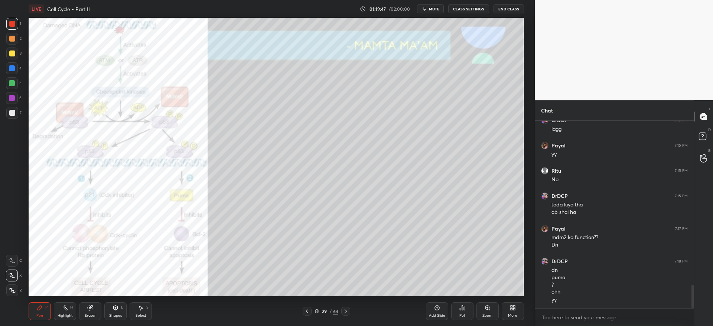
click at [347, 313] on icon at bounding box center [346, 311] width 6 height 6
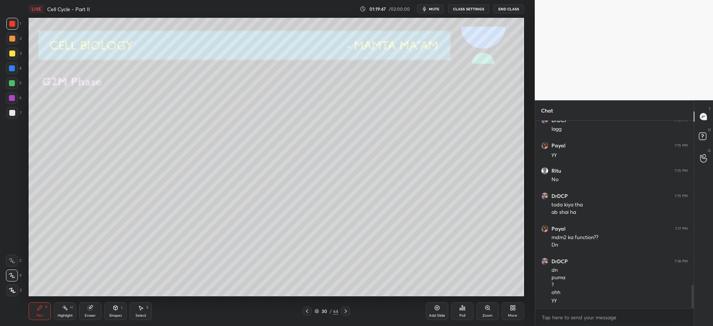
drag, startPoint x: 311, startPoint y: 312, endPoint x: 316, endPoint y: 312, distance: 5.6
click at [311, 312] on div "30 / 64" at bounding box center [327, 311] width 48 height 9
click at [306, 313] on icon at bounding box center [307, 311] width 6 height 6
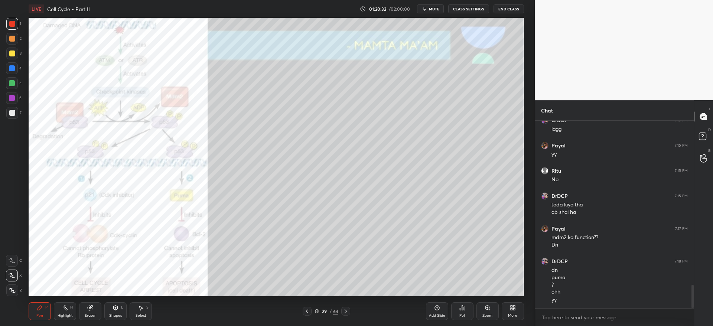
click at [348, 314] on icon at bounding box center [346, 311] width 6 height 6
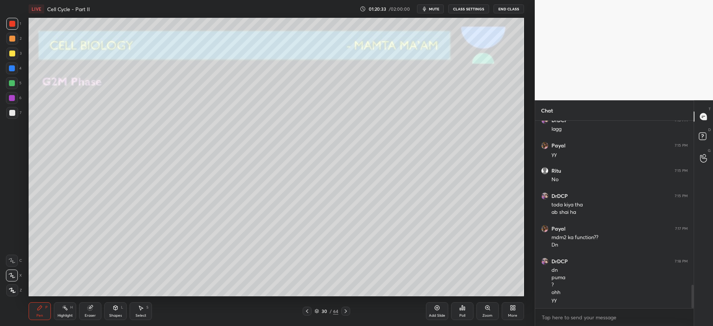
click at [12, 110] on div at bounding box center [12, 113] width 6 height 6
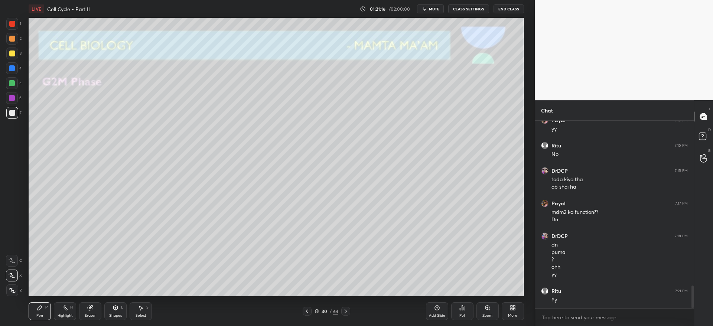
scroll to position [1359, 0]
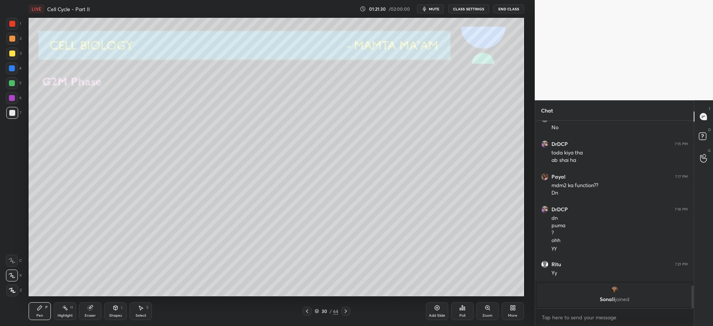
drag, startPoint x: 13, startPoint y: 55, endPoint x: 27, endPoint y: 95, distance: 42.5
click at [14, 55] on div at bounding box center [12, 53] width 6 height 6
drag, startPoint x: 91, startPoint y: 311, endPoint x: 95, endPoint y: 301, distance: 10.6
click at [93, 310] on div "Eraser" at bounding box center [90, 311] width 22 height 18
click at [42, 308] on icon at bounding box center [40, 308] width 6 height 6
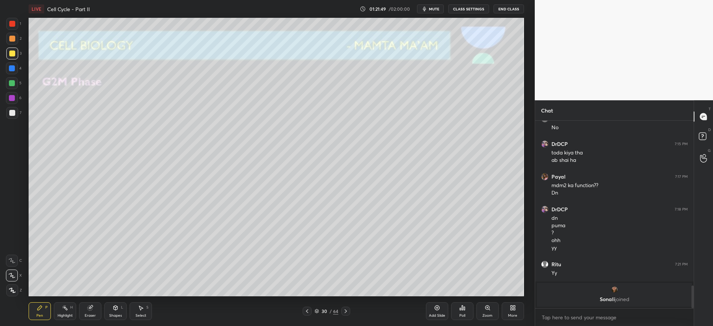
click at [13, 84] on div at bounding box center [12, 83] width 6 height 6
click at [347, 313] on icon at bounding box center [346, 311] width 6 height 6
click at [18, 49] on div "3" at bounding box center [13, 54] width 15 height 12
click at [10, 69] on div at bounding box center [12, 68] width 6 height 6
drag, startPoint x: 97, startPoint y: 315, endPoint x: 95, endPoint y: 310, distance: 5.3
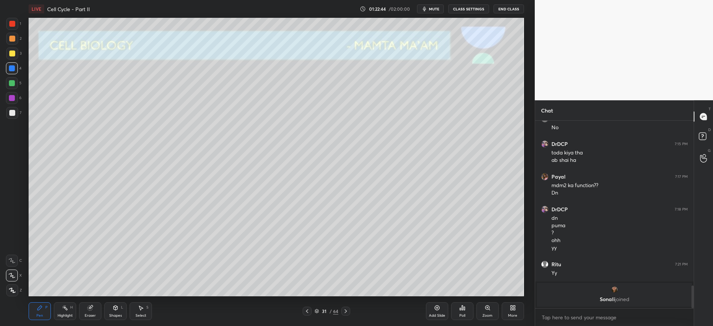
click at [97, 313] on div "Eraser" at bounding box center [90, 311] width 22 height 18
click at [42, 303] on div "Pen P" at bounding box center [40, 311] width 22 height 18
click at [10, 85] on div at bounding box center [12, 83] width 12 height 12
click at [13, 61] on div "3" at bounding box center [13, 55] width 15 height 15
drag, startPoint x: 16, startPoint y: 45, endPoint x: 19, endPoint y: 49, distance: 4.8
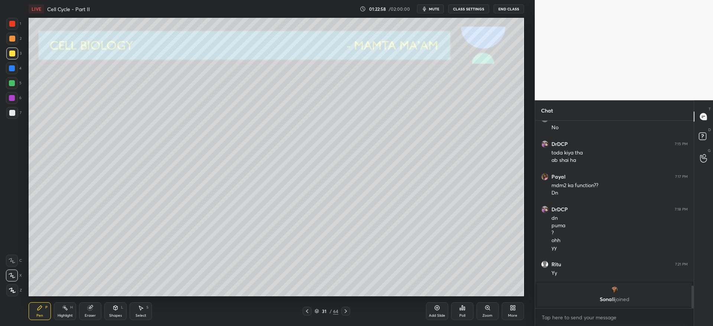
click at [16, 45] on div "2" at bounding box center [13, 40] width 15 height 15
click at [14, 62] on div "1 2 3 4 5 6 7" at bounding box center [14, 70] width 16 height 104
click at [16, 55] on div at bounding box center [12, 54] width 12 height 12
click at [15, 117] on div at bounding box center [12, 113] width 12 height 12
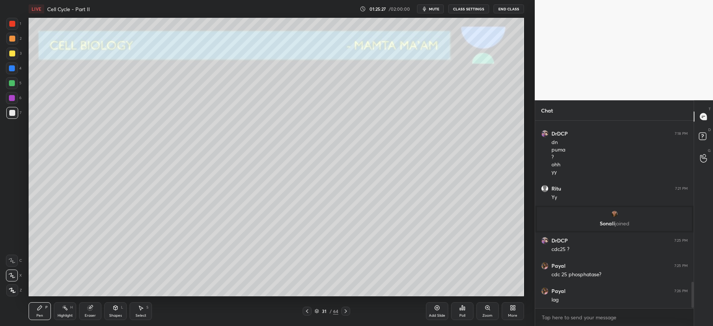
scroll to position [1180, 0]
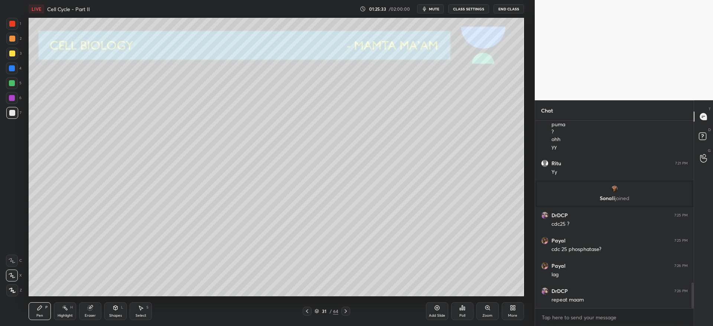
click at [304, 312] on div at bounding box center [307, 311] width 9 height 9
click at [346, 308] on icon at bounding box center [346, 311] width 6 height 6
click at [349, 313] on icon at bounding box center [346, 311] width 6 height 6
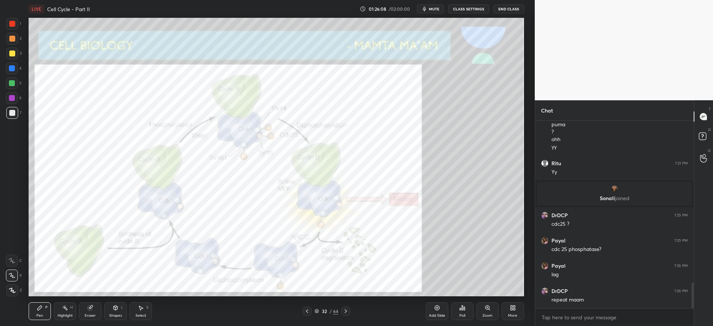
click at [12, 25] on div at bounding box center [12, 24] width 6 height 6
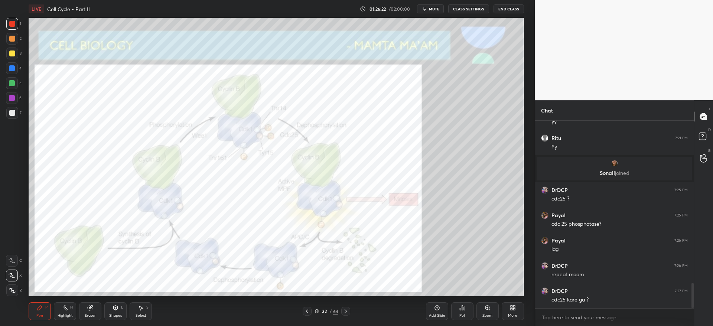
scroll to position [1213, 0]
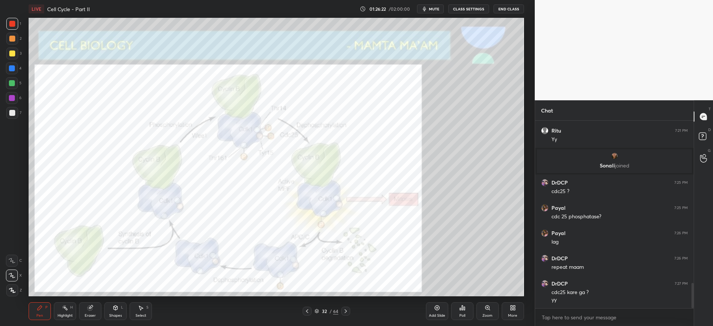
click at [486, 316] on div "Zoom" at bounding box center [487, 316] width 10 height 4
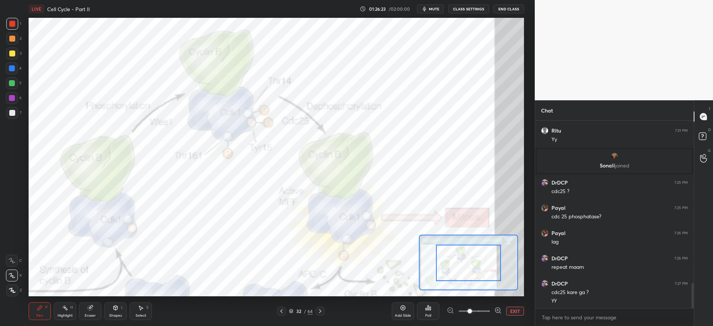
drag, startPoint x: 468, startPoint y: 262, endPoint x: 469, endPoint y: 280, distance: 17.8
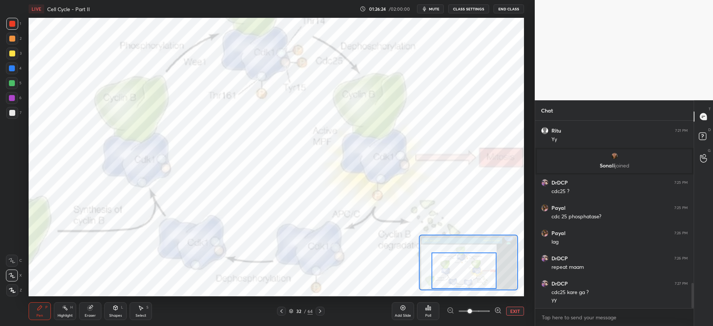
scroll to position [1220, 0]
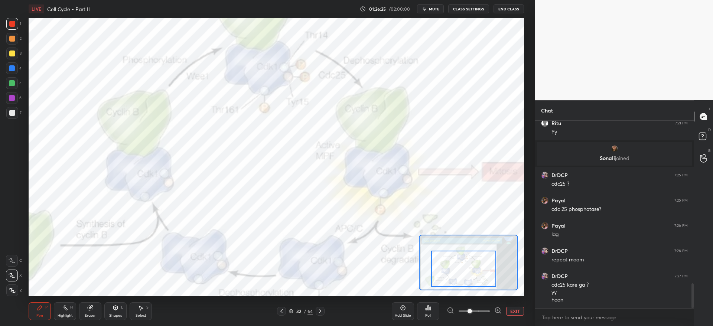
click at [468, 281] on div at bounding box center [463, 269] width 65 height 36
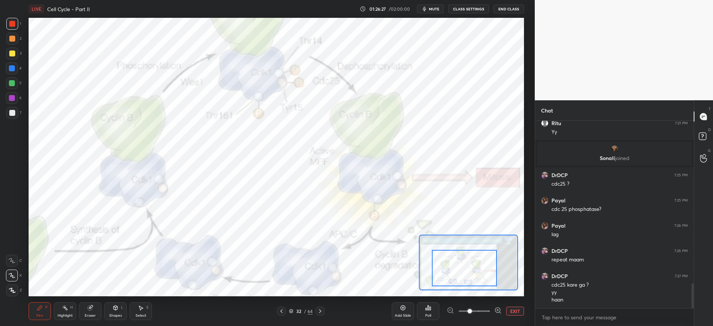
click at [12, 100] on div at bounding box center [12, 98] width 6 height 6
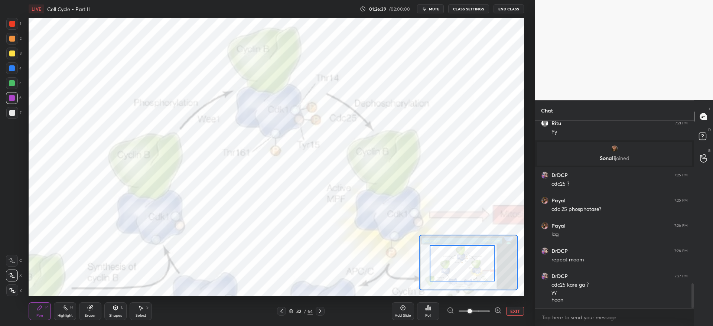
drag, startPoint x: 453, startPoint y: 259, endPoint x: 449, endPoint y: 251, distance: 8.8
click at [450, 252] on div at bounding box center [462, 263] width 65 height 36
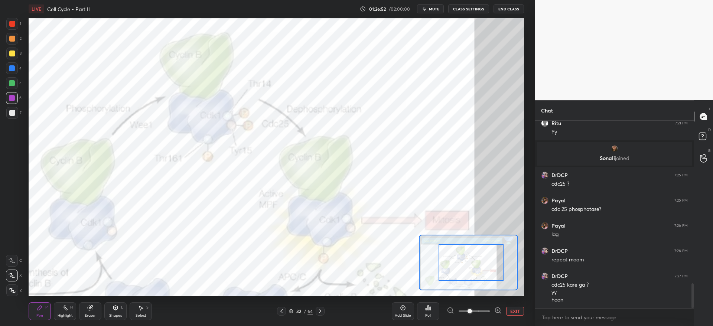
drag, startPoint x: 478, startPoint y: 271, endPoint x: 487, endPoint y: 271, distance: 9.7
click at [487, 271] on div at bounding box center [470, 262] width 65 height 36
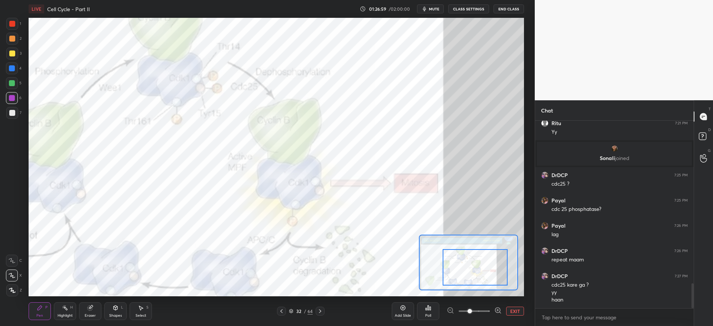
drag, startPoint x: 474, startPoint y: 271, endPoint x: 466, endPoint y: 255, distance: 17.9
click at [477, 271] on div at bounding box center [475, 267] width 65 height 36
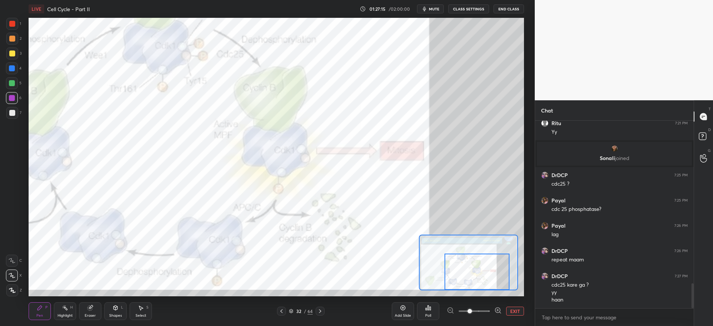
drag, startPoint x: 487, startPoint y: 270, endPoint x: 490, endPoint y: 279, distance: 9.6
click at [490, 282] on div at bounding box center [476, 272] width 65 height 36
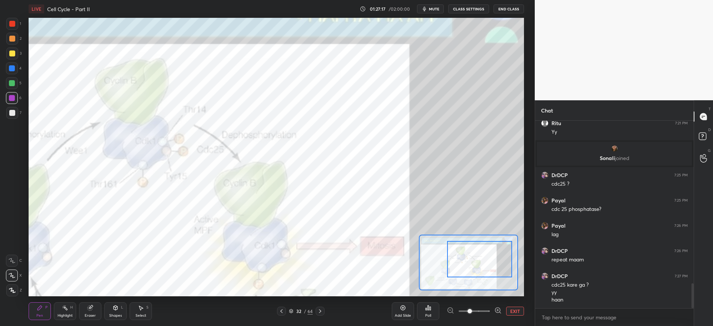
drag, startPoint x: 489, startPoint y: 272, endPoint x: 491, endPoint y: 255, distance: 17.2
click at [491, 260] on div at bounding box center [479, 259] width 65 height 36
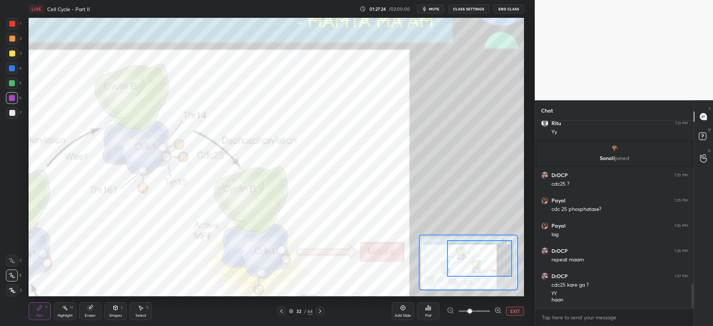
click at [89, 311] on div "Eraser" at bounding box center [90, 311] width 22 height 18
drag, startPoint x: 13, startPoint y: 276, endPoint x: 27, endPoint y: 271, distance: 15.0
click at [13, 276] on icon at bounding box center [12, 275] width 6 height 6
click at [42, 310] on icon at bounding box center [40, 308] width 6 height 6
click at [10, 76] on div "4" at bounding box center [14, 69] width 16 height 15
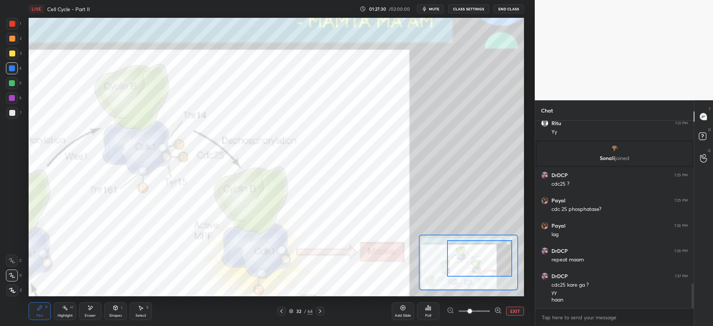
click at [8, 86] on div at bounding box center [12, 83] width 12 height 12
click at [12, 84] on div at bounding box center [12, 83] width 6 height 6
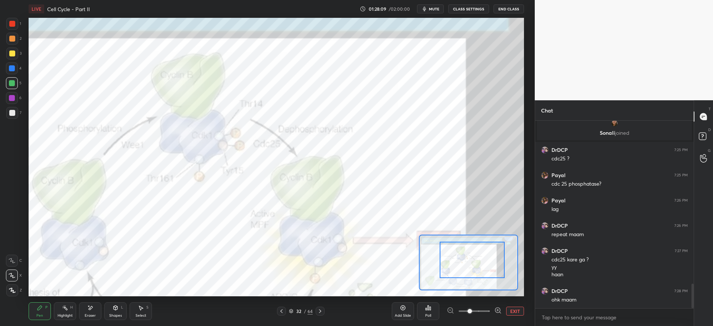
drag, startPoint x: 473, startPoint y: 265, endPoint x: 466, endPoint y: 267, distance: 7.4
click at [466, 267] on div at bounding box center [472, 260] width 65 height 36
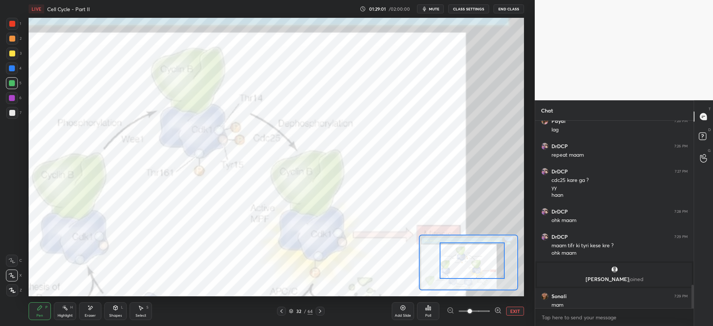
scroll to position [1310, 0]
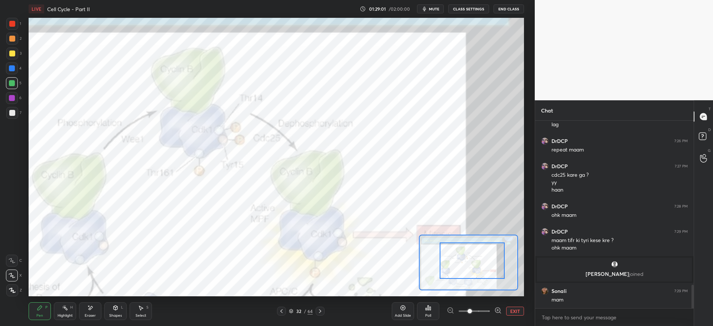
click at [513, 311] on button "EXIT" at bounding box center [515, 311] width 18 height 9
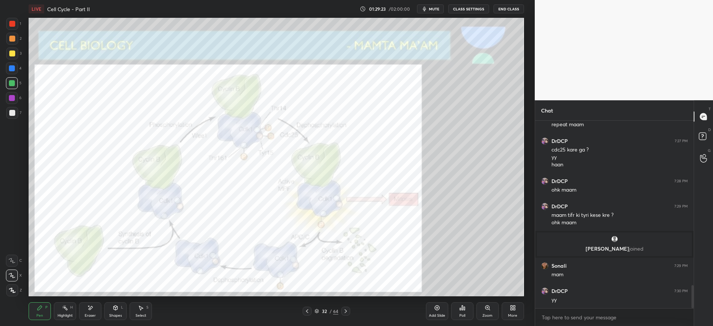
scroll to position [1361, 0]
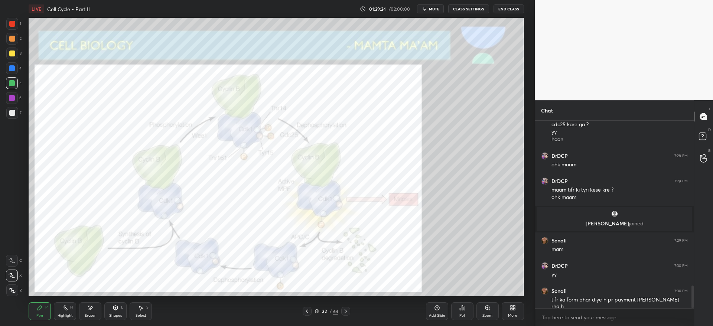
click at [14, 94] on div at bounding box center [12, 98] width 12 height 12
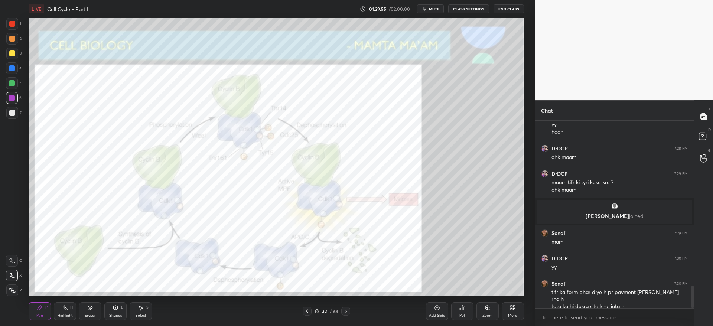
click at [13, 27] on div at bounding box center [12, 24] width 12 height 12
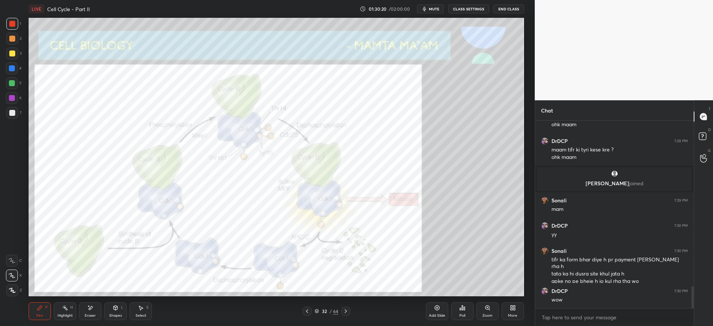
scroll to position [1426, 0]
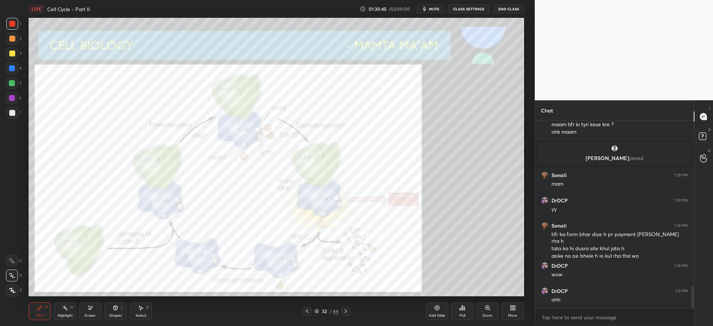
click at [13, 101] on div at bounding box center [12, 98] width 12 height 12
click at [345, 311] on icon at bounding box center [346, 311] width 6 height 6
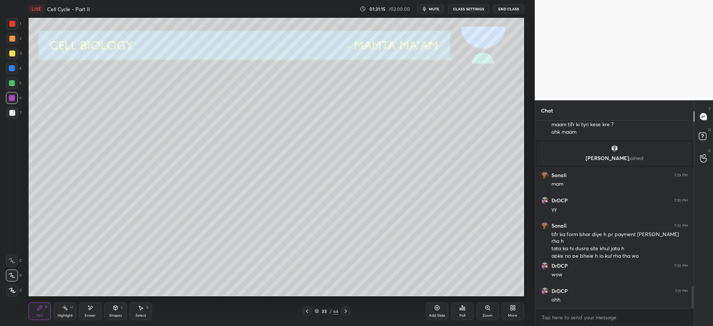
click at [14, 43] on div at bounding box center [12, 39] width 12 height 12
click at [14, 60] on div "3" at bounding box center [13, 55] width 15 height 15
click at [12, 112] on div at bounding box center [12, 113] width 6 height 6
click at [11, 38] on div at bounding box center [12, 39] width 6 height 6
click at [350, 309] on div "33 / 64" at bounding box center [326, 311] width 199 height 9
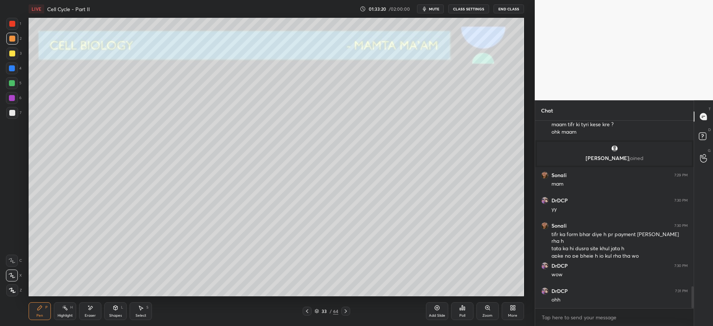
click at [348, 309] on icon at bounding box center [346, 311] width 6 height 6
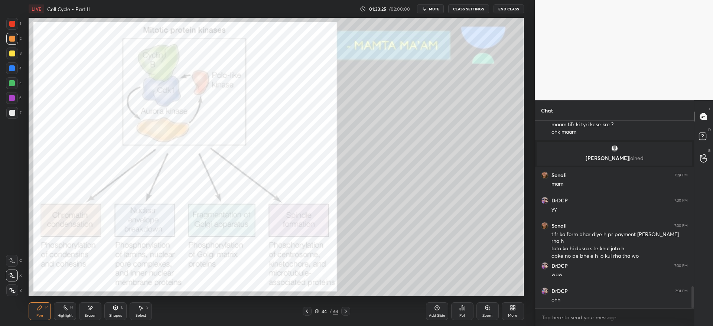
click at [10, 26] on div at bounding box center [12, 24] width 6 height 6
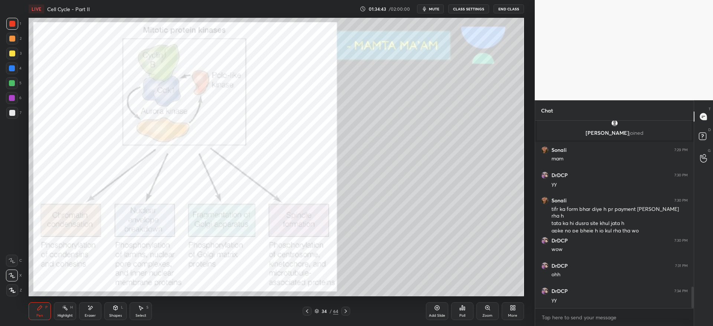
click at [484, 314] on div "Zoom" at bounding box center [487, 316] width 10 height 4
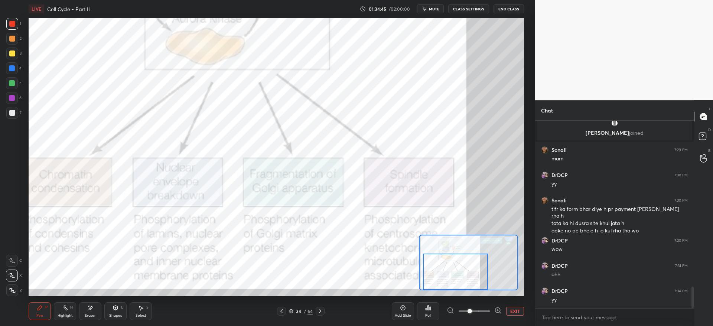
drag, startPoint x: 467, startPoint y: 270, endPoint x: 451, endPoint y: 281, distance: 18.7
click at [451, 282] on div at bounding box center [455, 272] width 65 height 36
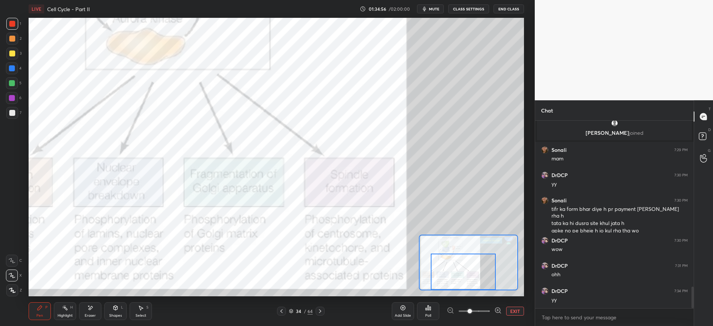
drag, startPoint x: 458, startPoint y: 277, endPoint x: 469, endPoint y: 278, distance: 10.8
click at [468, 278] on div at bounding box center [463, 272] width 65 height 36
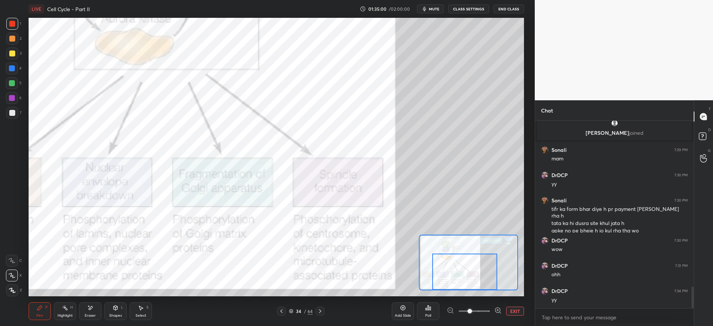
drag, startPoint x: 470, startPoint y: 284, endPoint x: 477, endPoint y: 278, distance: 8.9
click at [476, 283] on div at bounding box center [464, 272] width 65 height 36
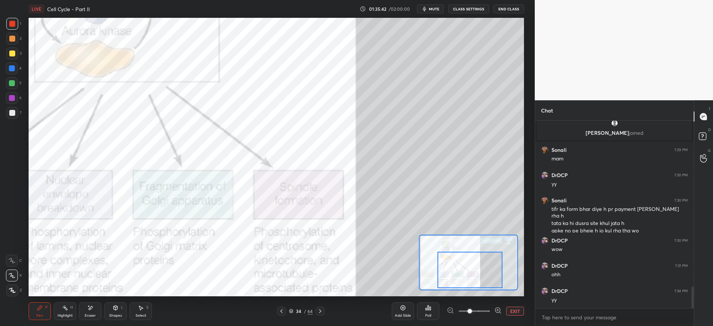
click at [513, 312] on button "EXIT" at bounding box center [515, 311] width 18 height 9
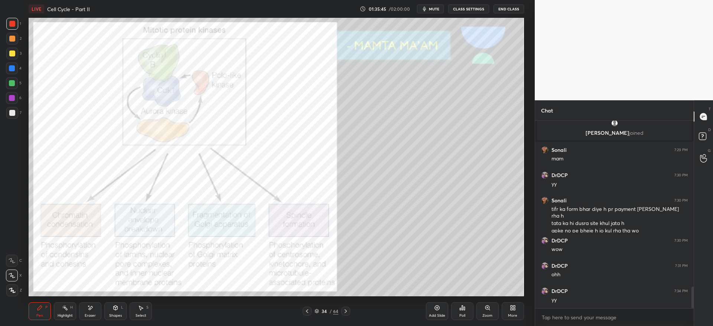
click at [346, 310] on icon at bounding box center [346, 311] width 6 height 6
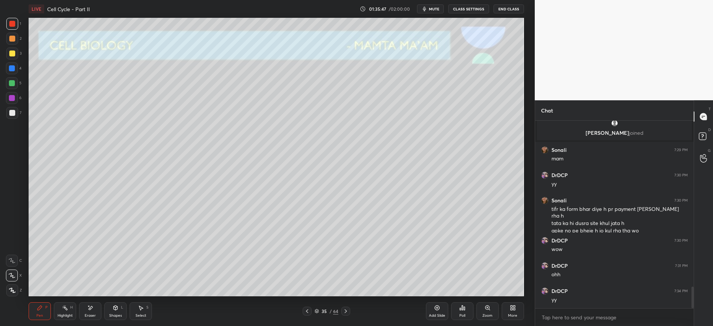
click at [347, 312] on icon at bounding box center [346, 311] width 6 height 6
click at [346, 312] on icon at bounding box center [346, 311] width 6 height 6
click at [311, 311] on div at bounding box center [307, 311] width 9 height 9
click at [309, 311] on icon at bounding box center [307, 311] width 6 height 6
click at [308, 312] on icon at bounding box center [307, 311] width 6 height 6
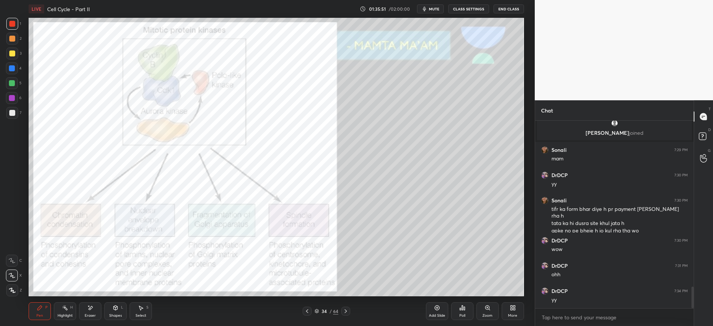
click at [347, 311] on icon at bounding box center [346, 311] width 2 height 4
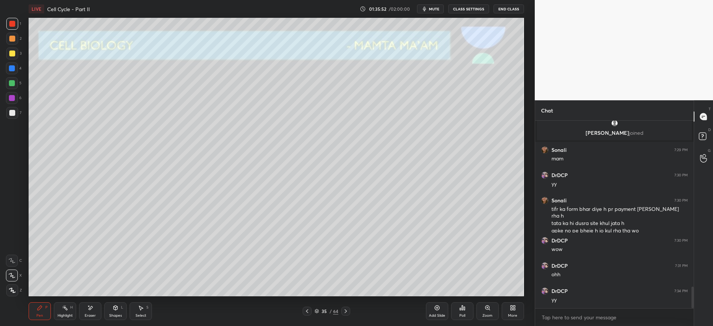
click at [10, 56] on div at bounding box center [12, 53] width 6 height 6
click at [307, 311] on icon at bounding box center [307, 311] width 6 height 6
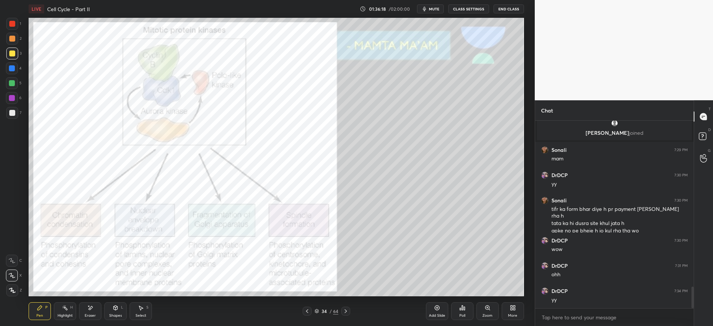
click at [349, 311] on div at bounding box center [345, 311] width 9 height 9
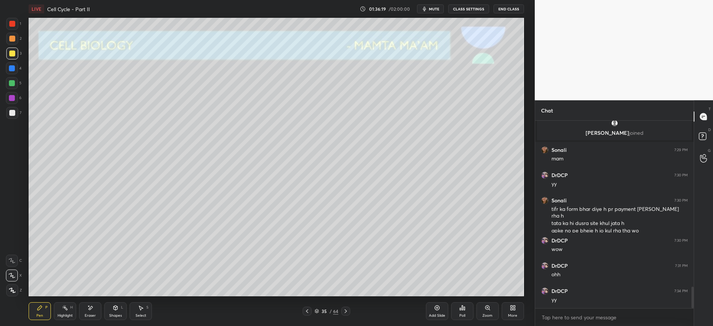
click at [11, 111] on div at bounding box center [12, 113] width 6 height 6
click at [15, 69] on div at bounding box center [12, 68] width 12 height 12
click at [10, 113] on div at bounding box center [12, 113] width 6 height 6
click at [345, 314] on icon at bounding box center [346, 311] width 6 height 6
click at [320, 312] on div "36 / 64" at bounding box center [326, 311] width 24 height 7
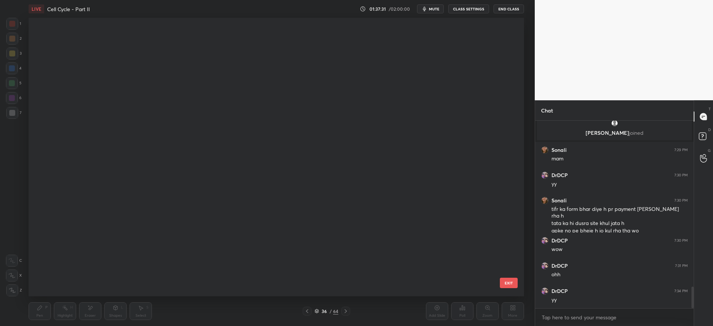
scroll to position [276, 492]
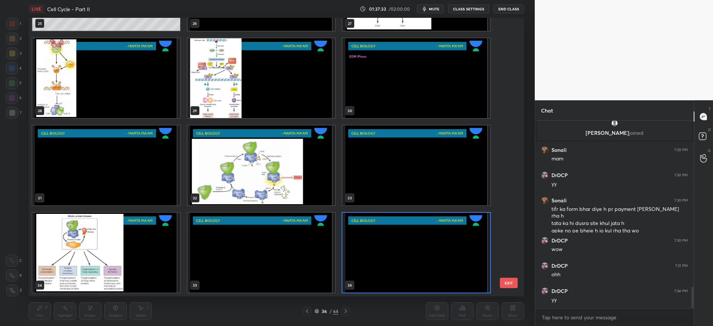
click at [510, 144] on div "22 23 24 25 26 27 28 29 30 31 32 33 34 35 36 EXIT" at bounding box center [276, 157] width 495 height 278
drag, startPoint x: 510, startPoint y: 148, endPoint x: 507, endPoint y: 157, distance: 9.3
click at [508, 158] on div "22 23 24 25 26 27 28 29 30 31 32 33 34 35 36 EXIT" at bounding box center [276, 157] width 495 height 278
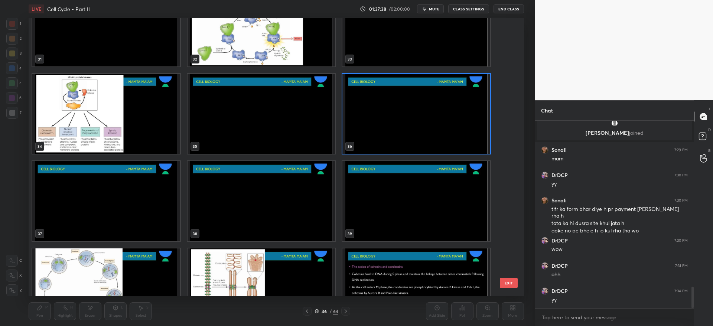
scroll to position [728, 0]
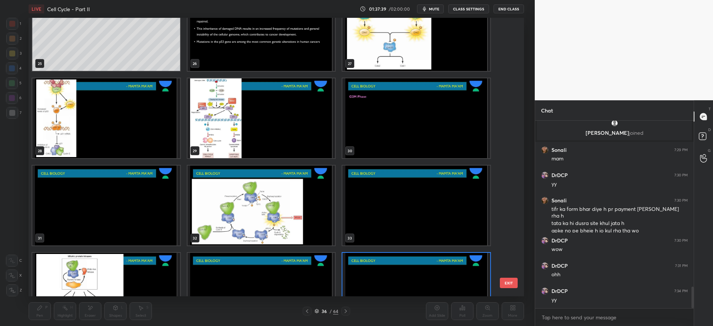
click at [257, 272] on img "grid" at bounding box center [261, 293] width 148 height 80
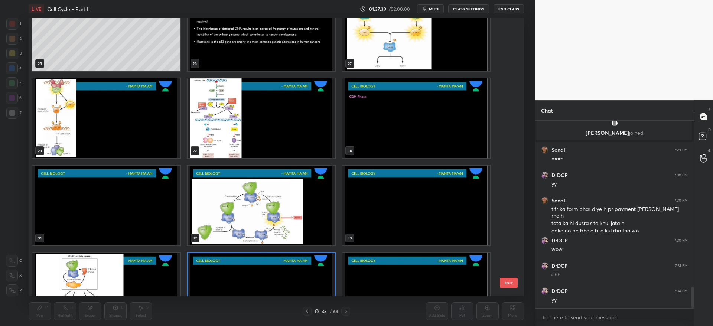
click at [260, 272] on img "grid" at bounding box center [261, 293] width 148 height 80
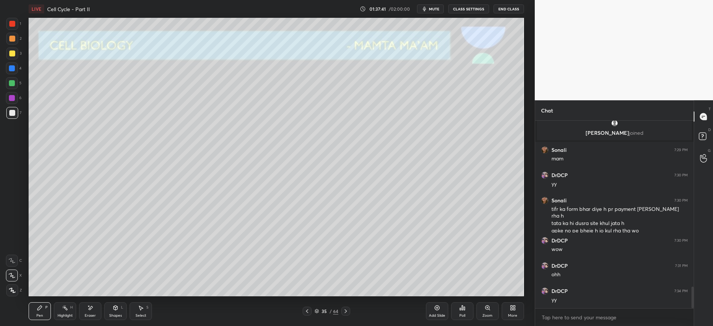
click at [346, 311] on icon at bounding box center [346, 311] width 6 height 6
click at [307, 308] on icon at bounding box center [307, 311] width 6 height 6
click at [349, 313] on div at bounding box center [345, 311] width 9 height 9
click at [14, 51] on div at bounding box center [12, 53] width 6 height 6
click at [13, 113] on div at bounding box center [12, 113] width 6 height 6
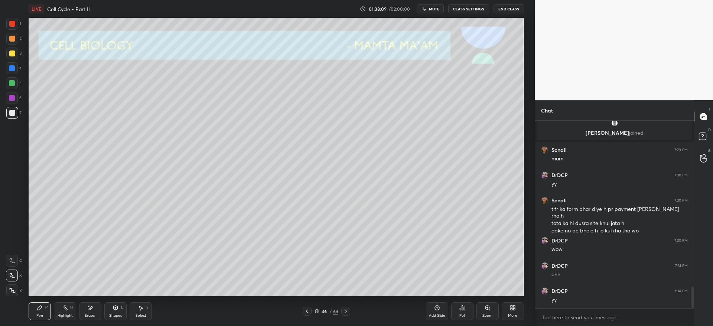
drag, startPoint x: 14, startPoint y: 54, endPoint x: 19, endPoint y: 67, distance: 13.7
click at [14, 55] on div at bounding box center [12, 53] width 6 height 6
click at [115, 307] on icon at bounding box center [115, 308] width 6 height 6
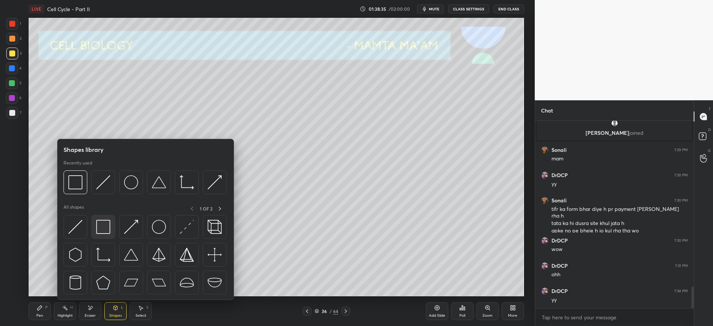
click at [105, 225] on img at bounding box center [103, 227] width 14 height 14
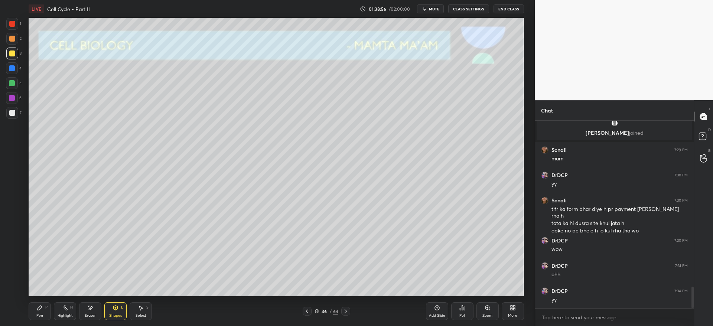
click at [346, 310] on icon at bounding box center [346, 311] width 6 height 6
click at [13, 113] on div at bounding box center [12, 113] width 6 height 6
click at [39, 308] on icon at bounding box center [39, 308] width 4 height 4
click at [12, 56] on div at bounding box center [12, 54] width 12 height 12
drag, startPoint x: 13, startPoint y: 114, endPoint x: 19, endPoint y: 118, distance: 6.4
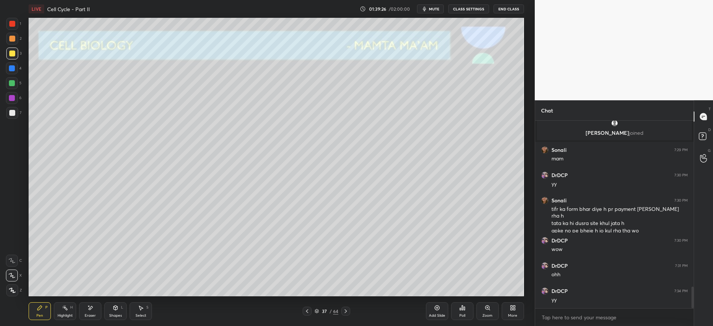
click at [14, 114] on div at bounding box center [12, 113] width 6 height 6
click at [17, 57] on div "3" at bounding box center [13, 54] width 15 height 12
click at [13, 82] on div at bounding box center [12, 83] width 6 height 6
click at [16, 69] on div at bounding box center [12, 68] width 12 height 12
click at [91, 314] on div "Eraser" at bounding box center [90, 316] width 11 height 4
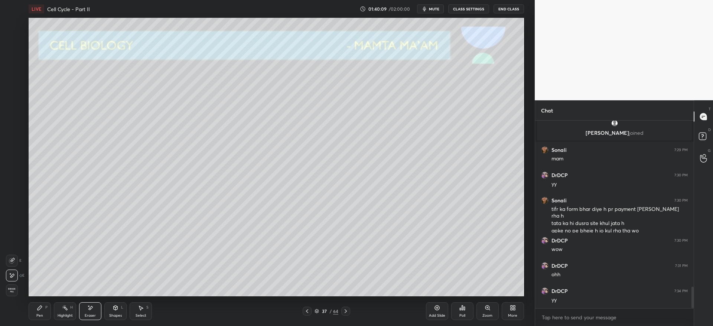
click at [19, 267] on div "E" at bounding box center [15, 274] width 19 height 15
click at [14, 258] on div at bounding box center [12, 261] width 12 height 12
click at [43, 311] on div "Pen P" at bounding box center [40, 311] width 22 height 18
click at [12, 91] on div "5" at bounding box center [14, 84] width 16 height 15
click at [15, 86] on div at bounding box center [12, 83] width 12 height 12
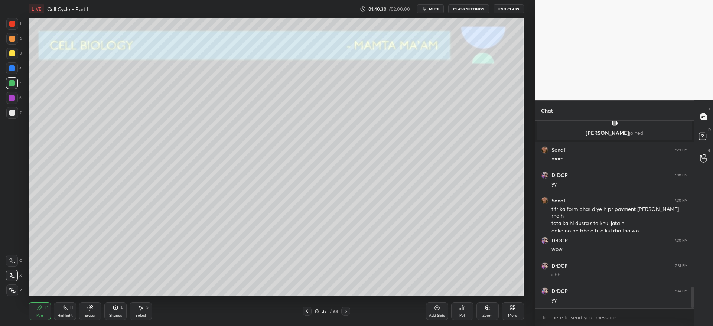
click at [13, 109] on div at bounding box center [12, 113] width 12 height 12
click at [12, 51] on div at bounding box center [12, 53] width 6 height 6
click at [10, 67] on div at bounding box center [12, 68] width 6 height 6
drag, startPoint x: 12, startPoint y: 36, endPoint x: 20, endPoint y: 46, distance: 12.7
click at [12, 38] on div at bounding box center [12, 39] width 6 height 6
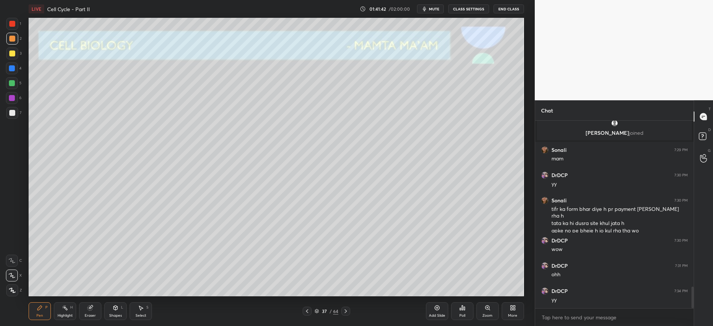
click at [347, 311] on icon at bounding box center [346, 311] width 6 height 6
click at [17, 67] on div at bounding box center [12, 68] width 12 height 12
drag, startPoint x: 19, startPoint y: 117, endPoint x: 14, endPoint y: 117, distance: 4.9
click at [17, 117] on div "7" at bounding box center [13, 113] width 15 height 12
click at [14, 115] on div at bounding box center [12, 113] width 12 height 12
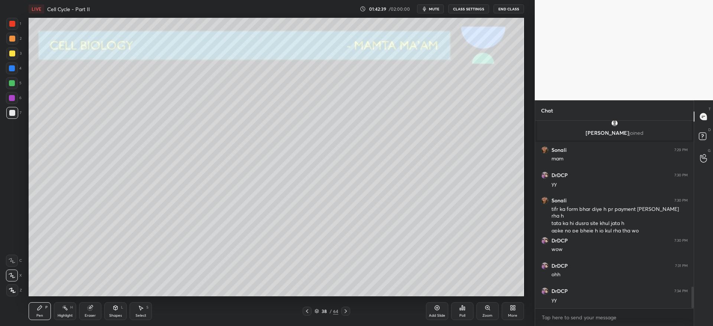
click at [346, 314] on div at bounding box center [345, 311] width 9 height 9
click at [17, 114] on div at bounding box center [12, 113] width 12 height 12
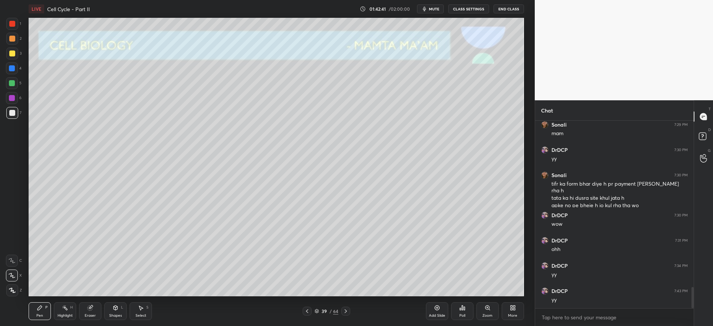
click at [115, 312] on div "Shapes L" at bounding box center [115, 311] width 22 height 18
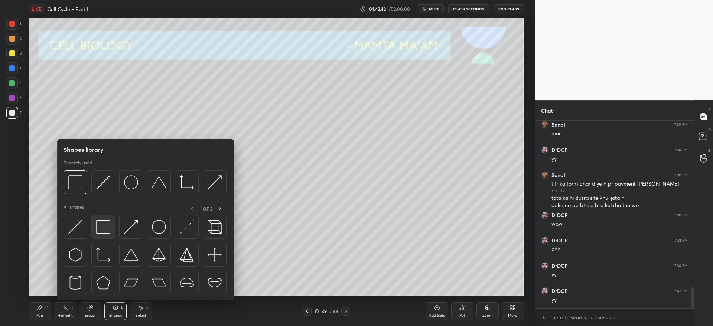
click at [105, 231] on img at bounding box center [103, 227] width 14 height 14
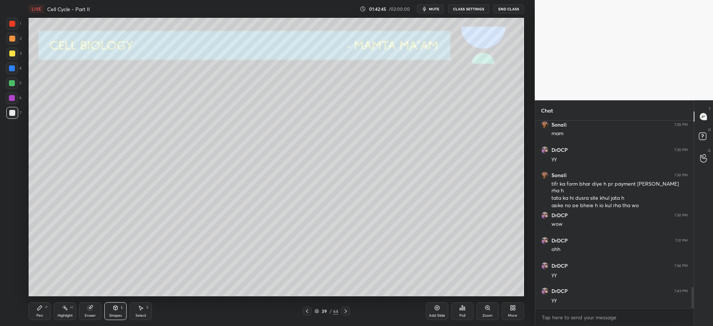
click at [89, 310] on icon at bounding box center [90, 308] width 6 height 6
click at [14, 285] on div "Erase all" at bounding box center [12, 290] width 12 height 12
drag, startPoint x: 118, startPoint y: 310, endPoint x: 116, endPoint y: 304, distance: 6.7
click at [118, 308] on div "Shapes L" at bounding box center [115, 311] width 22 height 18
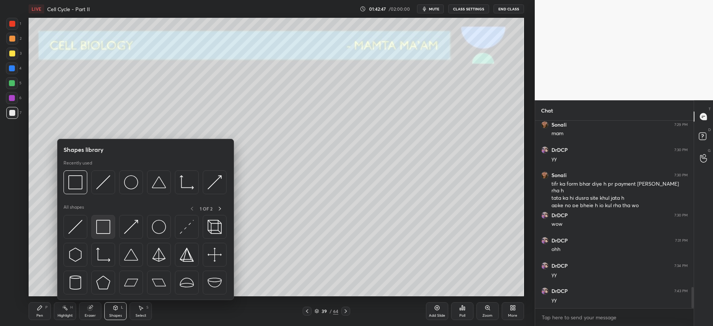
click at [104, 226] on img at bounding box center [103, 227] width 14 height 14
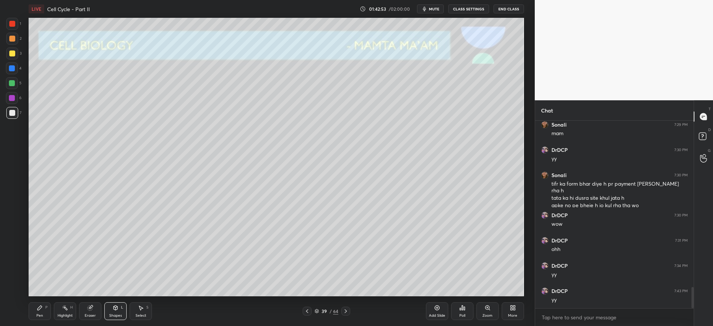
click at [10, 59] on div at bounding box center [12, 54] width 12 height 12
click at [40, 306] on div "Pen P" at bounding box center [40, 311] width 22 height 18
click at [346, 312] on icon at bounding box center [346, 311] width 6 height 6
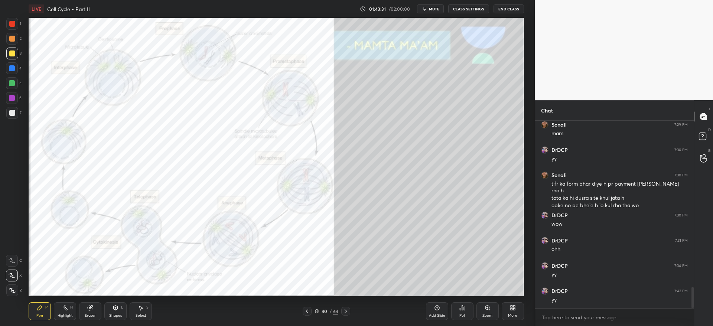
click at [314, 312] on div "40 / 64" at bounding box center [327, 311] width 48 height 9
click at [310, 310] on icon at bounding box center [307, 311] width 6 height 6
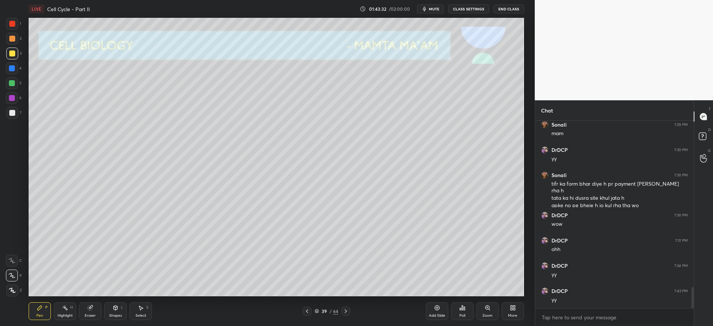
click at [438, 310] on div "Add Slide" at bounding box center [437, 311] width 22 height 18
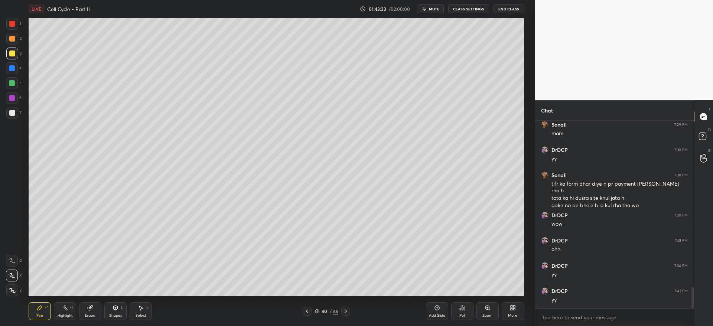
drag, startPoint x: 12, startPoint y: 54, endPoint x: 15, endPoint y: 64, distance: 10.1
click at [11, 55] on div at bounding box center [12, 53] width 6 height 6
click at [14, 111] on div at bounding box center [12, 113] width 6 height 6
click at [309, 313] on div at bounding box center [307, 311] width 9 height 9
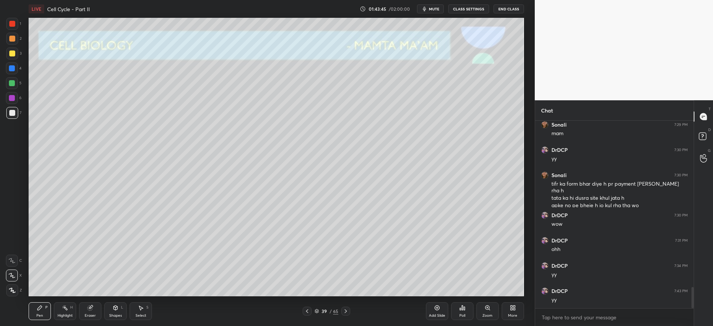
click at [308, 312] on icon at bounding box center [307, 311] width 6 height 6
click at [347, 310] on icon at bounding box center [346, 311] width 6 height 6
click at [348, 310] on icon at bounding box center [346, 311] width 6 height 6
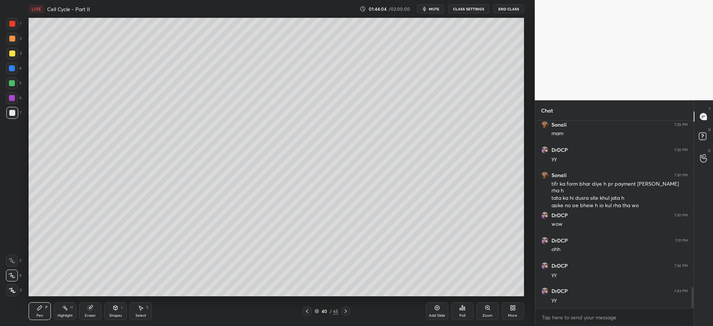
drag, startPoint x: 12, startPoint y: 53, endPoint x: 22, endPoint y: 66, distance: 16.2
click at [13, 54] on div at bounding box center [12, 53] width 6 height 6
click at [12, 70] on div at bounding box center [12, 68] width 6 height 6
click at [13, 58] on div "3" at bounding box center [13, 55] width 15 height 15
click at [13, 43] on div at bounding box center [12, 39] width 12 height 12
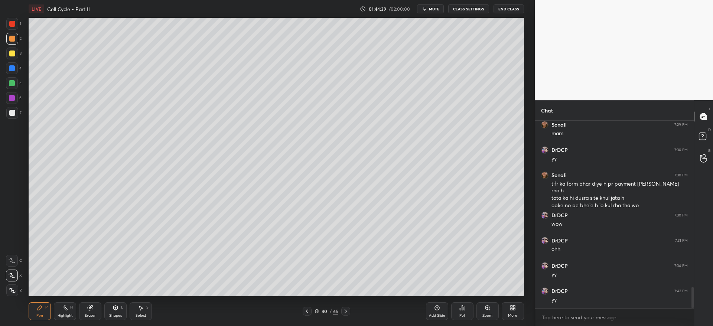
click at [16, 56] on div at bounding box center [12, 54] width 12 height 12
click at [308, 308] on div at bounding box center [307, 311] width 9 height 9
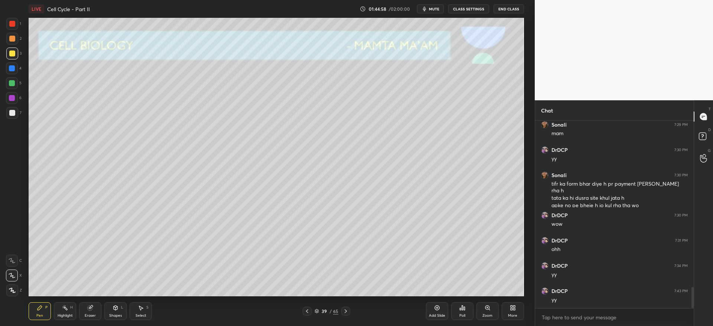
click at [12, 67] on div at bounding box center [12, 68] width 6 height 6
click at [307, 308] on icon at bounding box center [307, 311] width 6 height 6
click at [309, 310] on icon at bounding box center [307, 311] width 6 height 6
click at [309, 309] on icon at bounding box center [307, 311] width 6 height 6
click at [13, 54] on div at bounding box center [12, 53] width 6 height 6
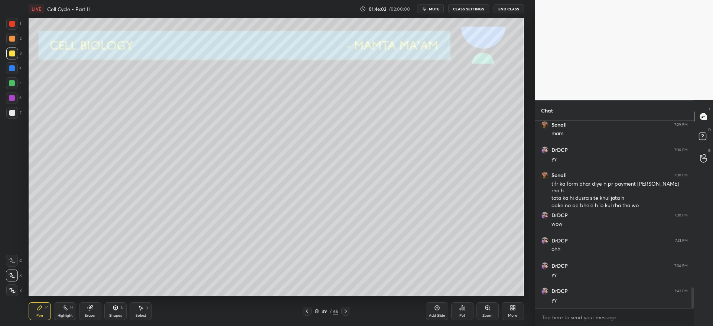
scroll to position [1502, 0]
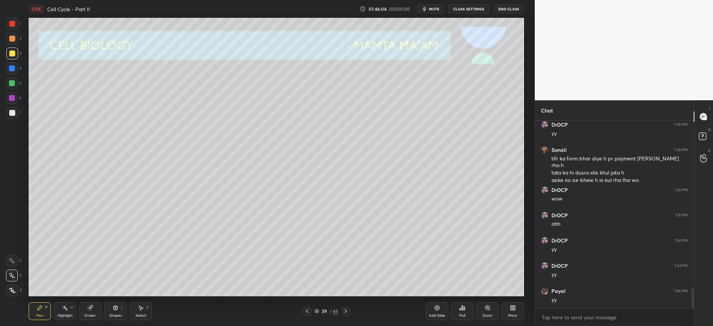
click at [308, 312] on icon at bounding box center [307, 311] width 6 height 6
click at [308, 313] on icon at bounding box center [307, 311] width 2 height 4
click at [308, 307] on div at bounding box center [307, 311] width 9 height 9
click at [344, 314] on div at bounding box center [345, 311] width 9 height 9
click at [350, 314] on div at bounding box center [345, 311] width 9 height 9
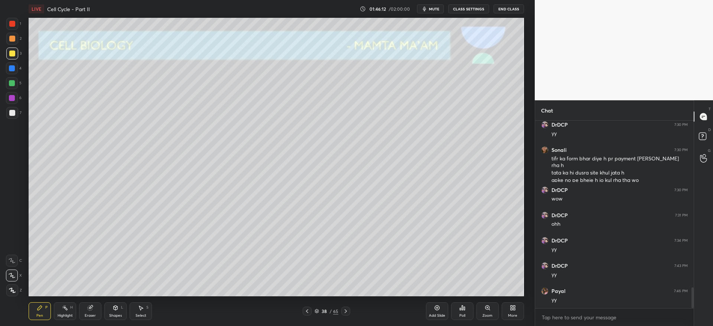
click at [349, 311] on div at bounding box center [345, 311] width 9 height 9
click at [342, 312] on div at bounding box center [345, 311] width 9 height 9
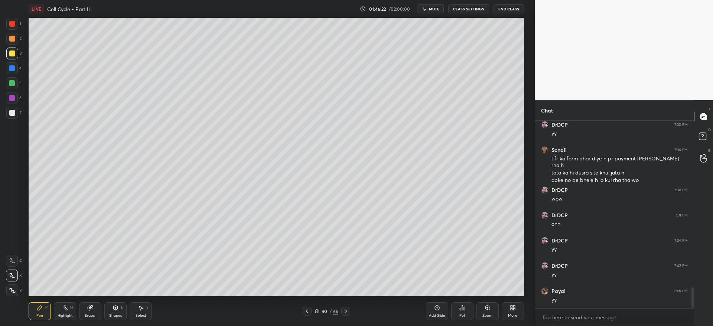
click at [348, 311] on icon at bounding box center [346, 311] width 6 height 6
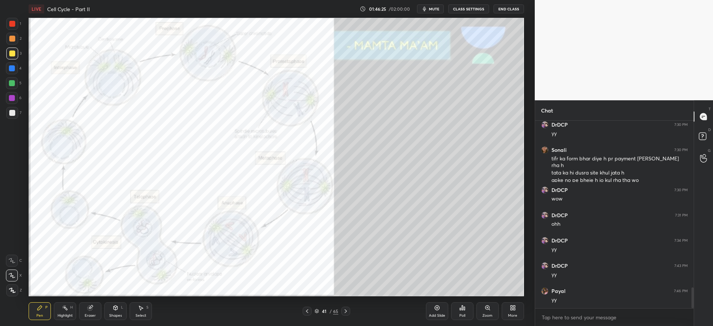
click at [305, 310] on icon at bounding box center [307, 311] width 6 height 6
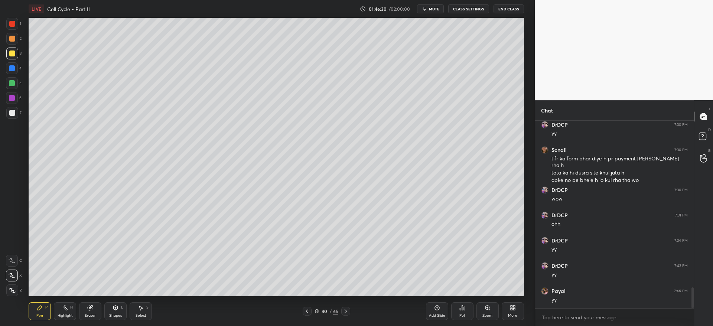
click at [438, 311] on div "Add Slide" at bounding box center [437, 311] width 22 height 18
click at [17, 111] on div at bounding box center [12, 113] width 12 height 12
click at [8, 52] on div at bounding box center [12, 54] width 12 height 12
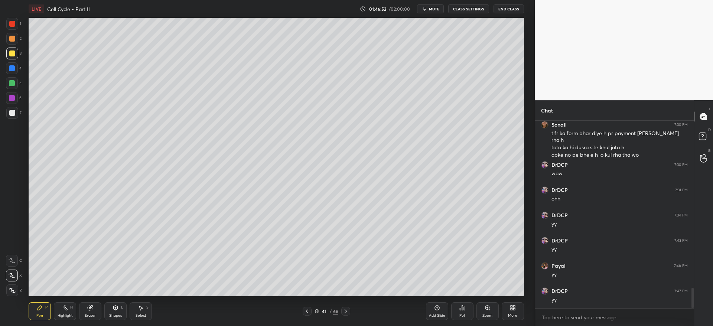
click at [14, 112] on div at bounding box center [12, 113] width 6 height 6
click at [14, 69] on div at bounding box center [12, 68] width 6 height 6
click at [13, 113] on div at bounding box center [12, 113] width 6 height 6
click at [17, 53] on div at bounding box center [12, 54] width 12 height 12
click at [10, 69] on div at bounding box center [12, 68] width 6 height 6
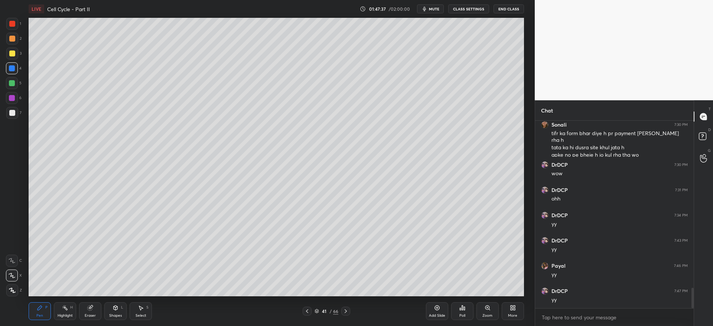
click at [9, 113] on div at bounding box center [12, 113] width 6 height 6
click at [14, 40] on div at bounding box center [12, 39] width 6 height 6
click at [89, 311] on div "Eraser" at bounding box center [90, 311] width 22 height 18
click at [40, 309] on icon at bounding box center [39, 308] width 4 height 4
drag, startPoint x: 94, startPoint y: 311, endPoint x: 95, endPoint y: 307, distance: 4.2
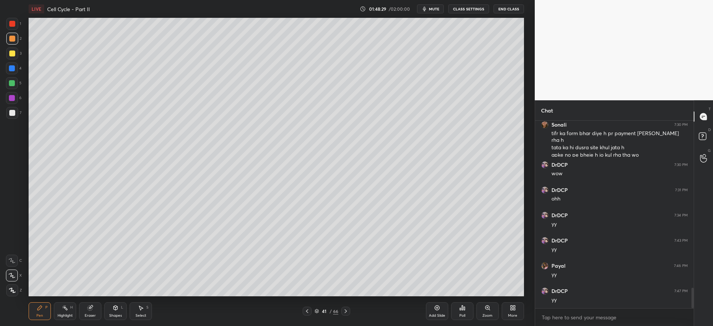
click at [95, 308] on div "Eraser" at bounding box center [90, 311] width 22 height 18
click at [43, 313] on div "Pen P" at bounding box center [40, 311] width 22 height 18
click at [13, 61] on div "3" at bounding box center [13, 55] width 15 height 15
drag, startPoint x: 17, startPoint y: 71, endPoint x: 23, endPoint y: 74, distance: 7.5
click at [17, 69] on div at bounding box center [12, 68] width 12 height 12
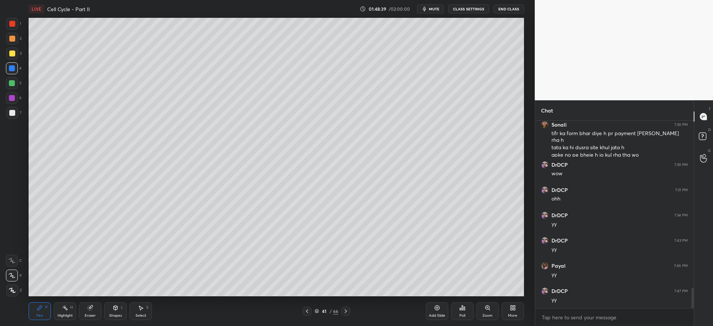
drag, startPoint x: 12, startPoint y: 37, endPoint x: 27, endPoint y: 55, distance: 23.2
click at [13, 38] on div at bounding box center [12, 39] width 6 height 6
click at [16, 84] on div at bounding box center [12, 83] width 12 height 12
click at [13, 39] on div at bounding box center [12, 39] width 6 height 6
click at [16, 118] on div "7" at bounding box center [13, 113] width 15 height 12
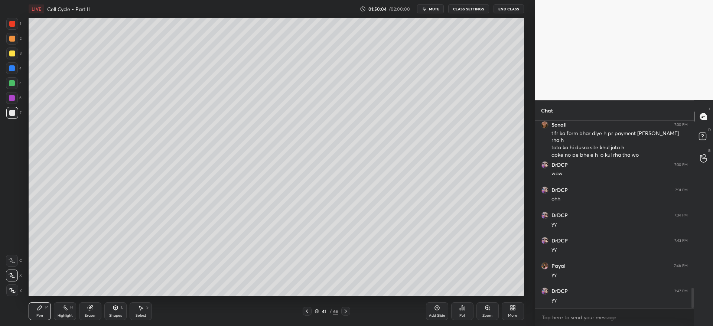
click at [93, 308] on div "Eraser" at bounding box center [90, 311] width 22 height 18
click at [47, 302] on div "Pen P" at bounding box center [40, 311] width 22 height 18
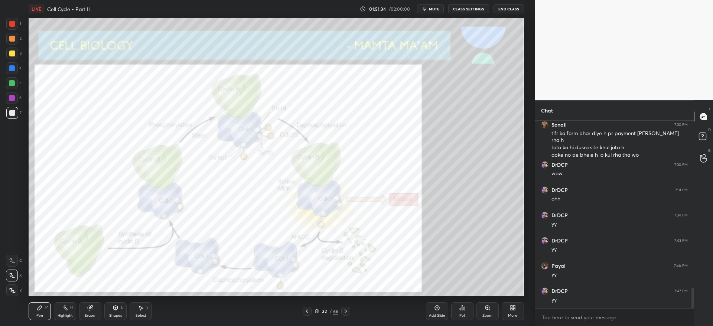
click at [9, 32] on div "1 2 3 4 5 6 7" at bounding box center [14, 70] width 16 height 104
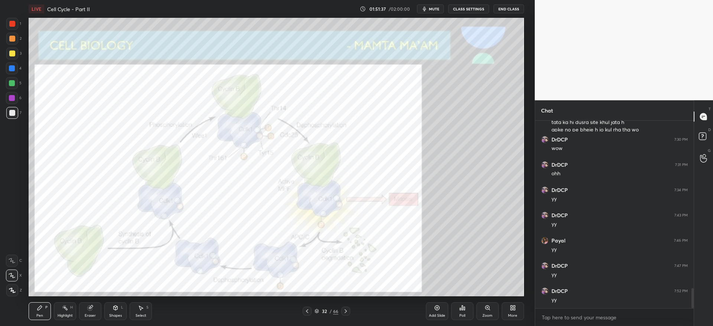
click at [12, 101] on div at bounding box center [12, 98] width 12 height 12
click at [343, 300] on div "LIVE Cell Cycle - Part II 01:52:06 / 02:00:00 mute CLASS SETTINGS End Class Set…" at bounding box center [276, 163] width 505 height 326
click at [346, 311] on icon at bounding box center [346, 311] width 6 height 6
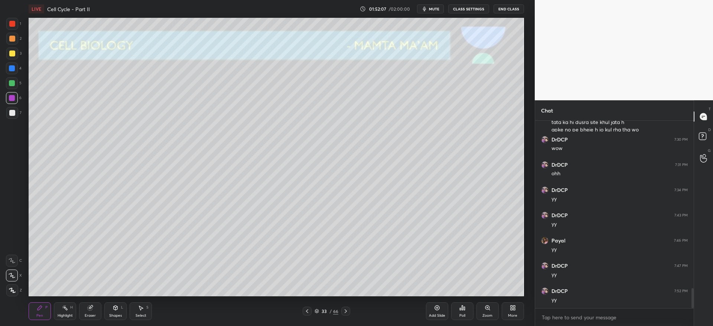
click at [346, 312] on icon at bounding box center [346, 311] width 2 height 4
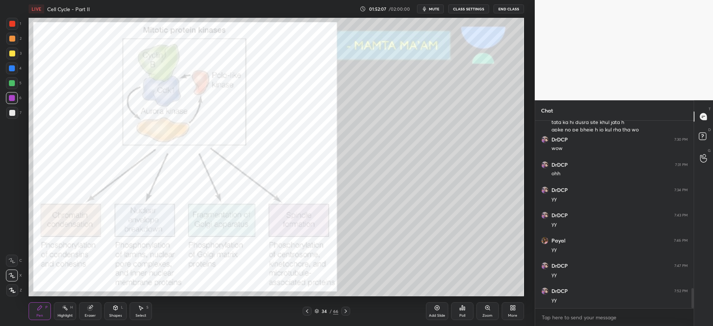
click at [346, 312] on icon at bounding box center [346, 311] width 6 height 6
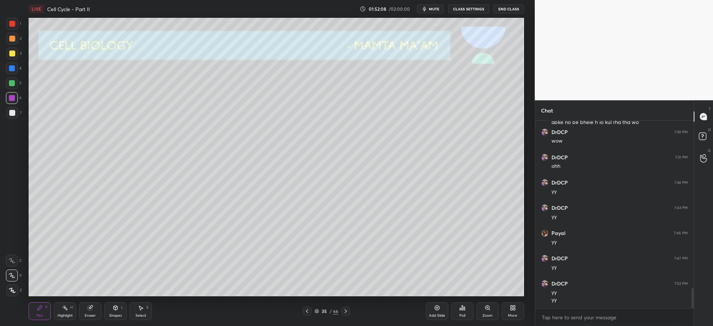
click at [347, 312] on icon at bounding box center [346, 311] width 6 height 6
click at [349, 313] on div at bounding box center [345, 311] width 9 height 9
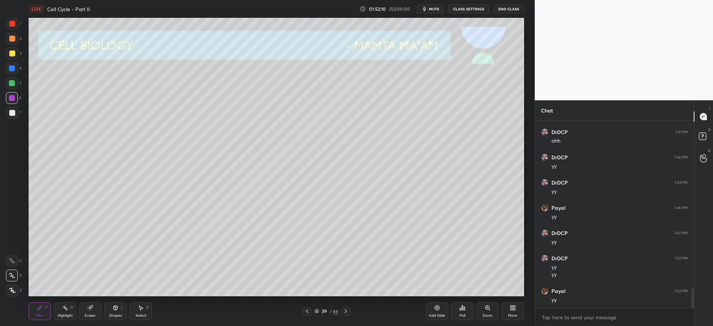
click at [349, 313] on div at bounding box center [345, 311] width 9 height 9
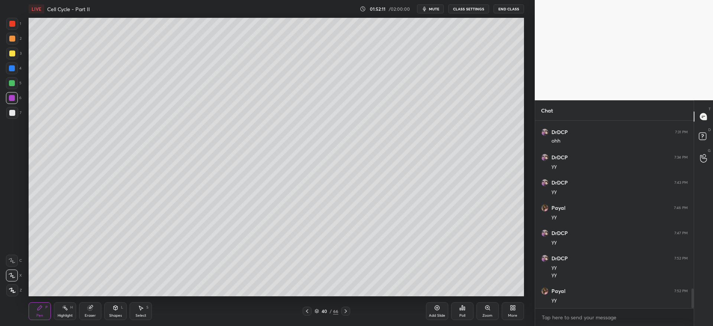
click at [348, 313] on icon at bounding box center [346, 311] width 6 height 6
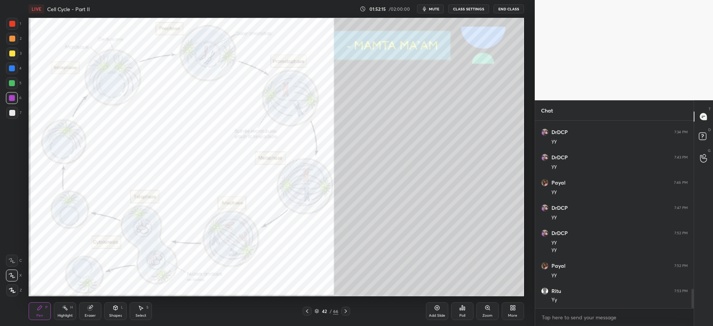
scroll to position [1635, 0]
click at [485, 315] on div "Zoom" at bounding box center [487, 316] width 10 height 4
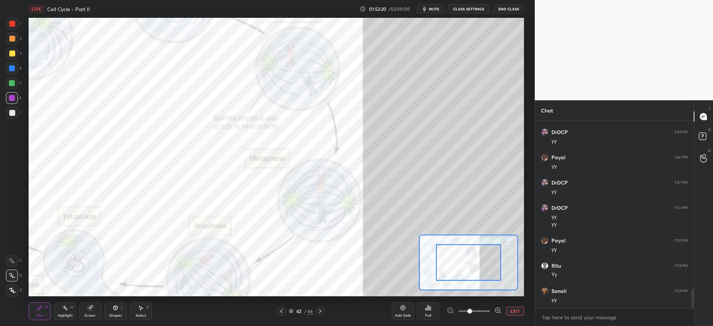
click at [478, 315] on span at bounding box center [473, 311] width 31 height 11
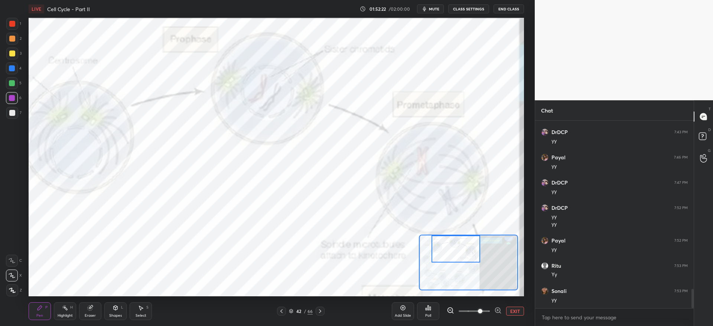
drag, startPoint x: 479, startPoint y: 272, endPoint x: 468, endPoint y: 247, distance: 27.7
click at [467, 248] on div at bounding box center [455, 248] width 49 height 27
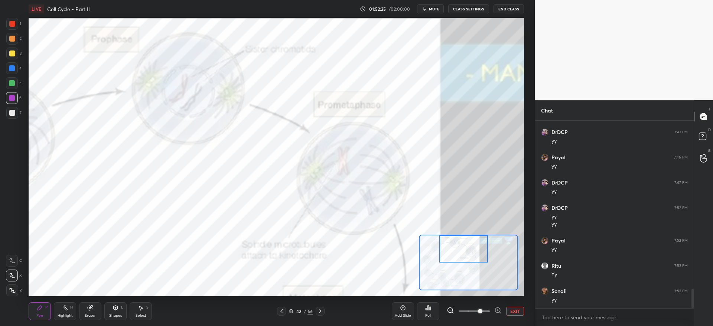
drag, startPoint x: 469, startPoint y: 251, endPoint x: 476, endPoint y: 251, distance: 6.7
click at [476, 251] on div at bounding box center [463, 248] width 49 height 27
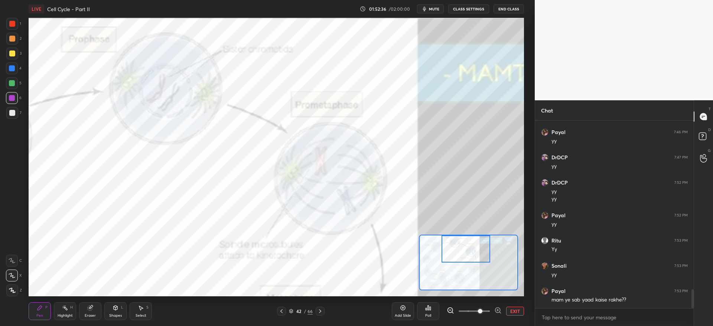
scroll to position [1686, 0]
click at [15, 258] on div at bounding box center [12, 261] width 12 height 12
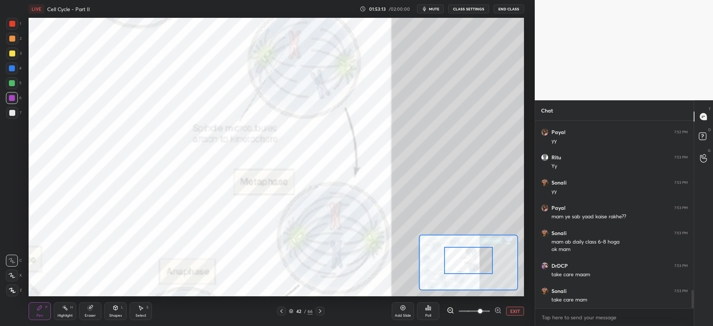
drag, startPoint x: 473, startPoint y: 252, endPoint x: 476, endPoint y: 262, distance: 10.5
click at [476, 262] on div at bounding box center [468, 260] width 49 height 27
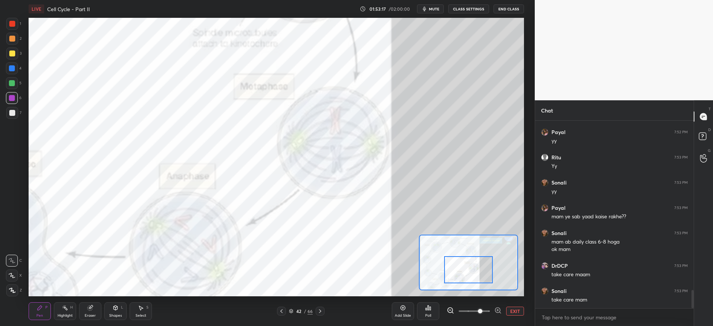
drag, startPoint x: 477, startPoint y: 265, endPoint x: 470, endPoint y: 269, distance: 8.0
click at [477, 274] on div at bounding box center [468, 269] width 49 height 27
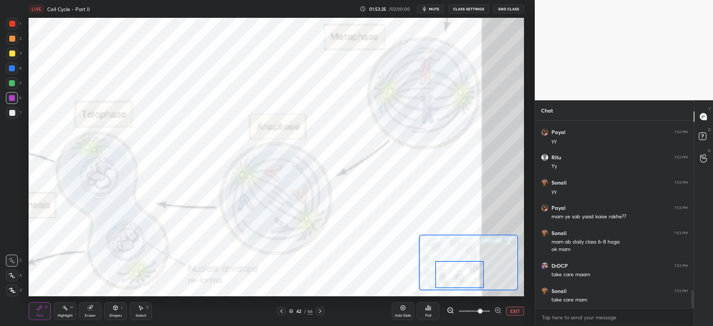
drag, startPoint x: 474, startPoint y: 275, endPoint x: 461, endPoint y: 275, distance: 12.6
click at [462, 278] on div at bounding box center [459, 274] width 49 height 27
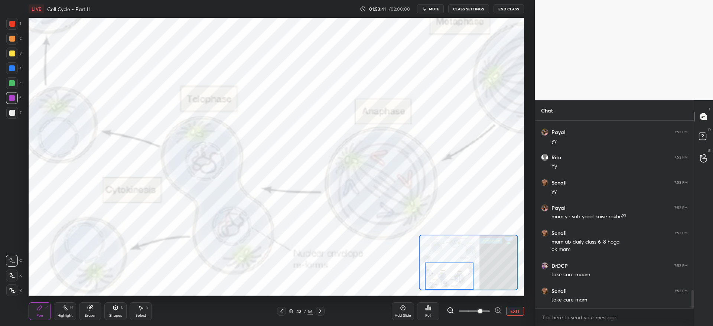
drag, startPoint x: 456, startPoint y: 278, endPoint x: 446, endPoint y: 279, distance: 10.1
click at [447, 280] on div at bounding box center [449, 275] width 49 height 27
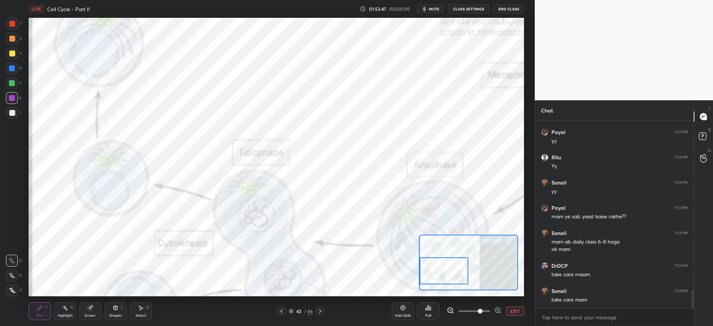
drag, startPoint x: 442, startPoint y: 275, endPoint x: 430, endPoint y: 268, distance: 14.5
click at [434, 270] on div at bounding box center [443, 270] width 49 height 27
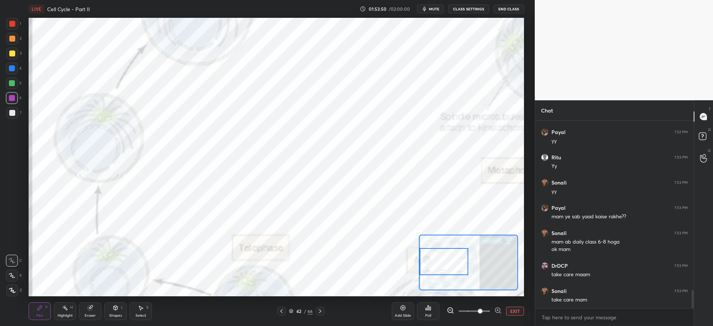
drag, startPoint x: 443, startPoint y: 272, endPoint x: 439, endPoint y: 253, distance: 19.8
click at [440, 254] on div at bounding box center [443, 261] width 49 height 27
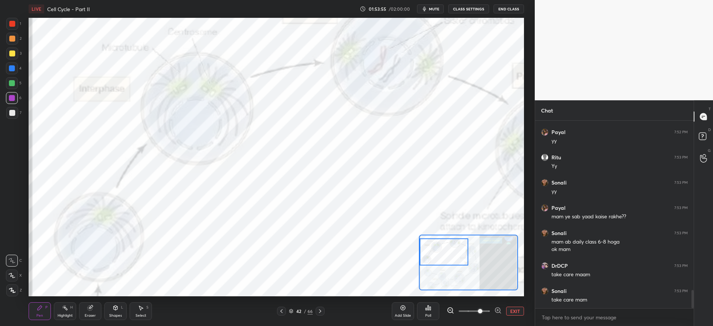
click at [510, 313] on button "EXIT" at bounding box center [515, 311] width 18 height 9
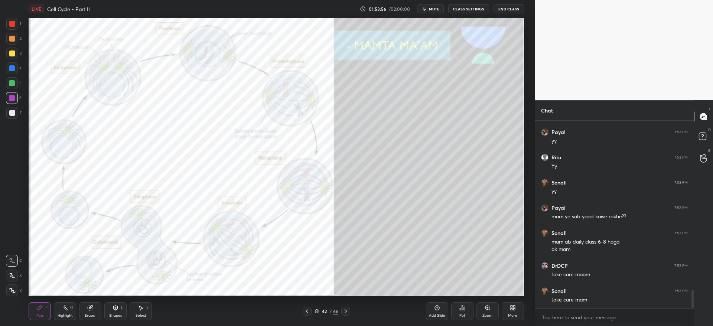
scroll to position [1776, 0]
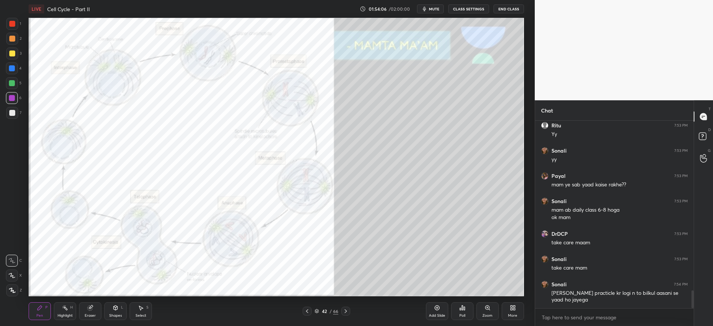
click at [344, 311] on icon at bounding box center [346, 311] width 6 height 6
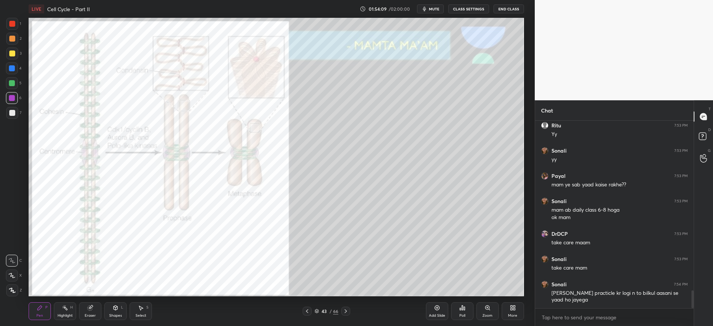
drag, startPoint x: 13, startPoint y: 25, endPoint x: 27, endPoint y: 40, distance: 21.0
click at [13, 25] on div at bounding box center [12, 24] width 6 height 6
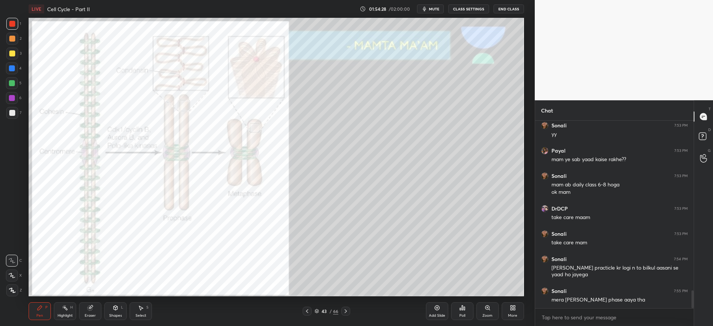
click at [347, 311] on icon at bounding box center [346, 311] width 6 height 6
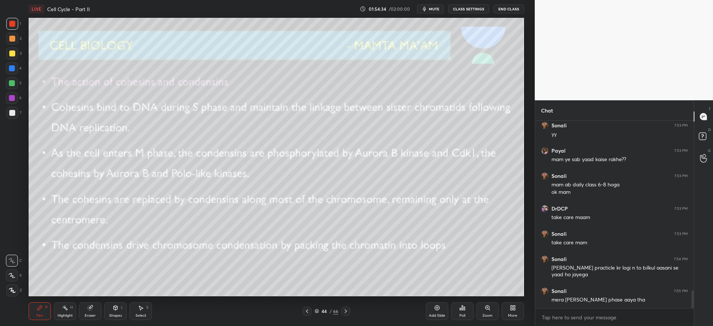
click at [10, 41] on div at bounding box center [12, 39] width 12 height 12
click at [13, 55] on div at bounding box center [12, 53] width 6 height 6
click at [17, 109] on div at bounding box center [12, 113] width 12 height 12
drag, startPoint x: 12, startPoint y: 68, endPoint x: 24, endPoint y: 74, distance: 13.9
click at [12, 67] on div at bounding box center [12, 68] width 6 height 6
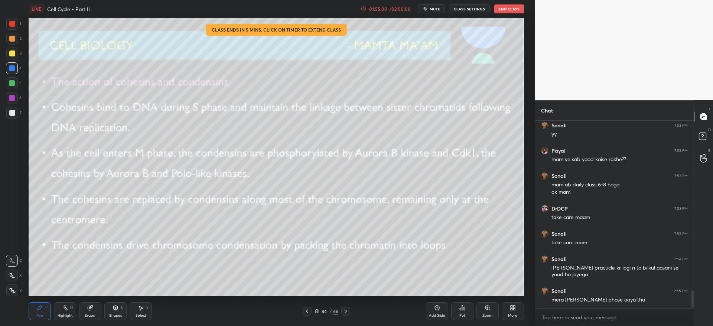
click at [397, 10] on div "/ 02:00:00" at bounding box center [400, 9] width 23 height 4
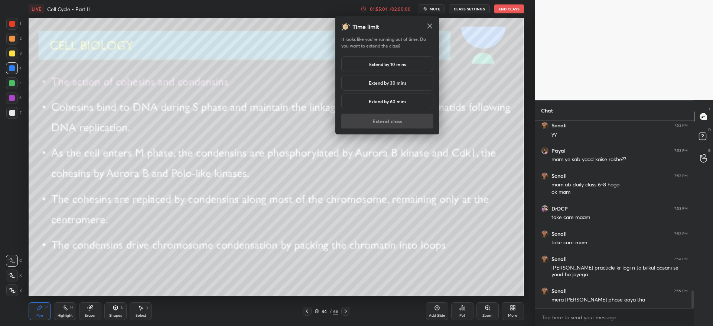
click at [399, 62] on h5 "Extend by 10 mins" at bounding box center [387, 64] width 37 height 7
click at [397, 122] on button "Extend class" at bounding box center [387, 121] width 92 height 15
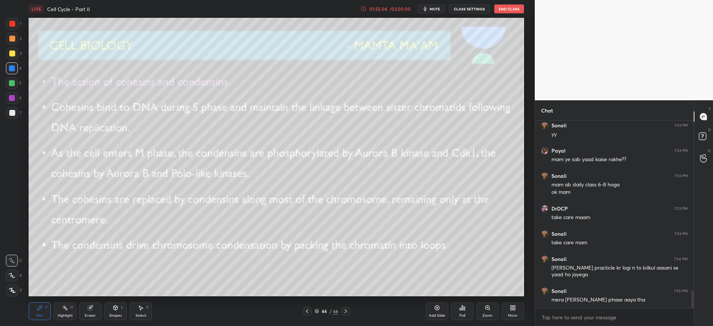
click at [385, 10] on div "01:55:04" at bounding box center [378, 9] width 21 height 4
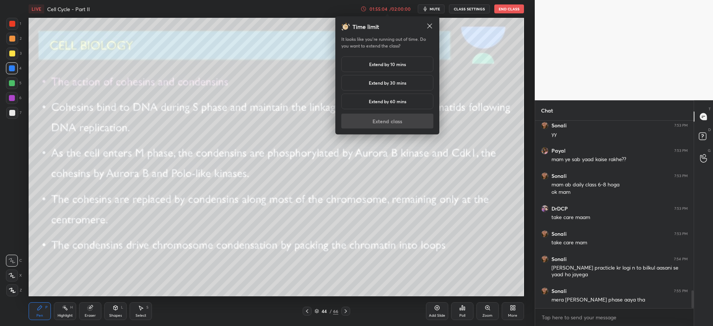
click at [383, 60] on div "Extend by 10 mins" at bounding box center [387, 64] width 92 height 16
click at [390, 124] on button "Extend class" at bounding box center [387, 121] width 92 height 15
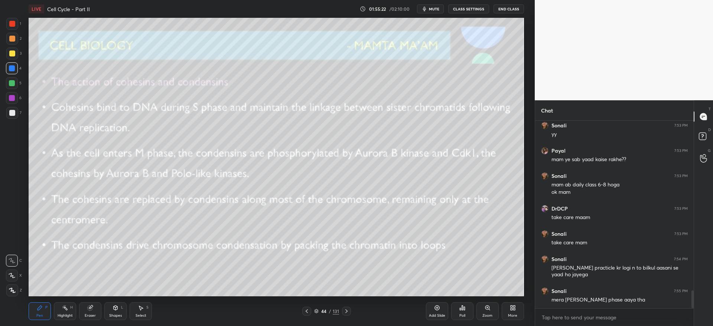
drag, startPoint x: 10, startPoint y: 48, endPoint x: 15, endPoint y: 56, distance: 9.1
click at [11, 49] on div at bounding box center [12, 54] width 12 height 12
click at [306, 310] on icon at bounding box center [307, 311] width 6 height 6
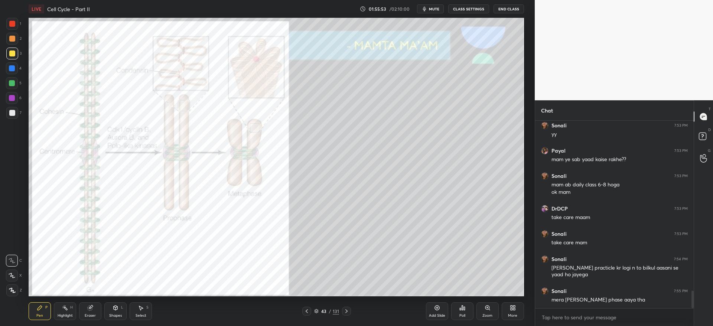
scroll to position [1826, 0]
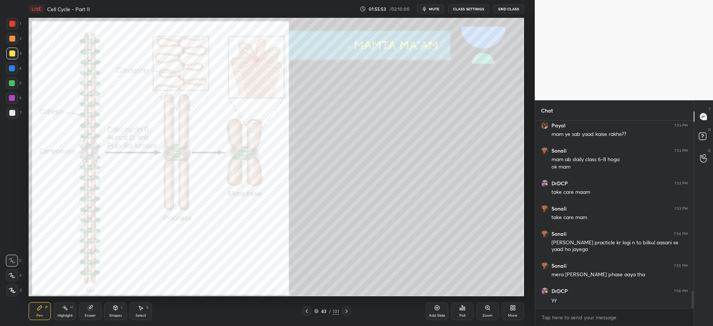
click at [306, 310] on icon at bounding box center [307, 311] width 6 height 6
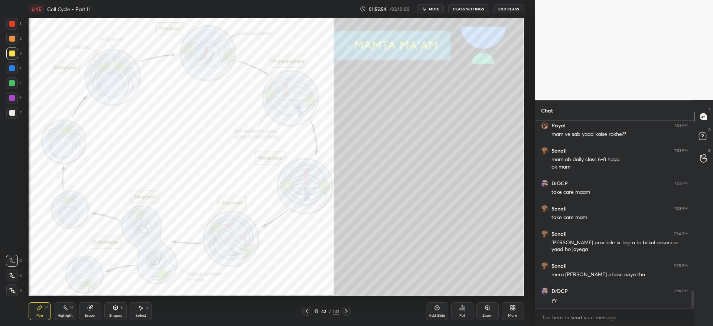
click at [345, 310] on icon at bounding box center [346, 311] width 6 height 6
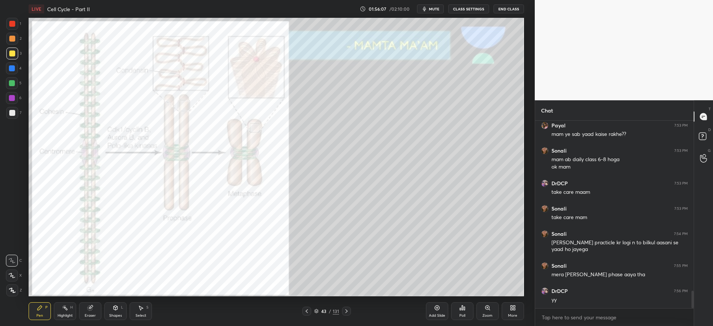
click at [346, 310] on icon at bounding box center [346, 311] width 6 height 6
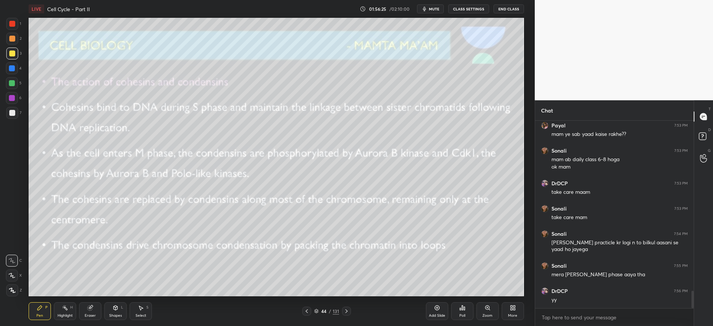
click at [346, 313] on icon at bounding box center [346, 311] width 6 height 6
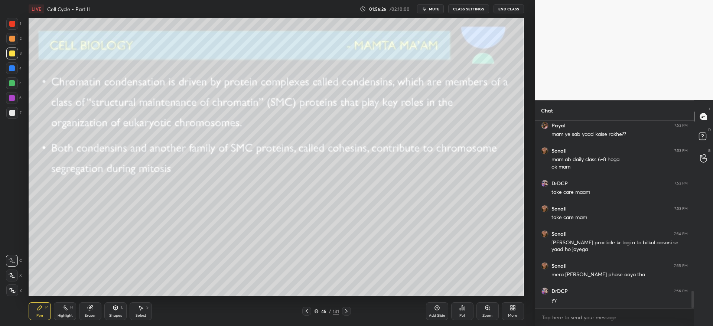
click at [14, 38] on div at bounding box center [12, 39] width 6 height 6
click at [346, 312] on icon at bounding box center [346, 311] width 6 height 6
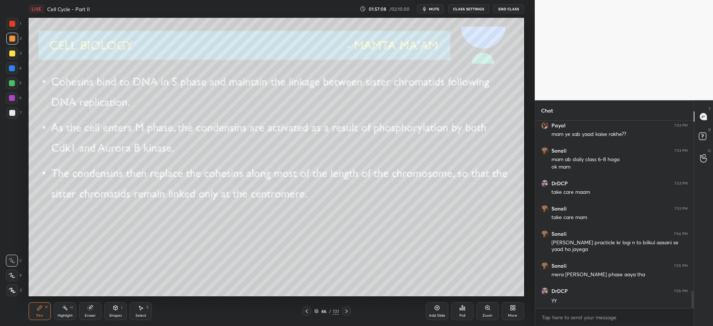
drag, startPoint x: 13, startPoint y: 52, endPoint x: 25, endPoint y: 59, distance: 14.3
click at [14, 53] on div at bounding box center [12, 53] width 6 height 6
click at [348, 310] on icon at bounding box center [346, 311] width 6 height 6
click at [13, 39] on div at bounding box center [12, 39] width 6 height 6
click at [347, 311] on icon at bounding box center [346, 311] width 6 height 6
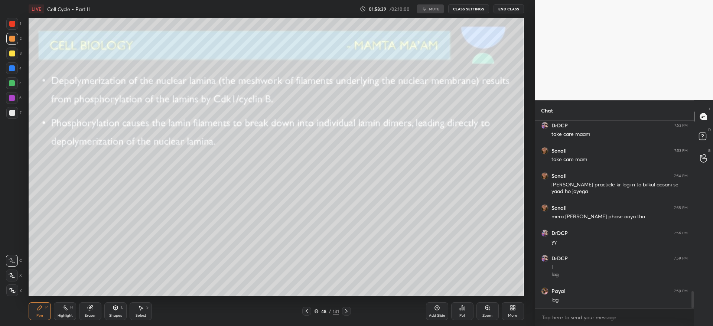
scroll to position [1909, 0]
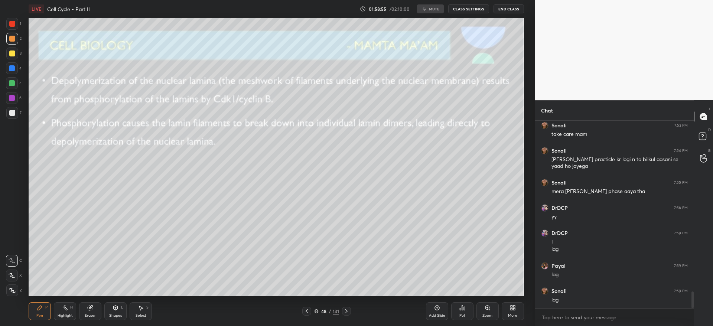
click at [314, 312] on icon at bounding box center [316, 312] width 4 height 1
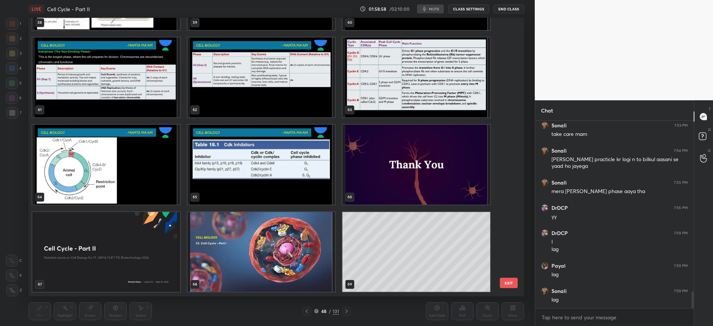
scroll to position [1740, 0]
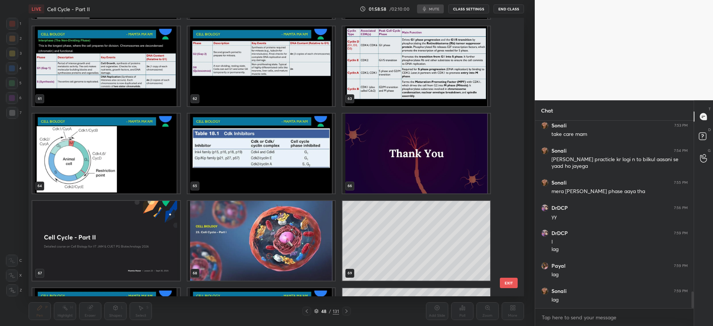
click at [424, 163] on img "grid" at bounding box center [417, 154] width 148 height 80
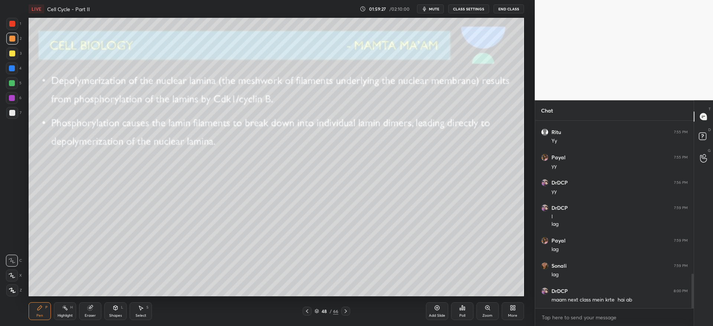
scroll to position [855, 0]
click at [507, 10] on button "End Class" at bounding box center [508, 8] width 30 height 9
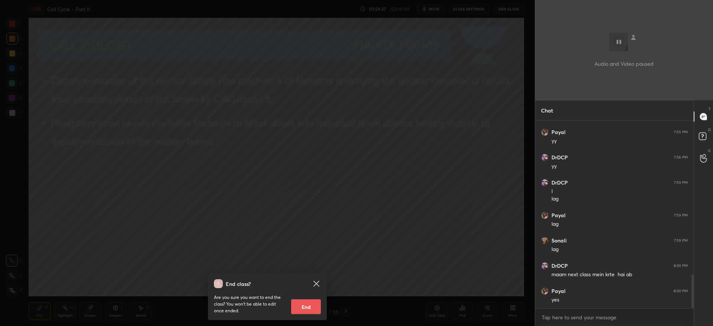
click at [314, 303] on button "End" at bounding box center [306, 306] width 30 height 15
type textarea "x"
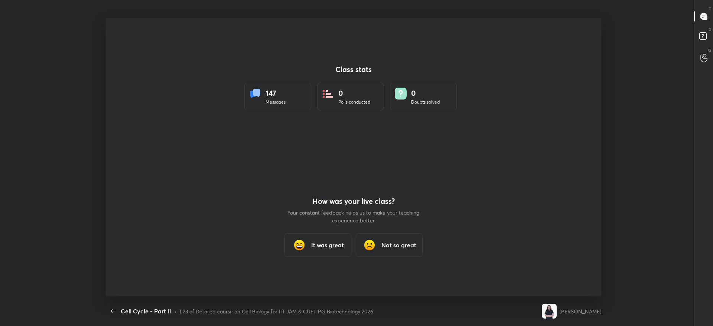
scroll to position [278, 707]
click at [330, 248] on h3 "It was great" at bounding box center [327, 245] width 33 height 9
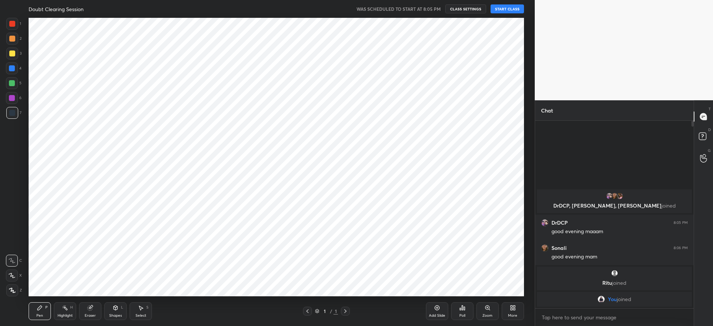
scroll to position [36845, 36619]
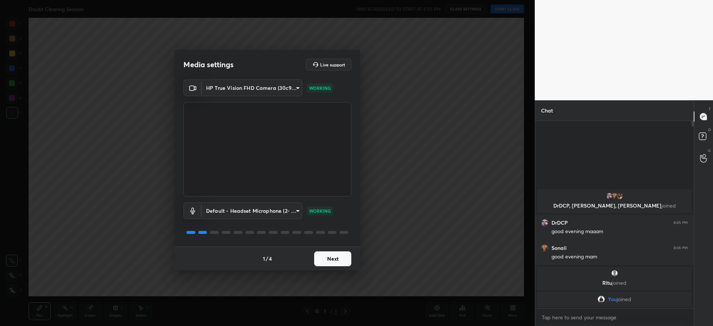
click at [339, 259] on button "Next" at bounding box center [332, 258] width 37 height 15
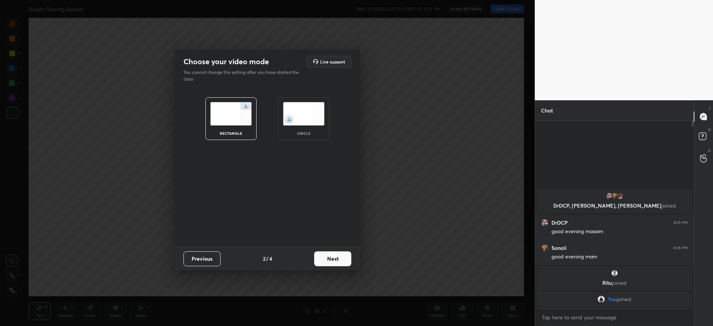
click at [339, 259] on button "Next" at bounding box center [332, 258] width 37 height 15
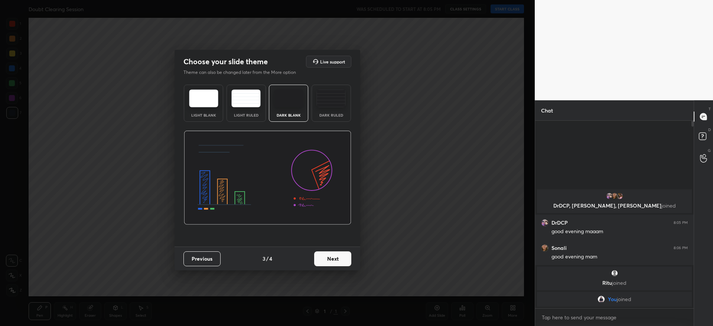
click at [339, 259] on button "Next" at bounding box center [332, 258] width 37 height 15
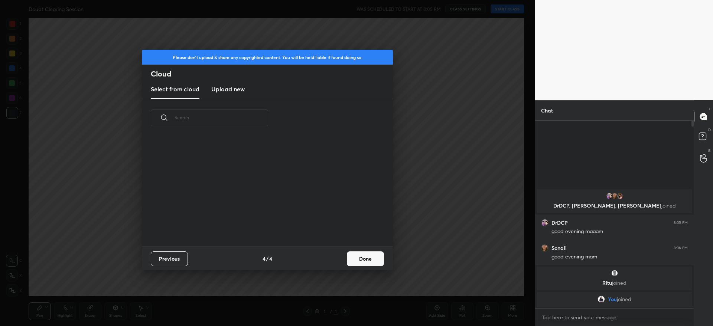
click at [339, 259] on div "Previous 4 / 4 Done" at bounding box center [267, 259] width 251 height 24
click at [368, 258] on button "Done" at bounding box center [365, 258] width 37 height 15
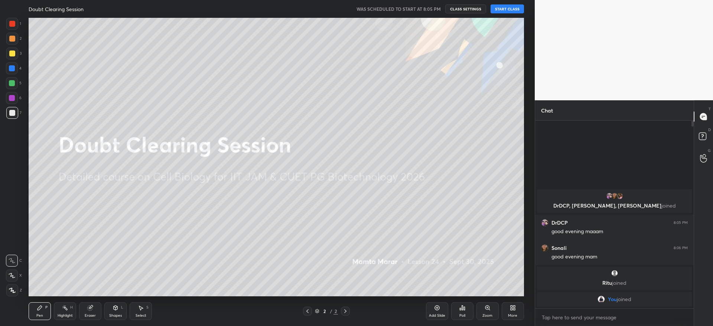
click at [520, 13] on button "START CLASS" at bounding box center [506, 8] width 33 height 9
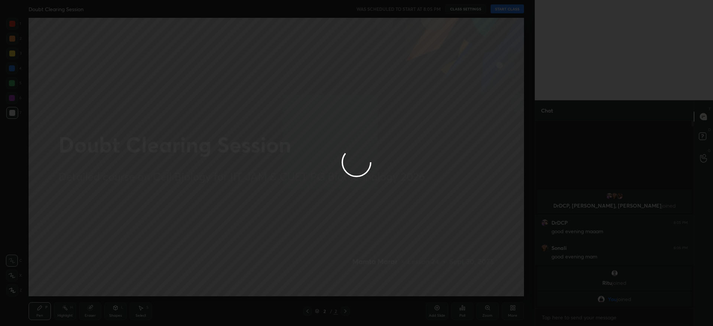
type textarea "x"
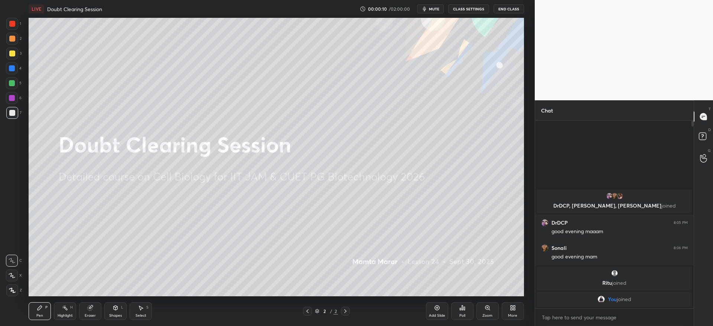
click at [512, 314] on div "More" at bounding box center [512, 316] width 9 height 4
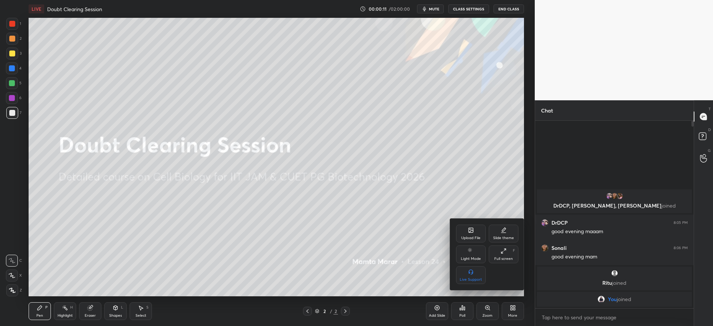
click at [464, 230] on div "Upload File" at bounding box center [471, 234] width 30 height 18
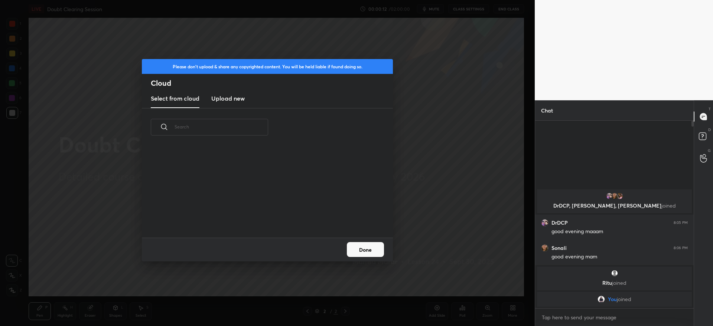
scroll to position [91, 238]
click at [238, 107] on new "Upload new" at bounding box center [227, 98] width 33 height 19
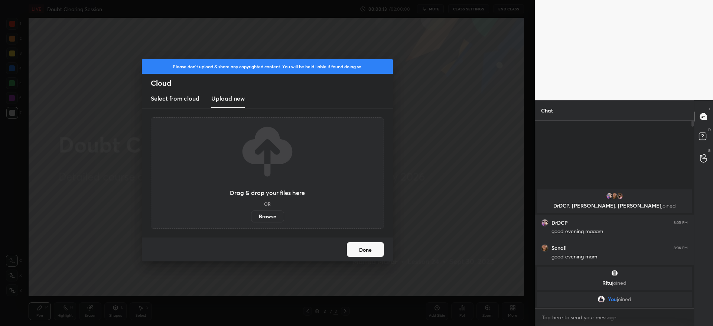
click at [277, 218] on label "Browse" at bounding box center [267, 216] width 33 height 12
click at [251, 218] on input "Browse" at bounding box center [251, 216] width 0 height 12
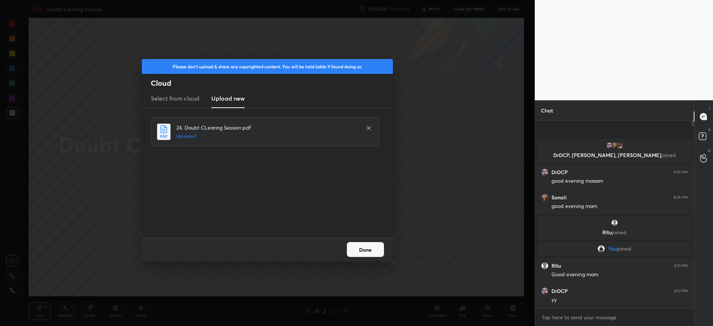
click at [374, 247] on button "Done" at bounding box center [365, 249] width 37 height 15
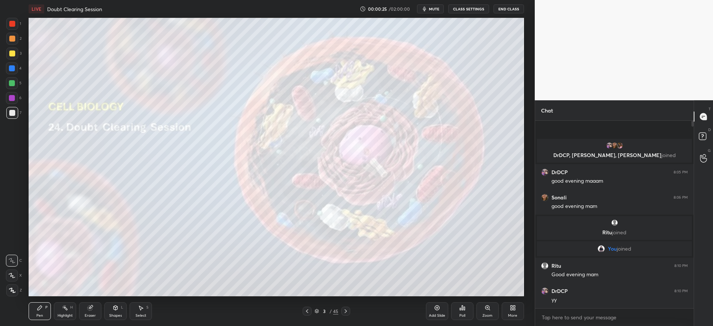
click at [308, 311] on icon at bounding box center [307, 311] width 6 height 6
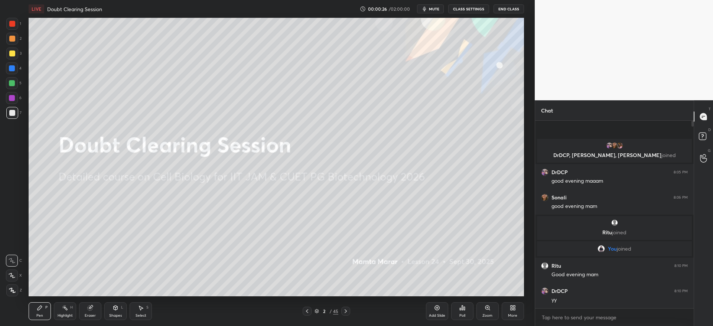
click at [347, 311] on icon at bounding box center [346, 311] width 6 height 6
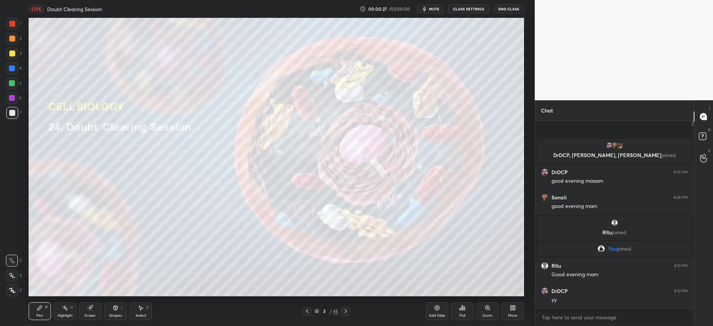
click at [348, 313] on icon at bounding box center [346, 311] width 6 height 6
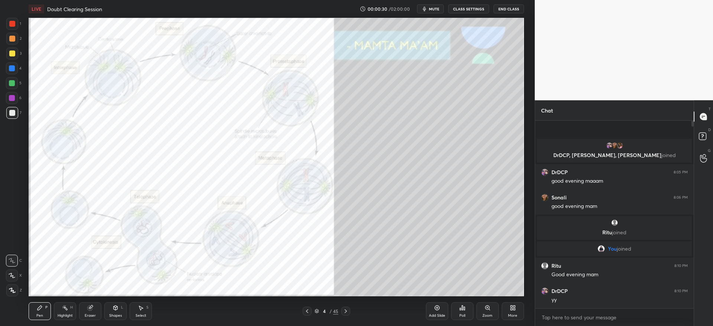
click at [346, 311] on icon at bounding box center [346, 311] width 6 height 6
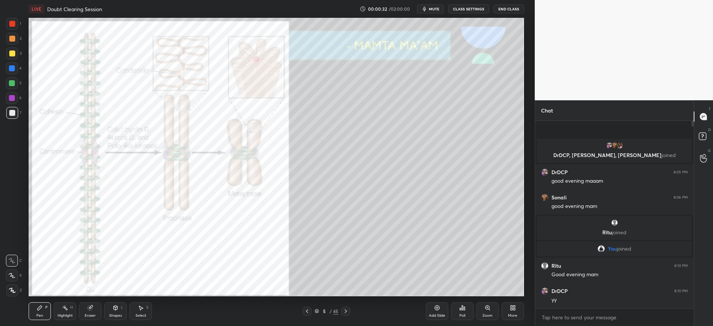
click at [309, 313] on icon at bounding box center [307, 311] width 6 height 6
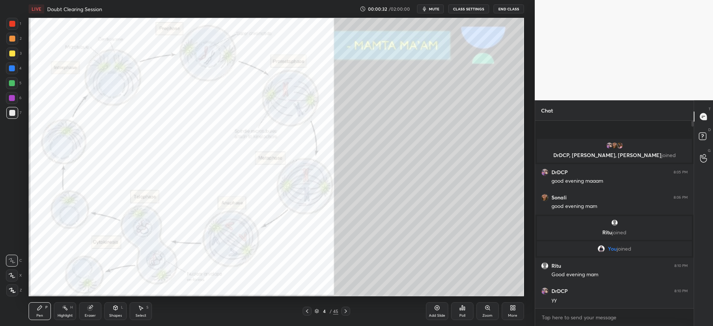
click at [309, 311] on icon at bounding box center [307, 311] width 6 height 6
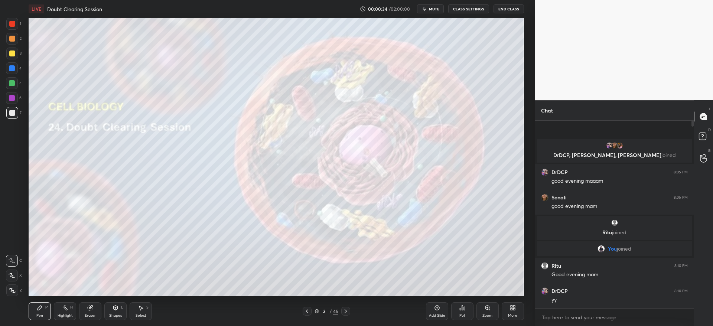
click at [443, 308] on div "Add Slide" at bounding box center [437, 311] width 22 height 18
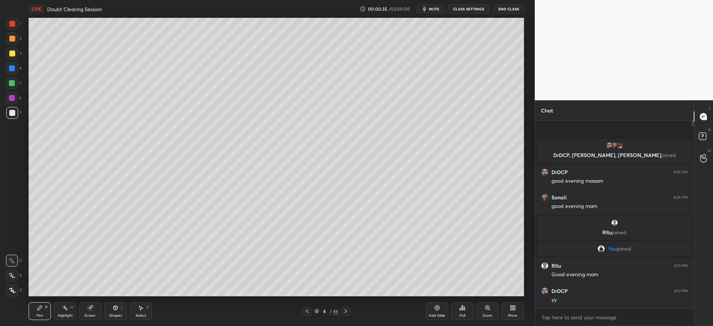
click at [12, 51] on div at bounding box center [12, 53] width 6 height 6
drag, startPoint x: 13, startPoint y: 115, endPoint x: 12, endPoint y: 122, distance: 6.6
click at [13, 116] on div at bounding box center [12, 113] width 12 height 12
click at [18, 290] on div "Z" at bounding box center [14, 290] width 16 height 12
drag, startPoint x: 13, startPoint y: 54, endPoint x: 24, endPoint y: 58, distance: 11.7
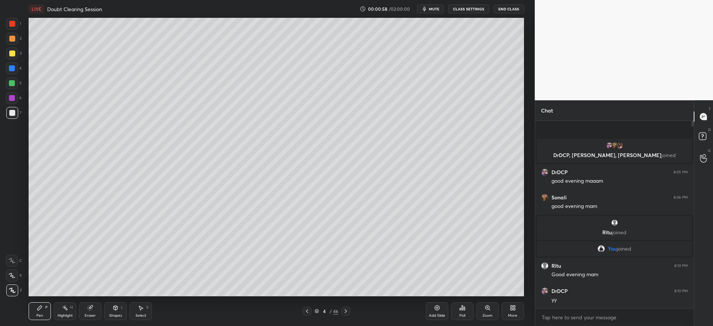
click at [13, 54] on div at bounding box center [12, 53] width 6 height 6
click at [19, 111] on div "7" at bounding box center [13, 113] width 15 height 12
click at [16, 63] on div at bounding box center [12, 68] width 12 height 12
drag, startPoint x: 10, startPoint y: 279, endPoint x: 8, endPoint y: 284, distance: 5.0
click at [10, 279] on div at bounding box center [12, 276] width 12 height 12
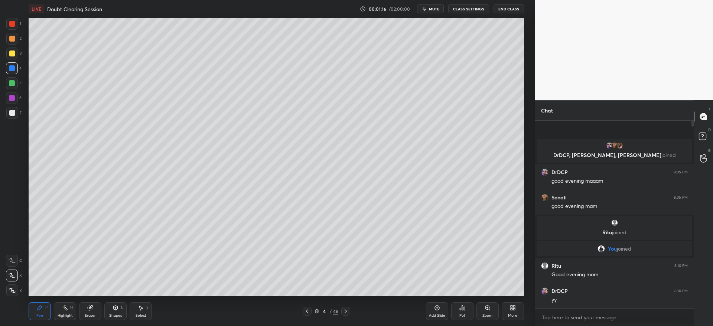
click at [14, 39] on div at bounding box center [12, 39] width 6 height 6
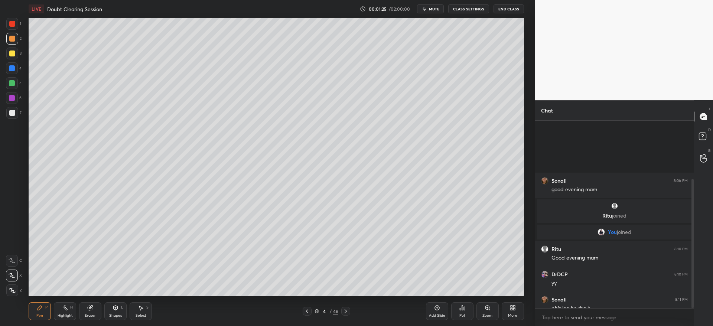
scroll to position [84, 0]
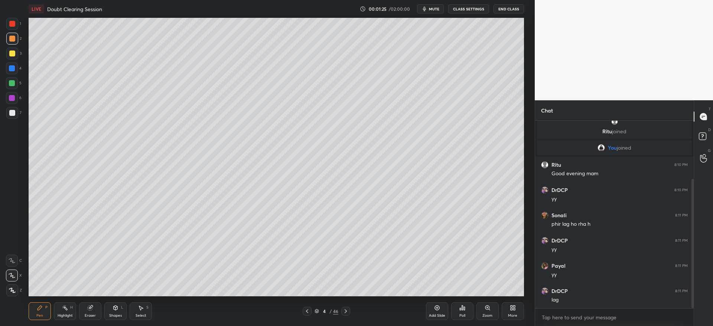
drag, startPoint x: 692, startPoint y: 229, endPoint x: 694, endPoint y: 268, distance: 39.8
click at [694, 278] on div "Chat Sonali 8:06 PM good evening mam Ritu joined You joined Ritu 8:10 PM Good e…" at bounding box center [624, 213] width 178 height 226
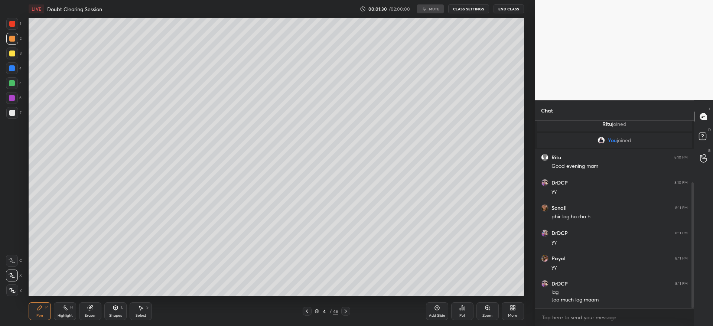
scroll to position [117, 0]
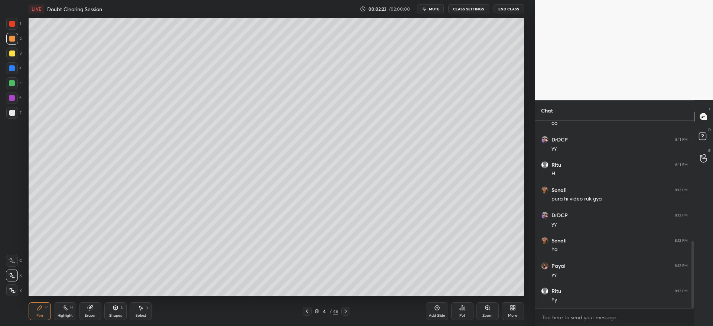
scroll to position [362, 0]
click at [14, 70] on div at bounding box center [12, 68] width 12 height 12
click at [14, 112] on div at bounding box center [12, 113] width 6 height 6
drag, startPoint x: 7, startPoint y: 35, endPoint x: 12, endPoint y: 43, distance: 9.3
click at [9, 37] on div at bounding box center [12, 39] width 12 height 12
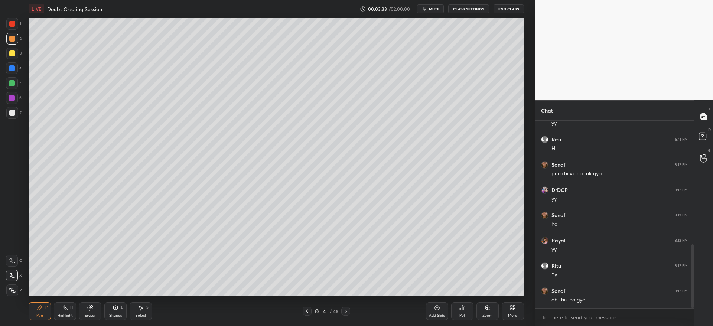
drag, startPoint x: 9, startPoint y: 55, endPoint x: 12, endPoint y: 62, distance: 8.0
click at [9, 58] on div at bounding box center [12, 54] width 12 height 12
click at [15, 113] on div at bounding box center [12, 113] width 12 height 12
click at [14, 52] on div at bounding box center [12, 53] width 6 height 6
click at [14, 111] on div at bounding box center [12, 113] width 6 height 6
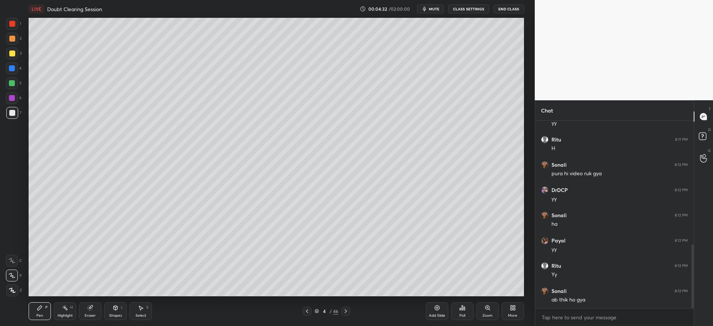
click at [11, 55] on div at bounding box center [12, 53] width 6 height 6
click at [440, 311] on div "Add Slide" at bounding box center [437, 311] width 22 height 18
drag, startPoint x: 309, startPoint y: 314, endPoint x: 305, endPoint y: 310, distance: 5.8
click at [308, 311] on div at bounding box center [307, 311] width 9 height 9
drag, startPoint x: 344, startPoint y: 312, endPoint x: 349, endPoint y: 313, distance: 5.6
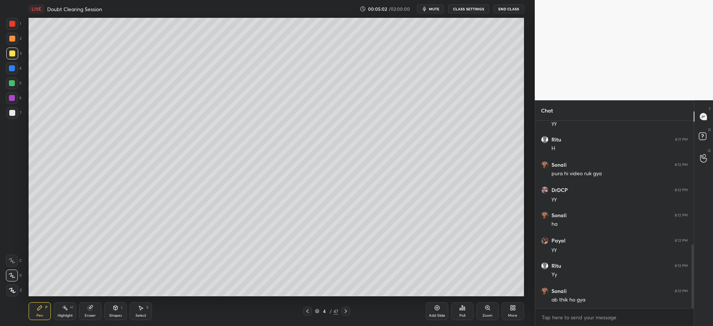
click at [345, 312] on icon at bounding box center [346, 311] width 6 height 6
click at [19, 115] on div "7" at bounding box center [13, 113] width 15 height 12
click at [11, 41] on div at bounding box center [12, 39] width 6 height 6
click at [15, 70] on div at bounding box center [12, 68] width 12 height 12
click at [347, 310] on icon at bounding box center [346, 311] width 6 height 6
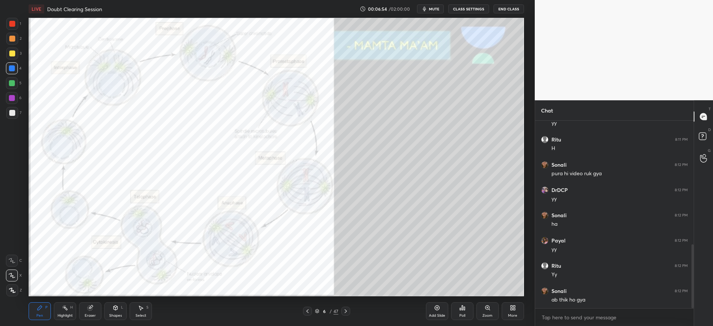
click at [347, 314] on div at bounding box center [345, 311] width 9 height 9
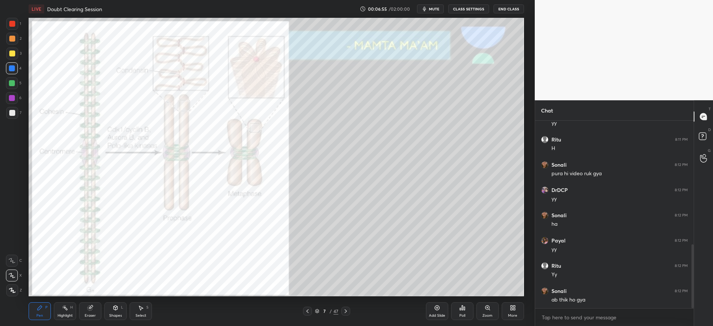
click at [346, 311] on icon at bounding box center [346, 311] width 2 height 4
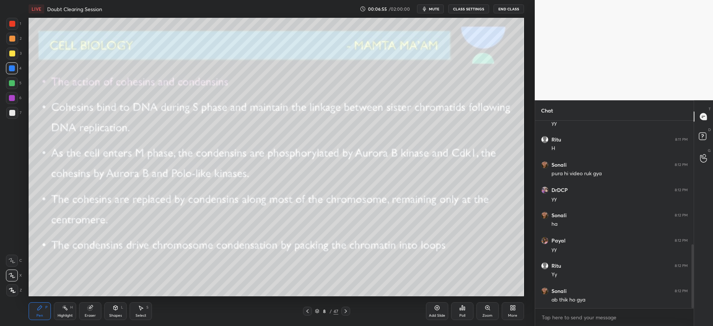
click at [346, 311] on icon at bounding box center [346, 311] width 2 height 4
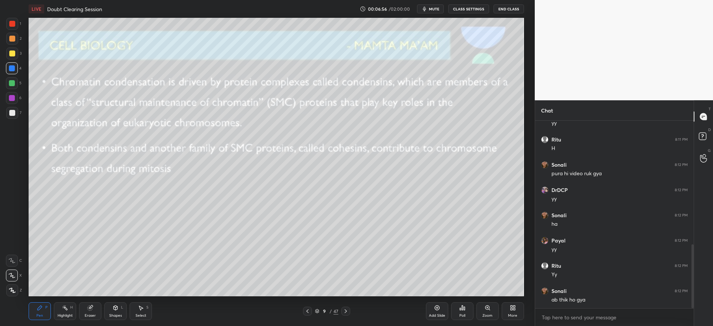
click at [347, 311] on icon at bounding box center [346, 311] width 6 height 6
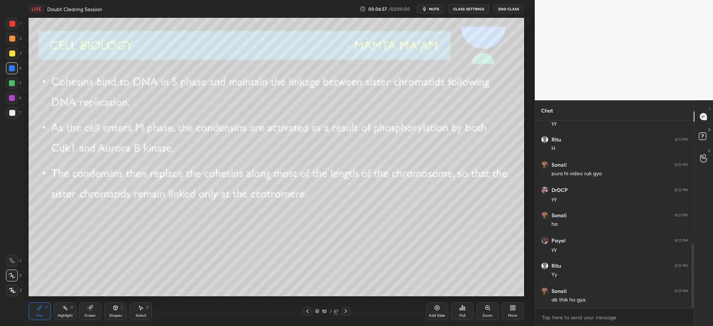
click at [346, 311] on icon at bounding box center [346, 311] width 2 height 4
click at [347, 312] on icon at bounding box center [346, 311] width 6 height 6
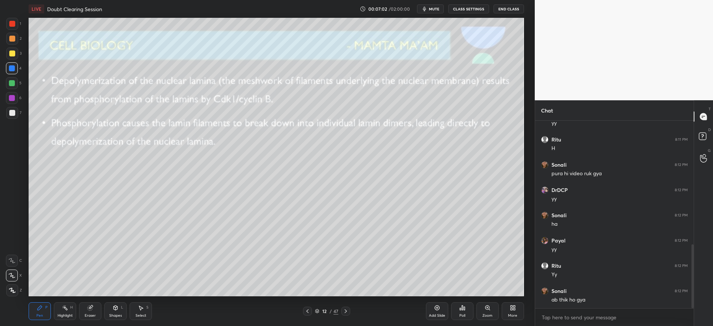
click at [10, 52] on div at bounding box center [12, 53] width 6 height 6
click at [343, 314] on div at bounding box center [345, 311] width 9 height 9
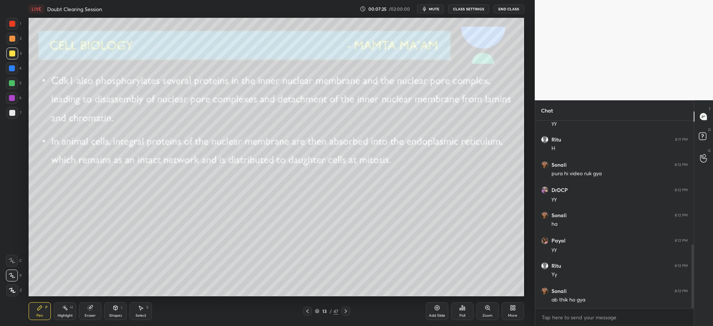
click at [346, 312] on icon at bounding box center [346, 311] width 6 height 6
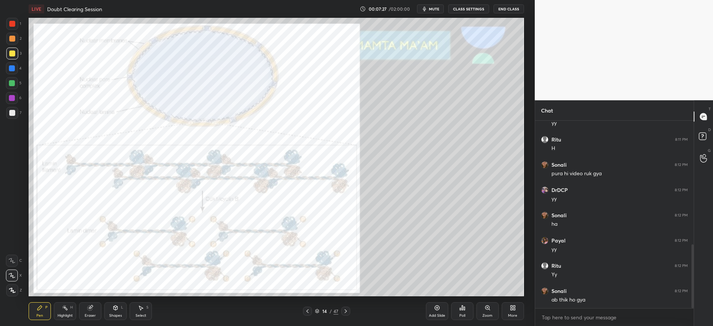
click at [308, 310] on icon at bounding box center [307, 311] width 6 height 6
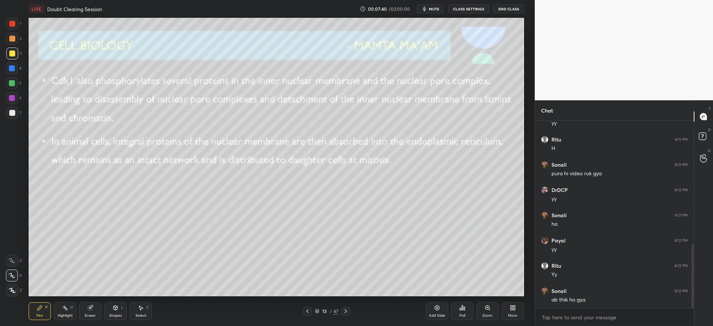
click at [347, 314] on div at bounding box center [345, 311] width 9 height 9
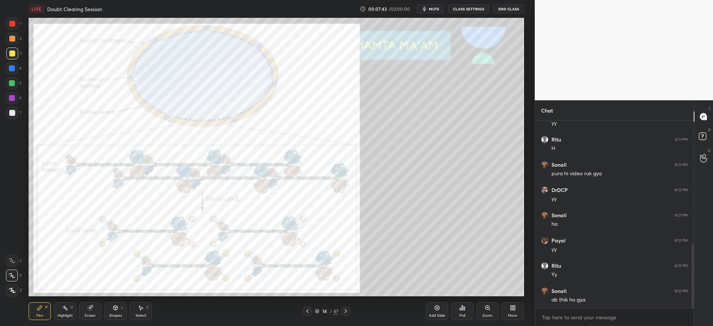
drag, startPoint x: 12, startPoint y: 98, endPoint x: 18, endPoint y: 98, distance: 6.3
click at [14, 98] on div at bounding box center [12, 98] width 6 height 6
click at [345, 311] on icon at bounding box center [346, 311] width 6 height 6
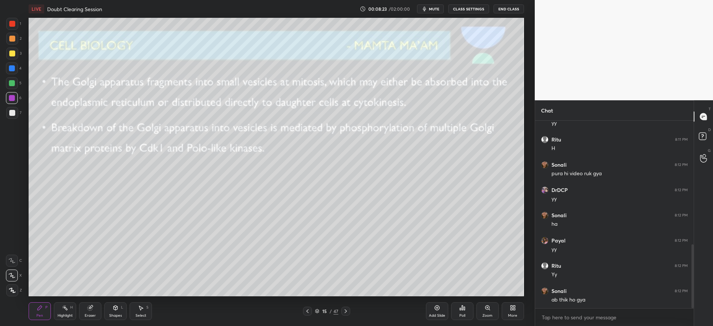
click at [13, 55] on div at bounding box center [12, 53] width 6 height 6
click at [346, 311] on icon at bounding box center [346, 311] width 2 height 4
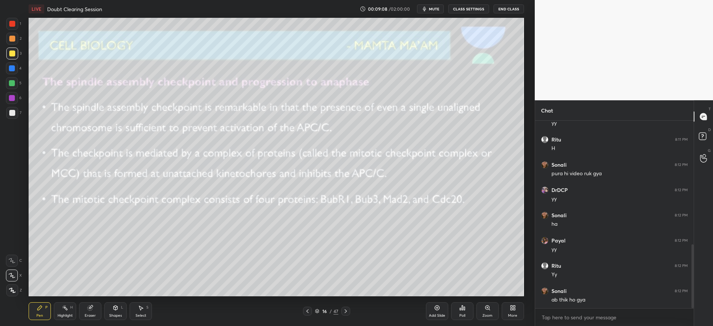
click at [10, 75] on div "4" at bounding box center [14, 69] width 16 height 15
click at [14, 59] on div at bounding box center [12, 54] width 12 height 12
drag, startPoint x: 13, startPoint y: 42, endPoint x: 20, endPoint y: 42, distance: 6.3
click at [13, 42] on div at bounding box center [12, 39] width 12 height 12
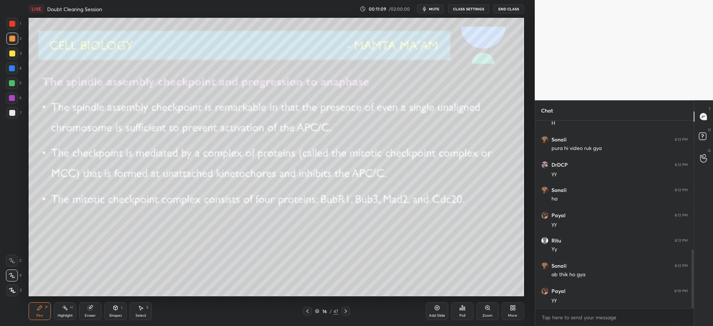
scroll to position [412, 0]
click at [345, 312] on icon at bounding box center [346, 311] width 2 height 4
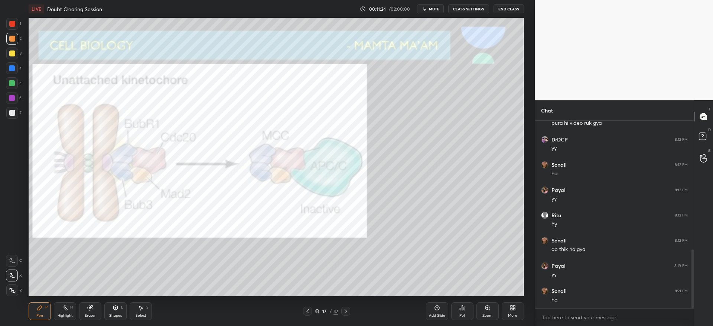
click at [308, 312] on icon at bounding box center [307, 311] width 2 height 4
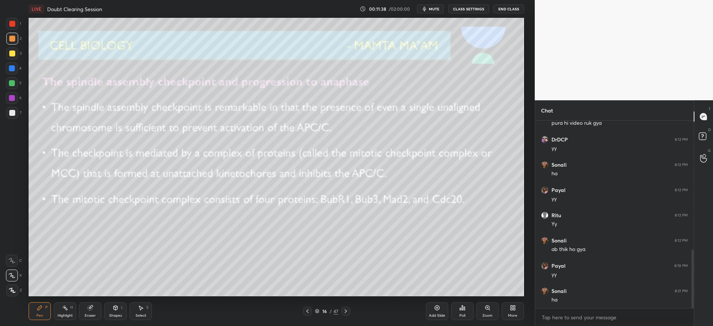
click at [347, 313] on icon at bounding box center [346, 311] width 6 height 6
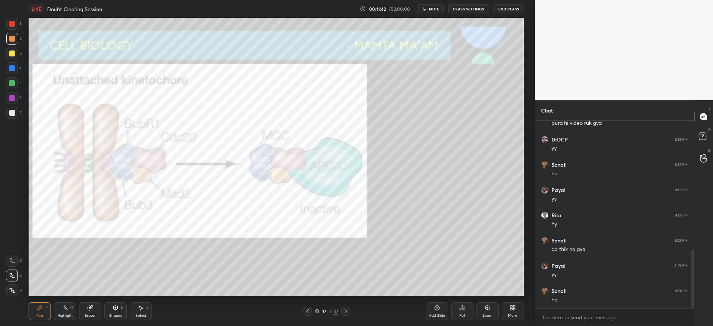
click at [10, 27] on div at bounding box center [12, 24] width 12 height 12
click at [15, 93] on div at bounding box center [12, 98] width 12 height 12
click at [348, 315] on div at bounding box center [345, 311] width 9 height 9
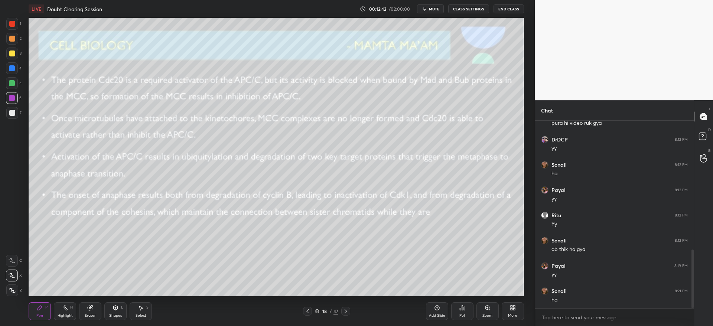
click at [345, 314] on icon at bounding box center [346, 311] width 6 height 6
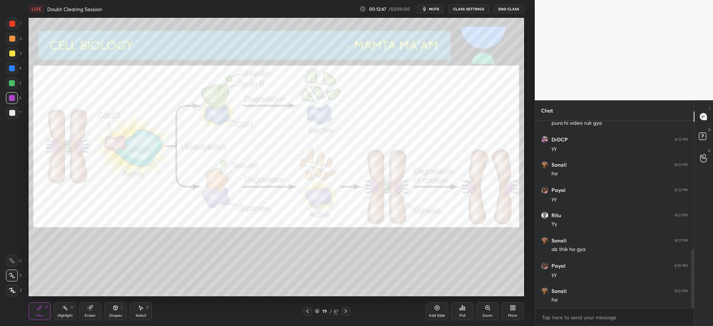
click at [11, 25] on div at bounding box center [12, 24] width 6 height 6
click at [310, 312] on icon at bounding box center [307, 311] width 6 height 6
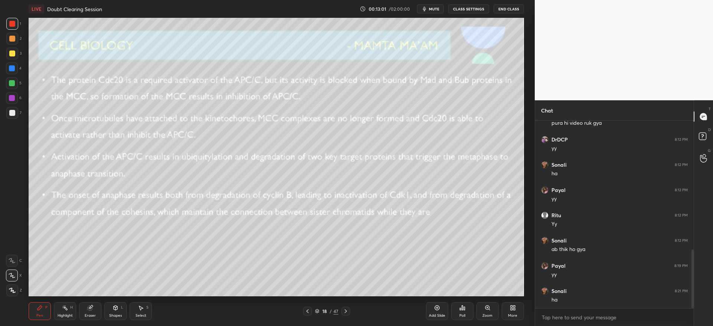
click at [307, 311] on icon at bounding box center [307, 311] width 6 height 6
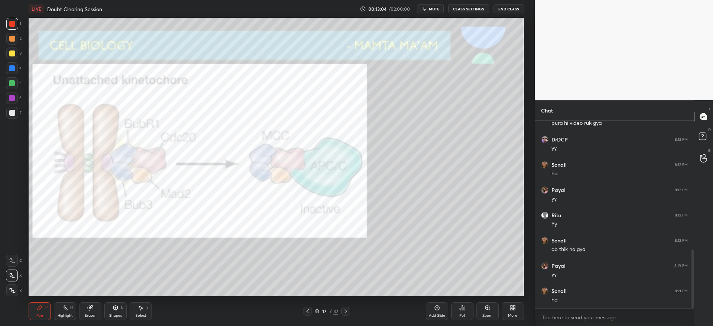
click at [347, 312] on icon at bounding box center [346, 311] width 6 height 6
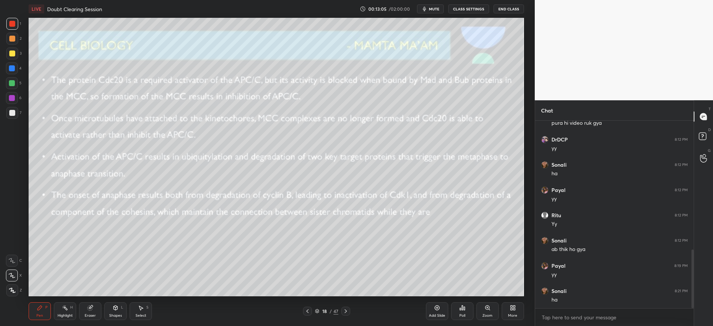
click at [348, 314] on div at bounding box center [345, 311] width 9 height 9
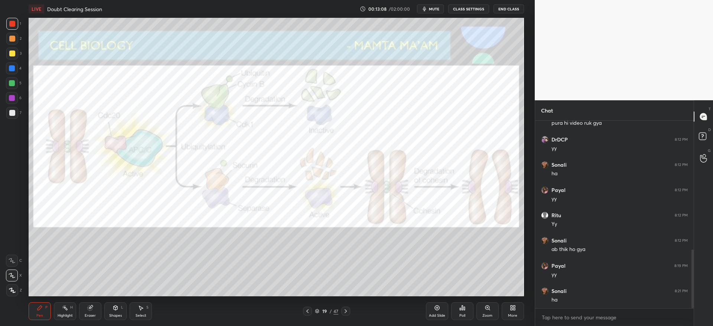
click at [304, 314] on div at bounding box center [307, 311] width 9 height 9
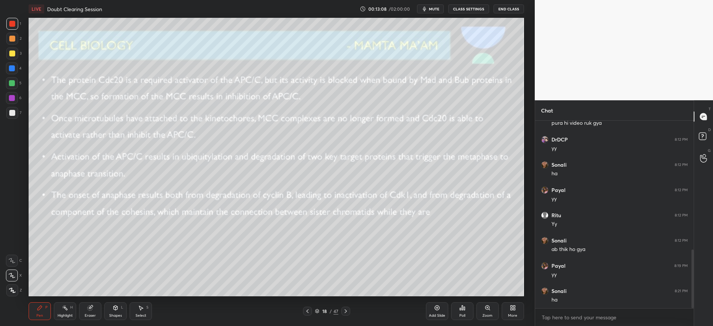
click at [306, 313] on icon at bounding box center [307, 311] width 6 height 6
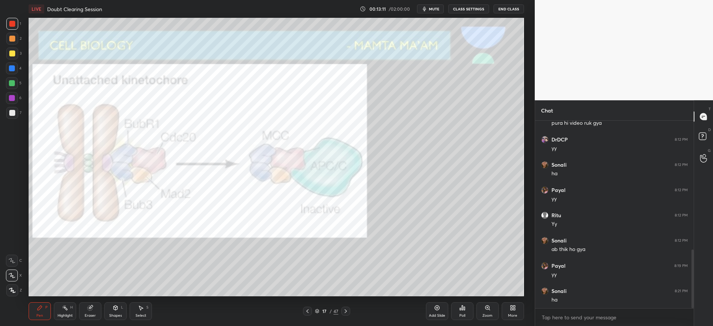
drag, startPoint x: 12, startPoint y: 98, endPoint x: 22, endPoint y: 107, distance: 13.2
click at [13, 99] on div at bounding box center [12, 98] width 6 height 6
click at [349, 311] on div at bounding box center [345, 311] width 9 height 9
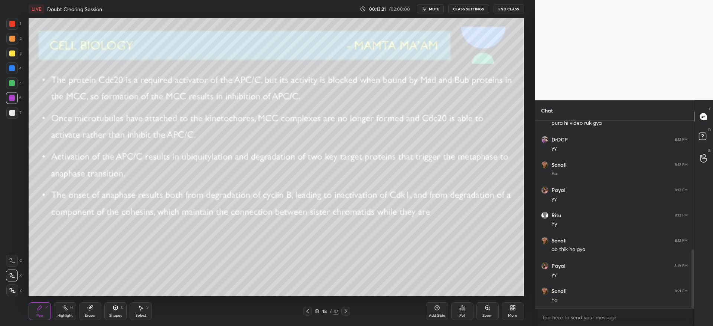
click at [348, 312] on icon at bounding box center [346, 311] width 6 height 6
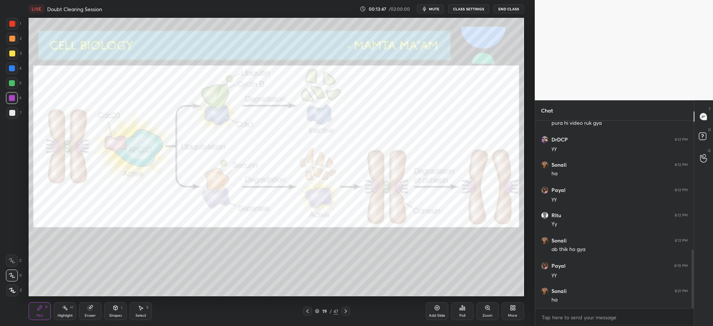
click at [7, 22] on div at bounding box center [12, 24] width 12 height 12
click at [525, 190] on div "Setting up your live class Poll for secs No correct answer Start poll" at bounding box center [276, 157] width 505 height 278
click at [310, 312] on icon at bounding box center [307, 311] width 6 height 6
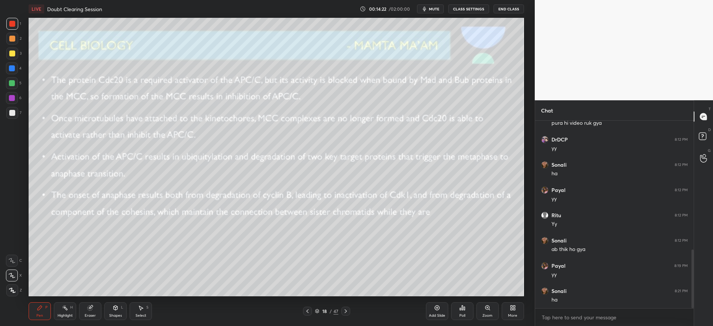
click at [12, 112] on div at bounding box center [12, 113] width 6 height 6
click at [13, 53] on div at bounding box center [12, 53] width 6 height 6
click at [306, 311] on icon at bounding box center [307, 311] width 6 height 6
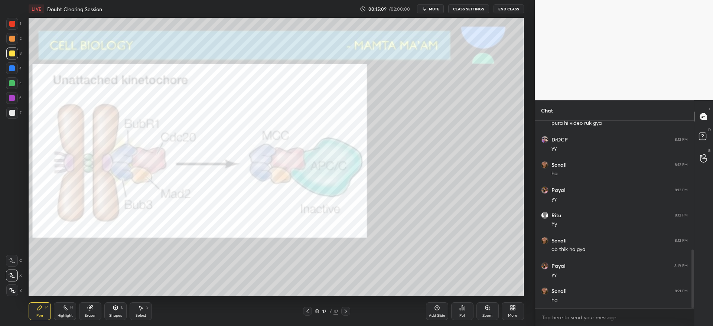
click at [347, 314] on icon at bounding box center [346, 311] width 6 height 6
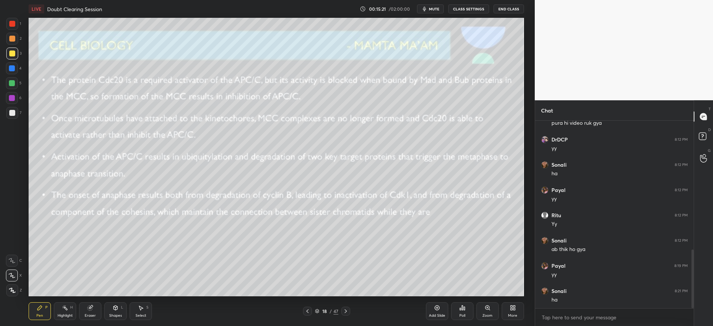
drag, startPoint x: 10, startPoint y: 41, endPoint x: 12, endPoint y: 45, distance: 4.5
click at [9, 41] on div at bounding box center [12, 39] width 6 height 6
click at [347, 316] on div "Pen P Highlight H Eraser Shapes L Select S 18 / 47 Add Slide Poll Zoom More" at bounding box center [276, 311] width 495 height 30
click at [347, 313] on icon at bounding box center [346, 311] width 6 height 6
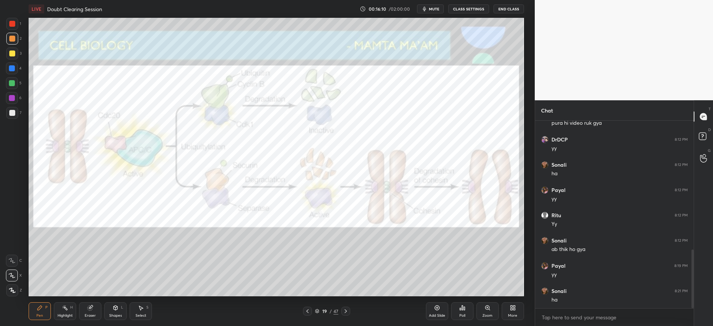
click at [346, 313] on icon at bounding box center [346, 311] width 6 height 6
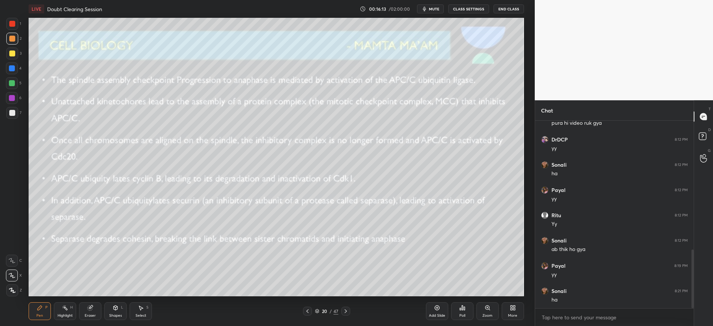
click at [12, 55] on div at bounding box center [12, 53] width 6 height 6
click at [343, 310] on icon at bounding box center [346, 311] width 6 height 6
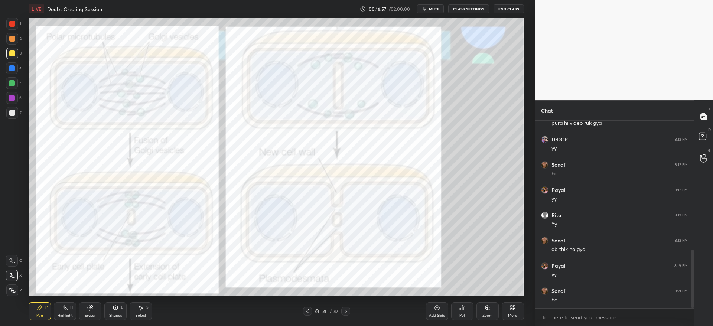
click at [304, 312] on icon at bounding box center [307, 311] width 6 height 6
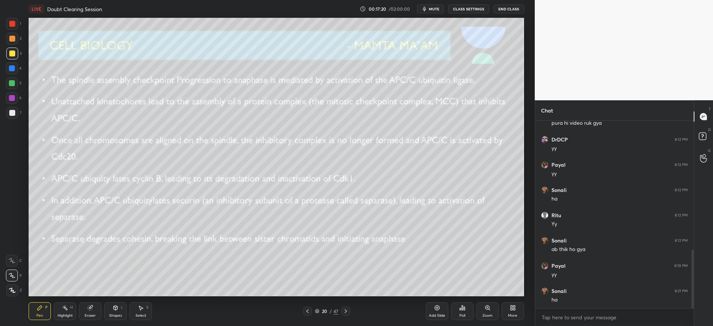
scroll to position [36845, 36619]
click at [6, 46] on div "2" at bounding box center [13, 40] width 15 height 15
click at [7, 43] on div at bounding box center [12, 39] width 12 height 12
click at [346, 311] on icon at bounding box center [346, 311] width 6 height 6
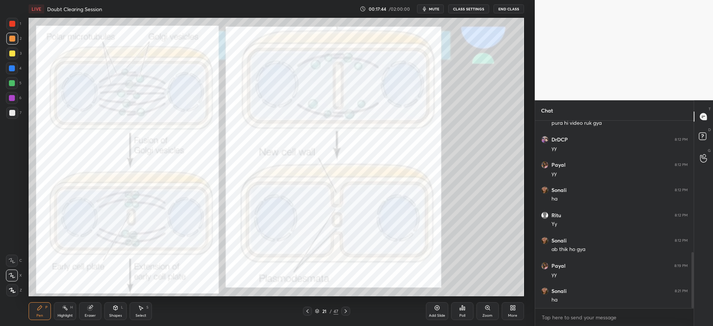
scroll to position [438, 0]
click at [11, 75] on div "4" at bounding box center [14, 69] width 16 height 15
click at [14, 29] on div at bounding box center [12, 24] width 12 height 12
click at [345, 312] on icon at bounding box center [346, 311] width 2 height 4
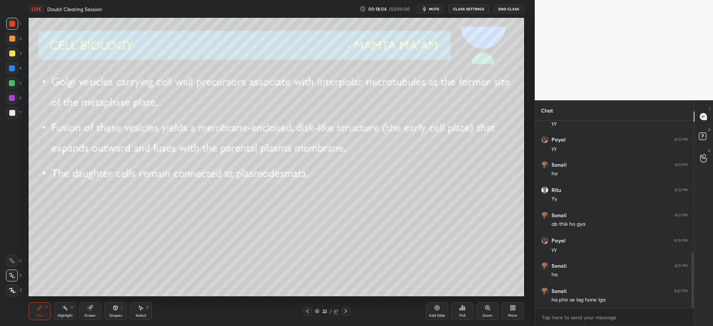
click at [12, 54] on div at bounding box center [12, 53] width 6 height 6
click at [348, 311] on icon at bounding box center [346, 311] width 6 height 6
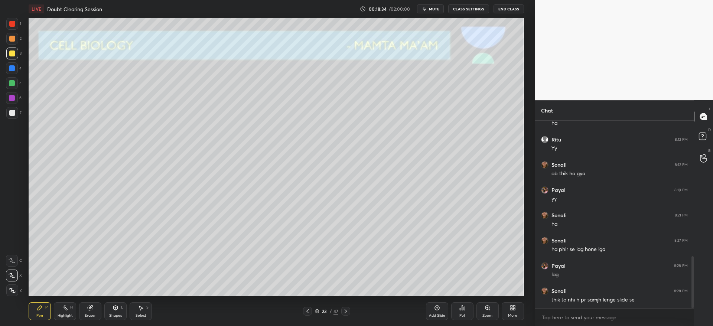
click at [347, 312] on icon at bounding box center [346, 311] width 6 height 6
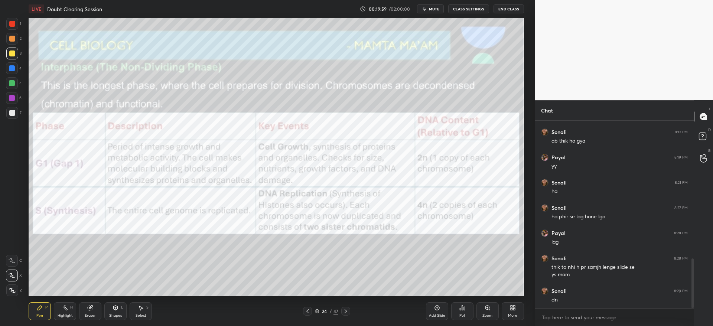
scroll to position [546, 0]
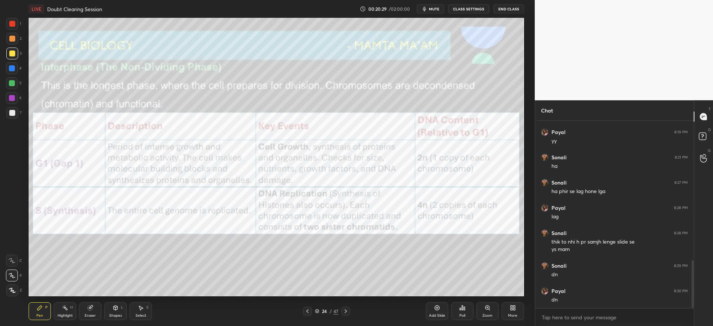
click at [345, 312] on icon at bounding box center [346, 311] width 2 height 4
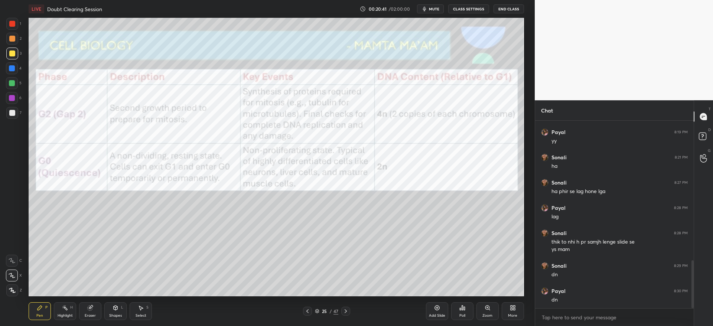
drag, startPoint x: 9, startPoint y: 98, endPoint x: 18, endPoint y: 102, distance: 9.7
click at [10, 98] on div at bounding box center [12, 98] width 6 height 6
drag, startPoint x: 9, startPoint y: 56, endPoint x: 13, endPoint y: 55, distance: 5.0
click at [11, 55] on div at bounding box center [12, 54] width 12 height 12
click at [13, 36] on div at bounding box center [12, 39] width 6 height 6
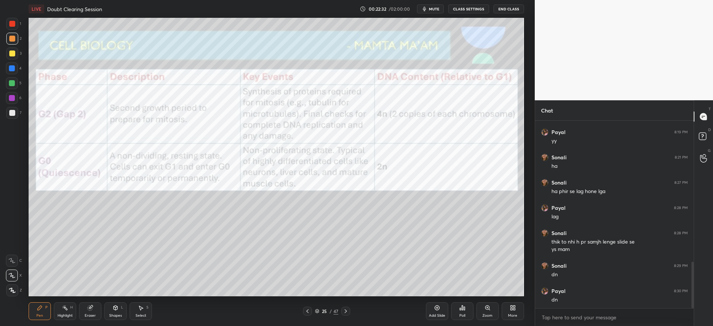
scroll to position [571, 0]
click at [13, 26] on div at bounding box center [12, 24] width 6 height 6
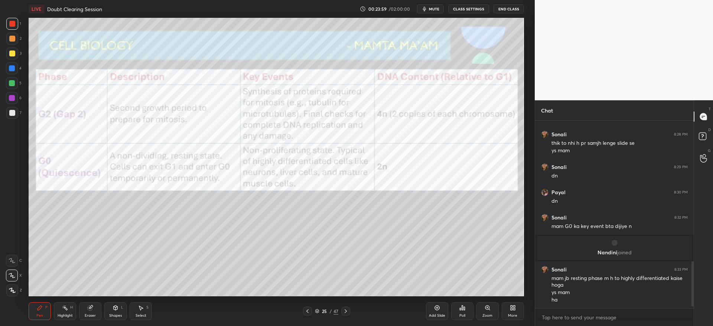
scroll to position [589, 0]
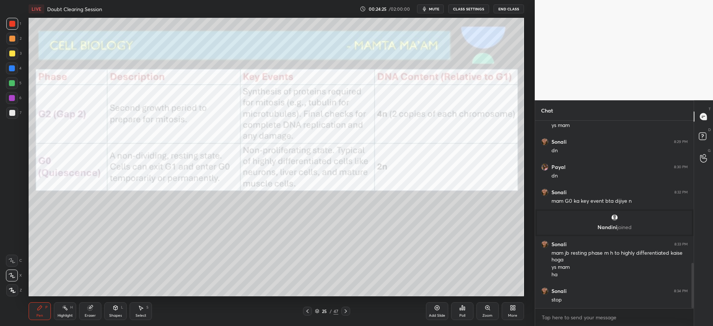
click at [309, 311] on icon at bounding box center [307, 311] width 6 height 6
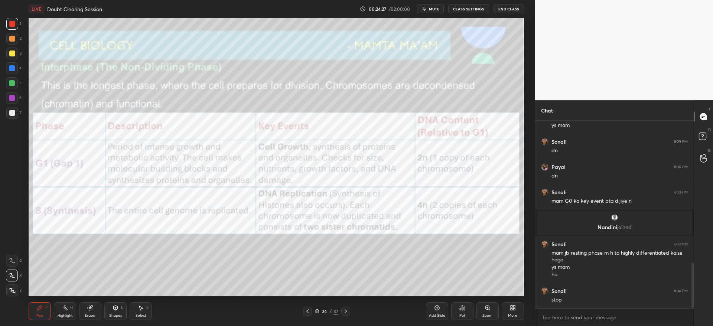
click at [349, 313] on div at bounding box center [345, 311] width 9 height 9
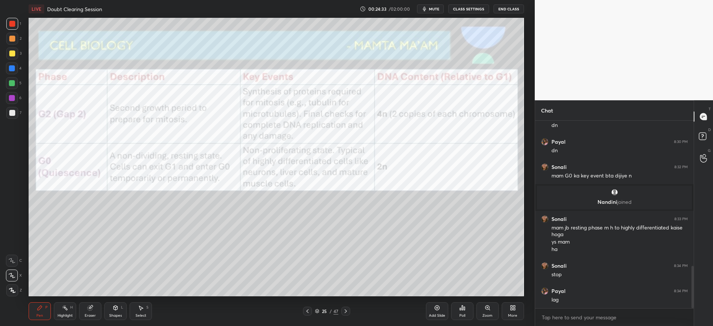
scroll to position [640, 0]
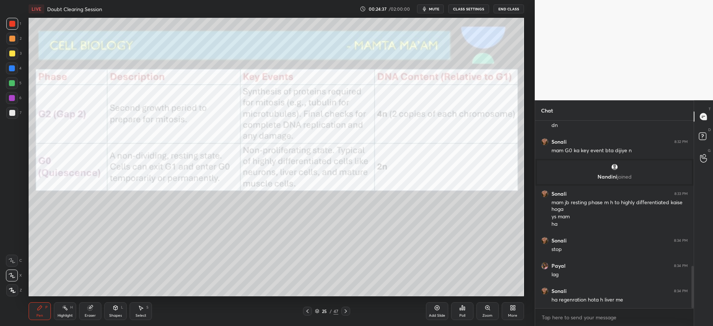
click at [347, 311] on icon at bounding box center [346, 311] width 6 height 6
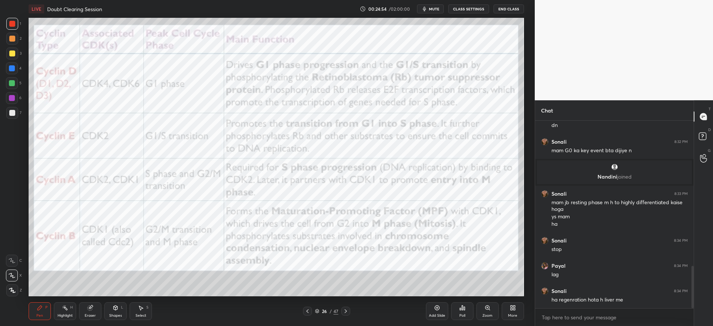
drag, startPoint x: 12, startPoint y: 96, endPoint x: 26, endPoint y: 93, distance: 14.4
click at [12, 95] on div at bounding box center [12, 98] width 6 height 6
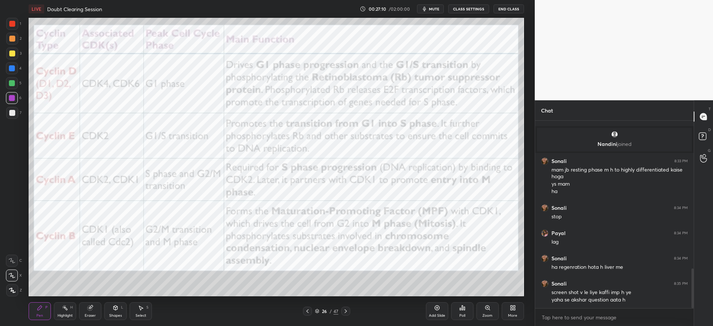
scroll to position [698, 0]
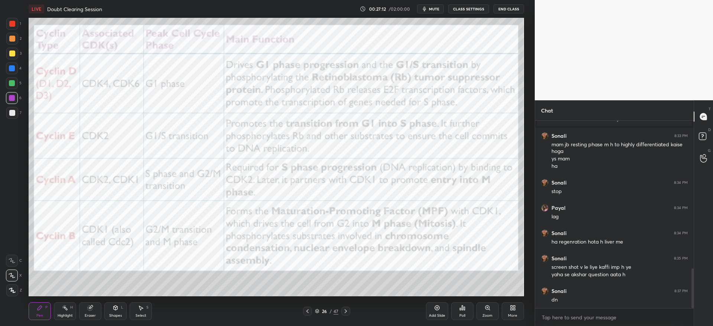
click at [345, 307] on div at bounding box center [345, 311] width 9 height 9
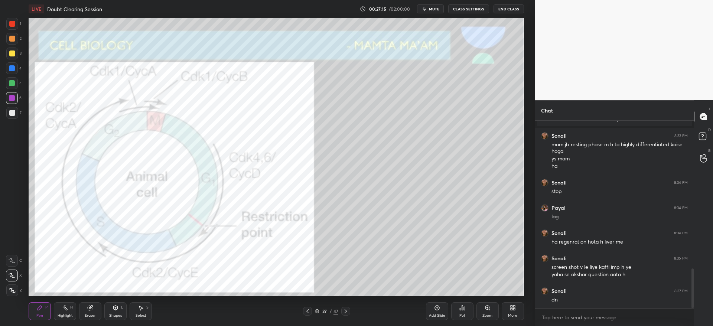
click at [10, 27] on div at bounding box center [12, 24] width 12 height 12
click at [341, 310] on div at bounding box center [345, 311] width 9 height 9
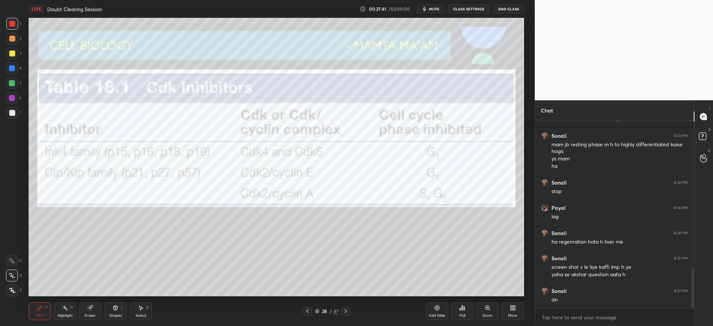
click at [346, 309] on icon at bounding box center [346, 311] width 6 height 6
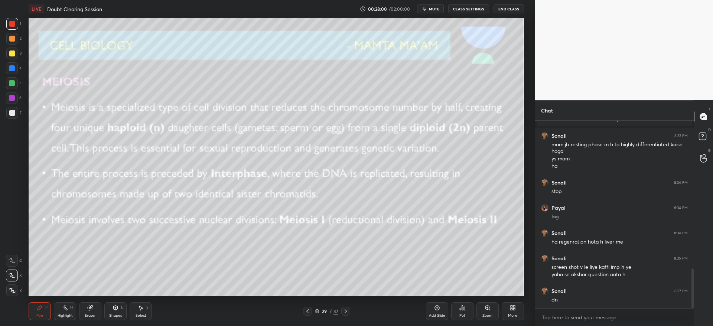
click at [15, 52] on div at bounding box center [12, 54] width 12 height 12
click at [14, 73] on div at bounding box center [12, 68] width 12 height 12
drag, startPoint x: 12, startPoint y: 58, endPoint x: 19, endPoint y: 56, distance: 6.9
click at [13, 58] on div at bounding box center [12, 54] width 12 height 12
click at [14, 71] on div at bounding box center [12, 68] width 12 height 12
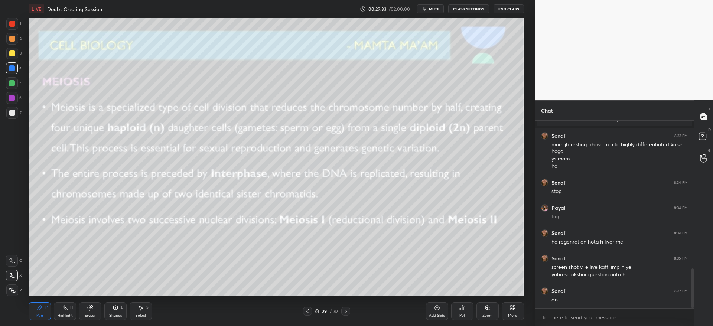
click at [12, 86] on div at bounding box center [12, 83] width 12 height 12
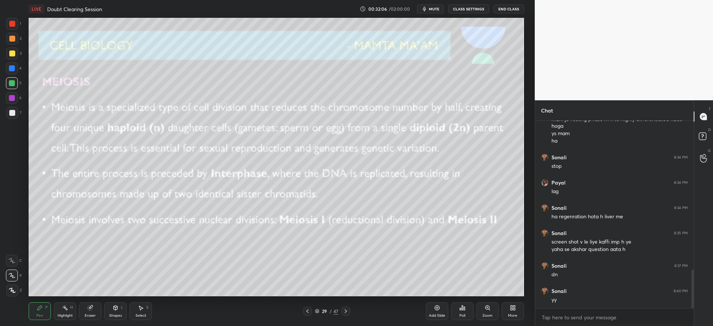
click at [348, 308] on icon at bounding box center [346, 311] width 6 height 6
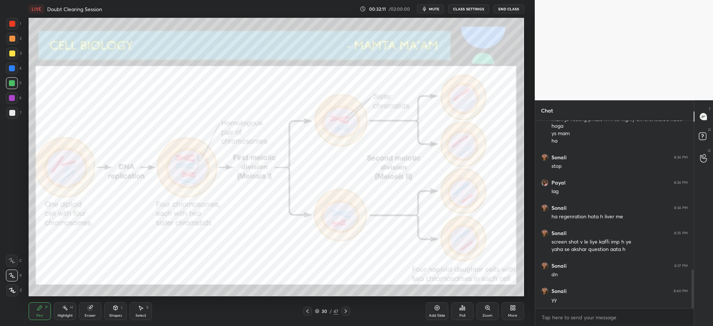
click at [12, 29] on div at bounding box center [12, 24] width 12 height 12
click at [10, 100] on div at bounding box center [12, 98] width 6 height 6
drag, startPoint x: 14, startPoint y: 58, endPoint x: 23, endPoint y: 67, distance: 12.6
click at [14, 58] on div at bounding box center [12, 54] width 12 height 12
click at [13, 99] on div at bounding box center [12, 98] width 6 height 6
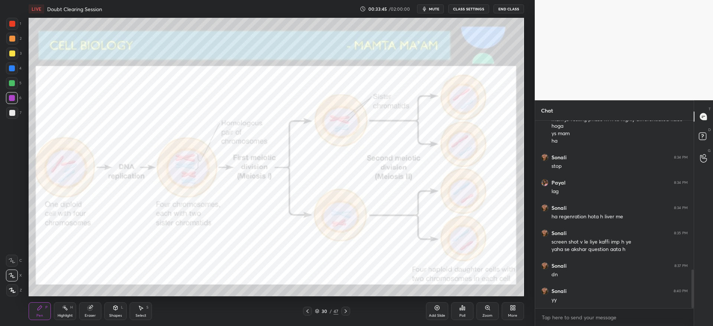
click at [345, 311] on icon at bounding box center [346, 311] width 6 height 6
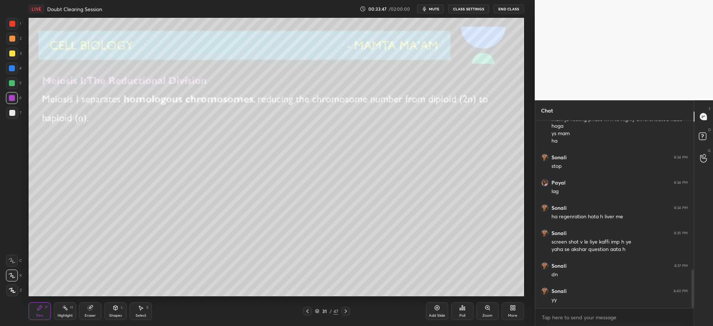
click at [12, 55] on div at bounding box center [12, 53] width 6 height 6
click at [308, 312] on icon at bounding box center [307, 311] width 2 height 4
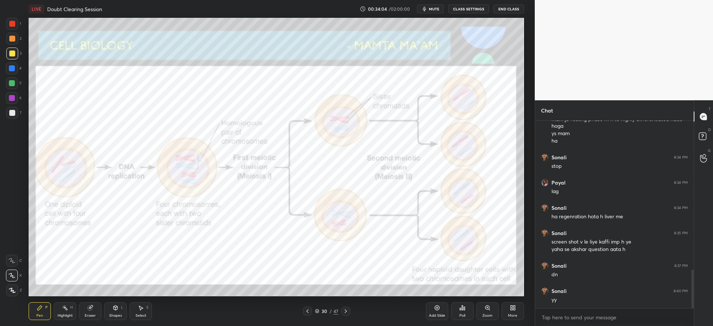
click at [348, 313] on icon at bounding box center [346, 311] width 6 height 6
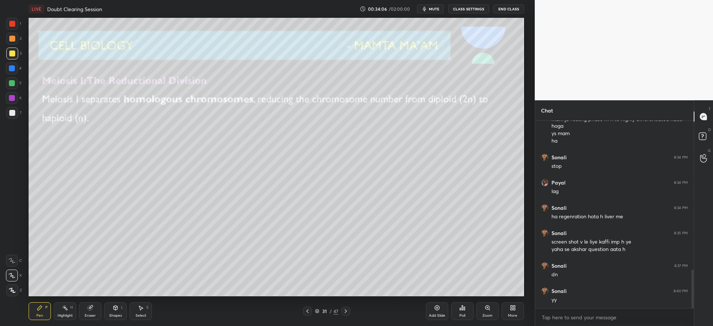
click at [10, 68] on div at bounding box center [12, 68] width 6 height 6
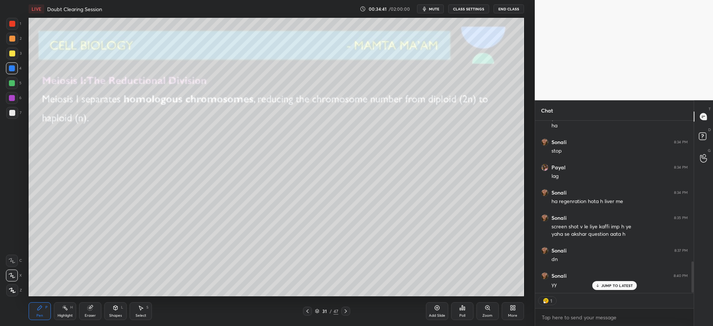
drag, startPoint x: 692, startPoint y: 270, endPoint x: 693, endPoint y: 285, distance: 14.5
click at [693, 286] on div at bounding box center [692, 276] width 2 height 31
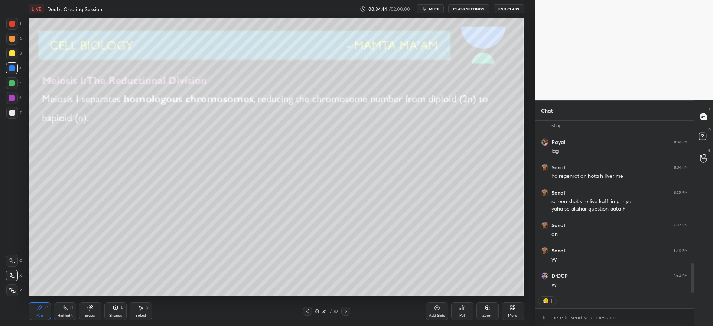
scroll to position [836, 0]
click at [11, 53] on div at bounding box center [12, 53] width 6 height 6
type textarea "x"
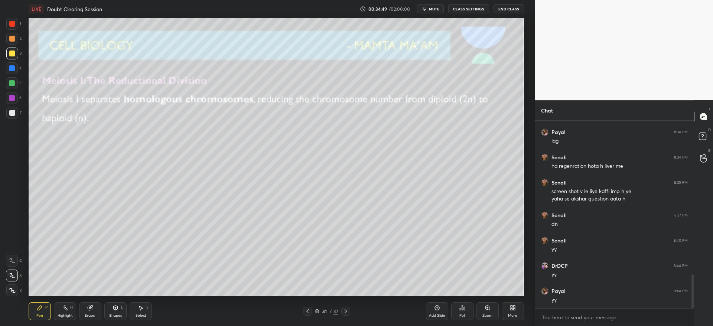
scroll to position [185, 156]
click at [347, 312] on icon at bounding box center [346, 311] width 6 height 6
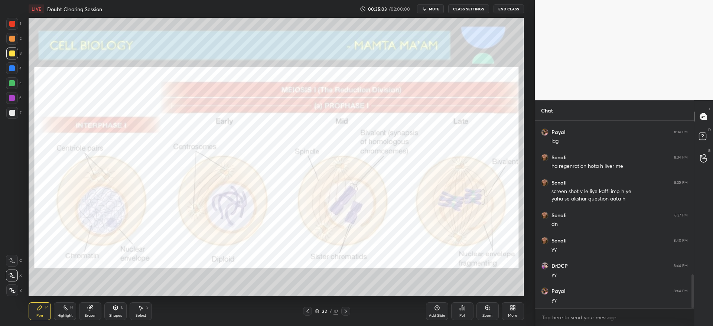
click at [345, 314] on div at bounding box center [345, 311] width 9 height 9
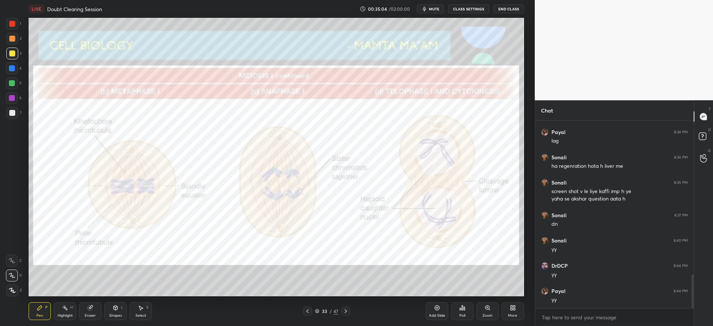
click at [343, 315] on div at bounding box center [345, 311] width 9 height 9
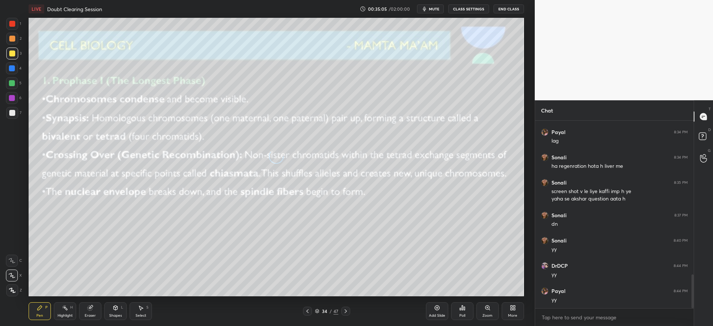
click at [347, 314] on div at bounding box center [345, 311] width 9 height 9
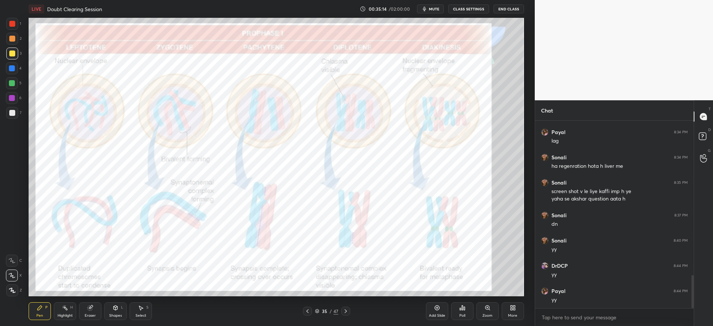
scroll to position [873, 0]
click at [309, 312] on icon at bounding box center [307, 311] width 6 height 6
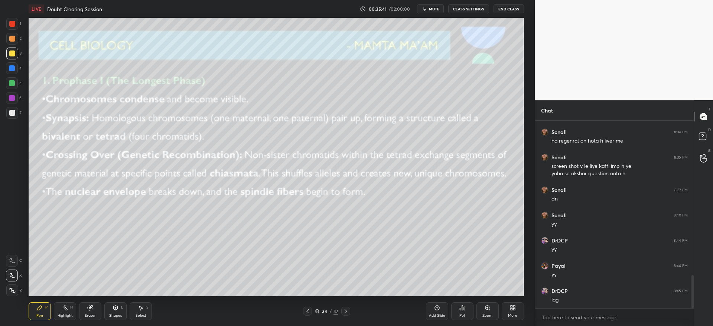
click at [321, 309] on div "34" at bounding box center [324, 311] width 7 height 4
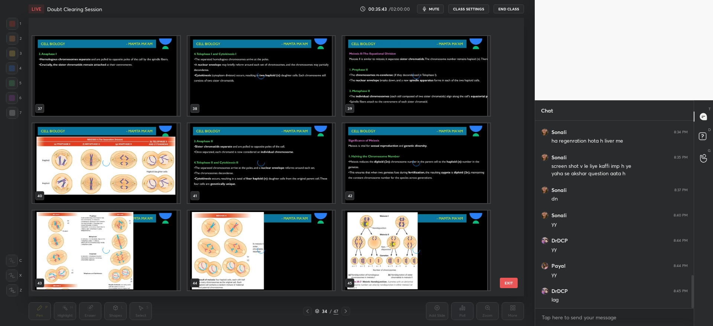
scroll to position [1117, 0]
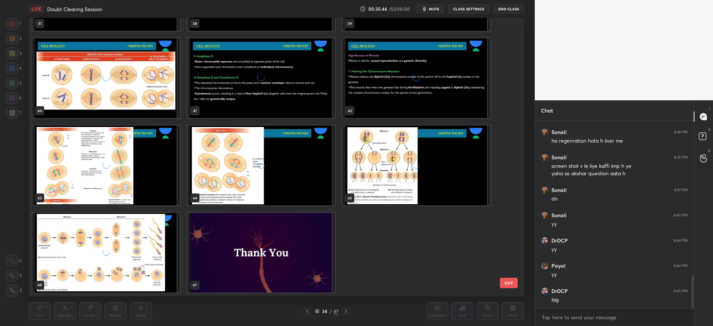
click at [306, 258] on div "grid" at bounding box center [261, 253] width 148 height 80
click at [307, 258] on div "grid" at bounding box center [261, 253] width 148 height 80
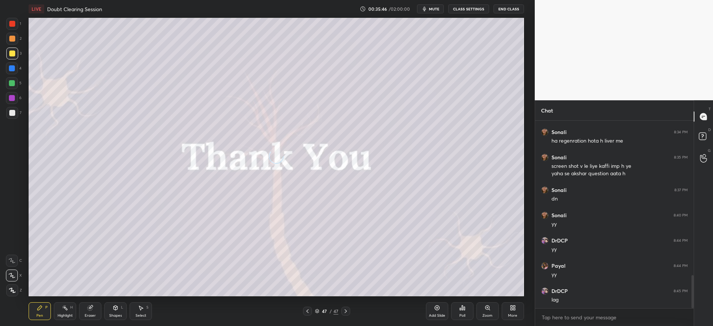
drag, startPoint x: 326, startPoint y: 312, endPoint x: 323, endPoint y: 311, distance: 3.8
click at [326, 312] on div "47" at bounding box center [324, 311] width 7 height 4
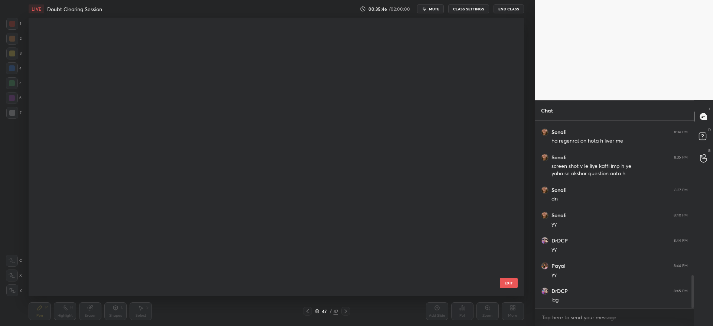
drag, startPoint x: 318, startPoint y: 311, endPoint x: 323, endPoint y: 311, distance: 4.5
click at [319, 311] on icon at bounding box center [317, 311] width 4 height 4
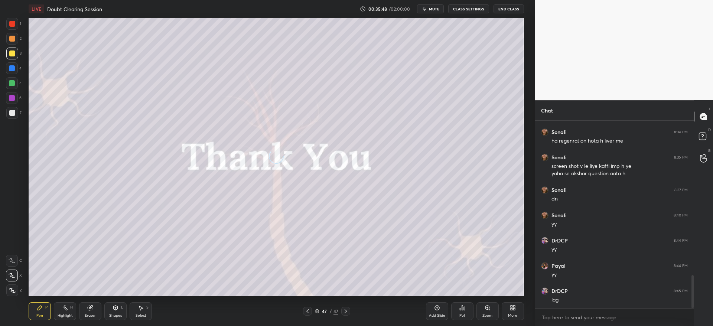
click at [318, 311] on icon at bounding box center [317, 311] width 4 height 4
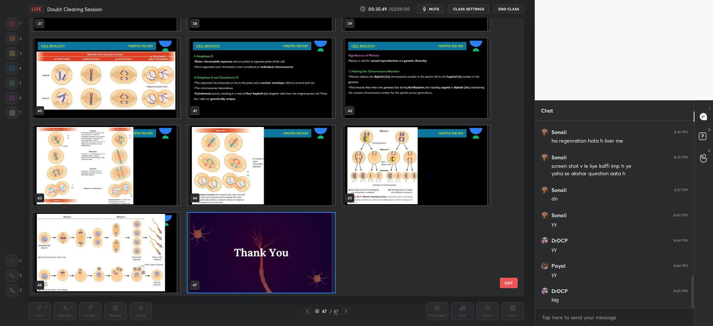
click at [311, 247] on img "grid" at bounding box center [261, 253] width 148 height 80
click at [313, 247] on img "grid" at bounding box center [261, 253] width 148 height 80
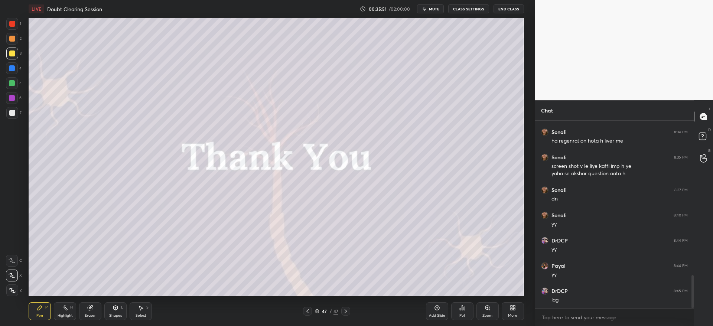
click at [11, 40] on div at bounding box center [12, 39] width 6 height 6
click at [20, 55] on div "1 2 3 4 5 6 7 C X Z C X Z E E Erase all H H" at bounding box center [12, 157] width 24 height 278
drag, startPoint x: 97, startPoint y: 309, endPoint x: 102, endPoint y: 303, distance: 8.1
click at [97, 308] on div "Eraser" at bounding box center [90, 311] width 22 height 18
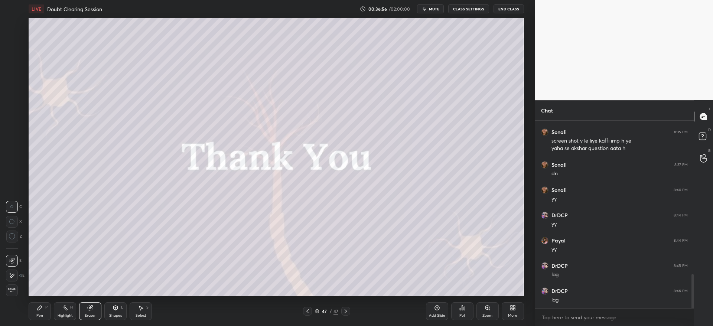
scroll to position [36845, 36619]
click at [35, 310] on div "Pen P" at bounding box center [40, 311] width 22 height 18
click at [9, 52] on div at bounding box center [12, 53] width 6 height 6
click at [91, 310] on icon at bounding box center [90, 308] width 6 height 6
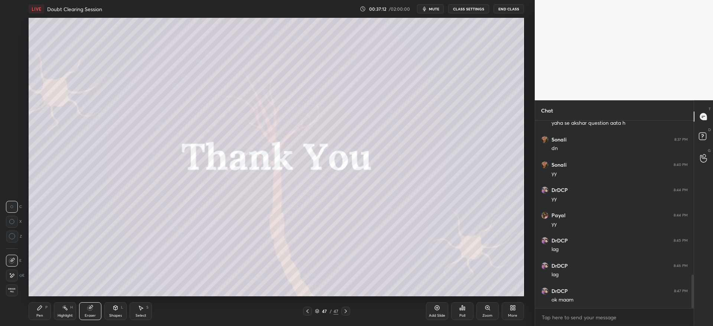
click at [36, 315] on div "Pen P" at bounding box center [40, 311] width 22 height 18
click at [11, 117] on div at bounding box center [12, 113] width 12 height 12
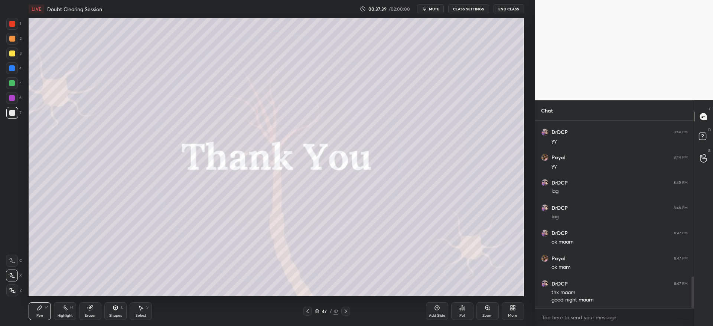
click at [508, 9] on button "End Class" at bounding box center [508, 8] width 30 height 9
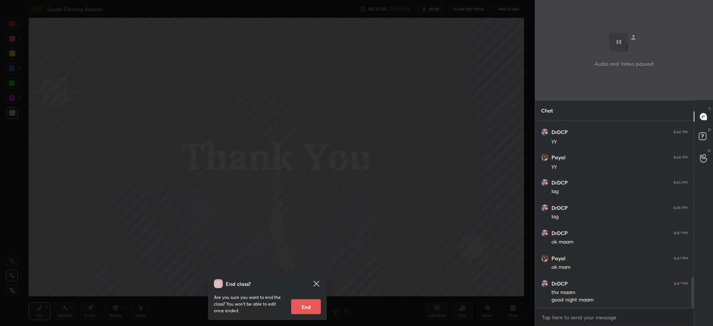
click at [305, 307] on button "End" at bounding box center [306, 306] width 30 height 15
type textarea "x"
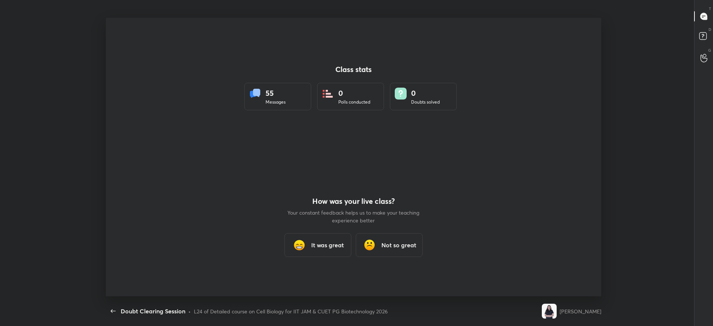
scroll to position [0, 0]
